Goal: Information Seeking & Learning: Learn about a topic

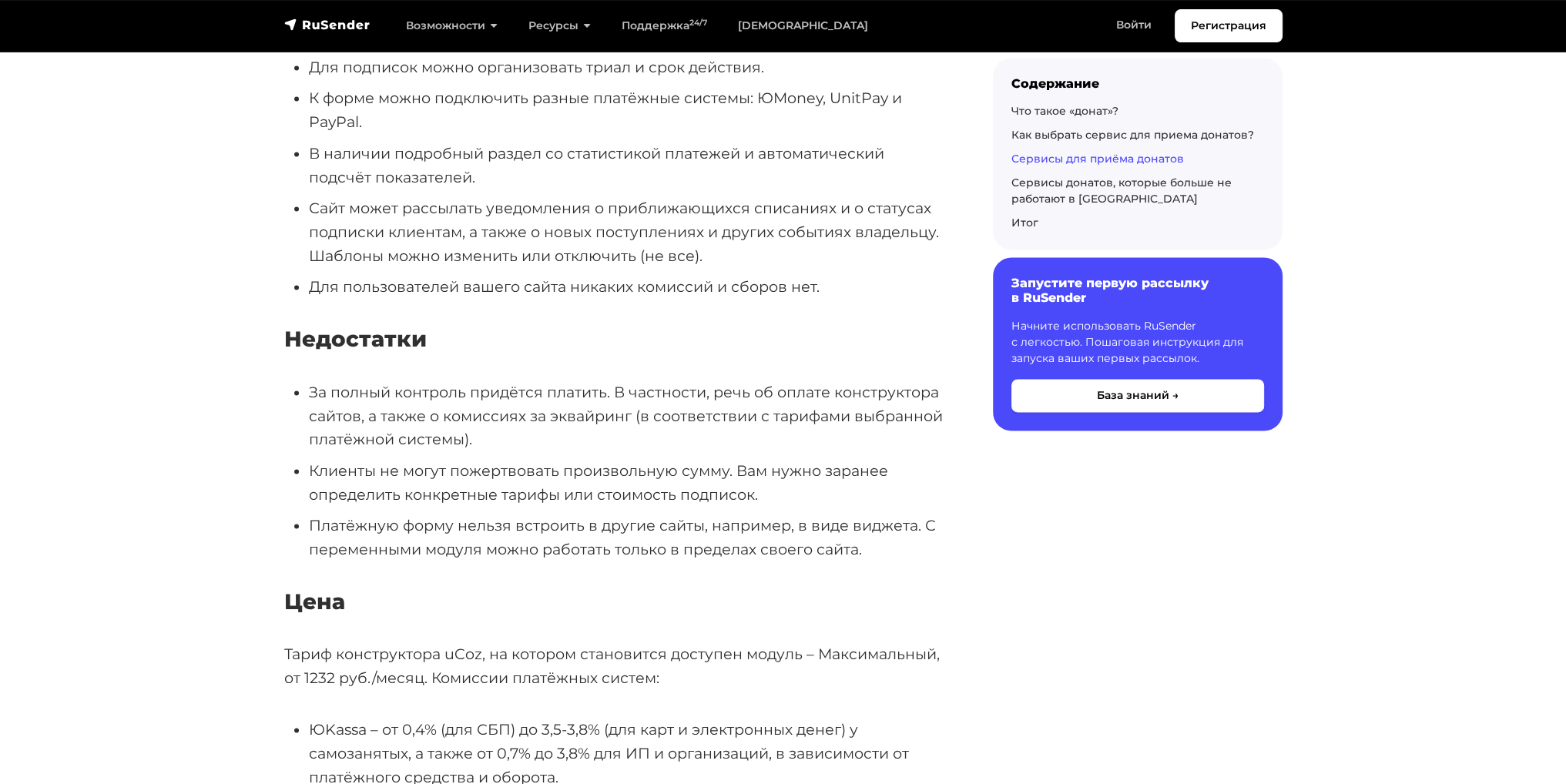
scroll to position [3156, 0]
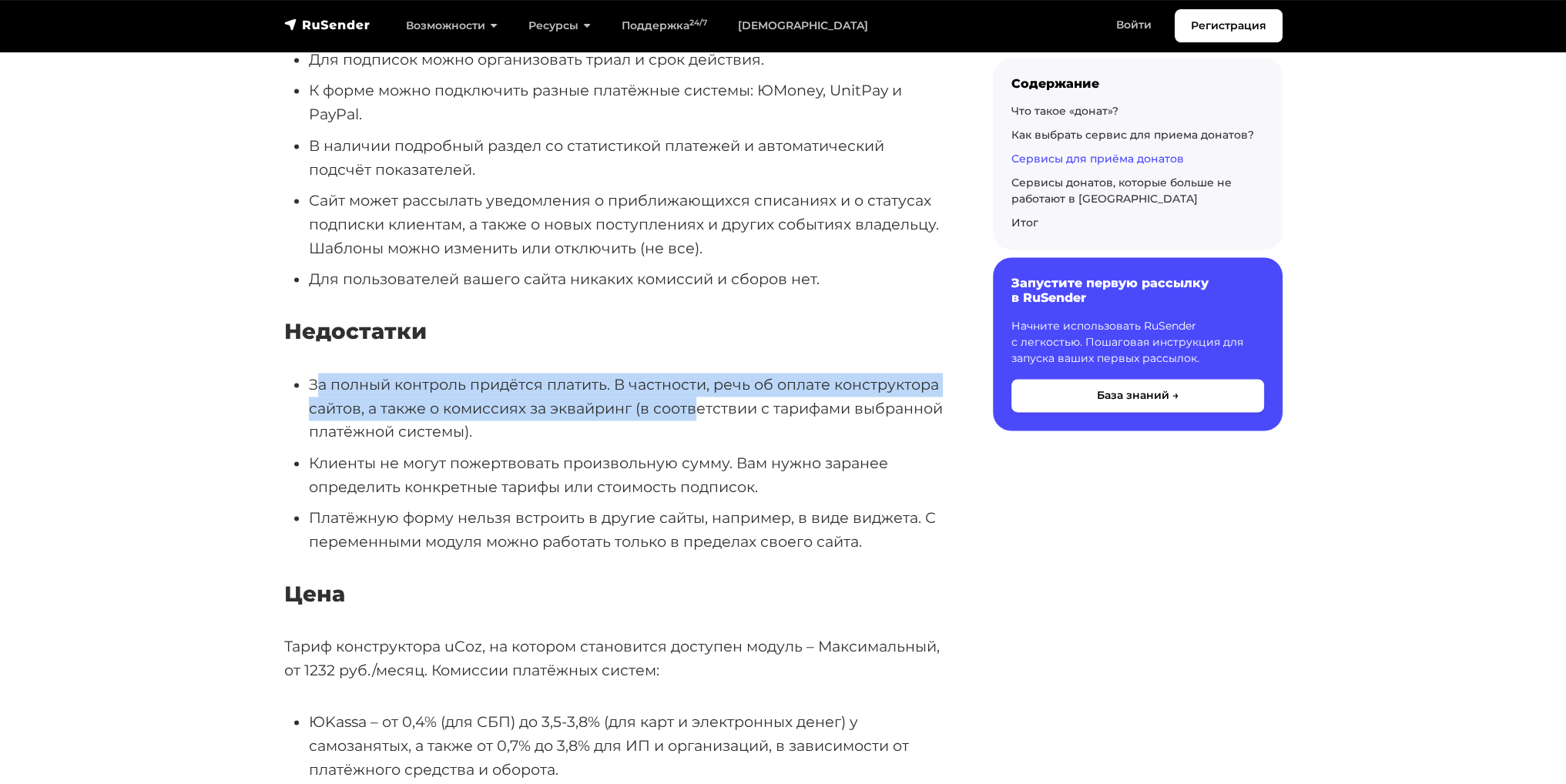
drag, startPoint x: 327, startPoint y: 378, endPoint x: 696, endPoint y: 405, distance: 370.0
click at [696, 405] on li "За полный контроль придётся платить. В частности, речь об оплате конструктора с…" at bounding box center [626, 408] width 635 height 71
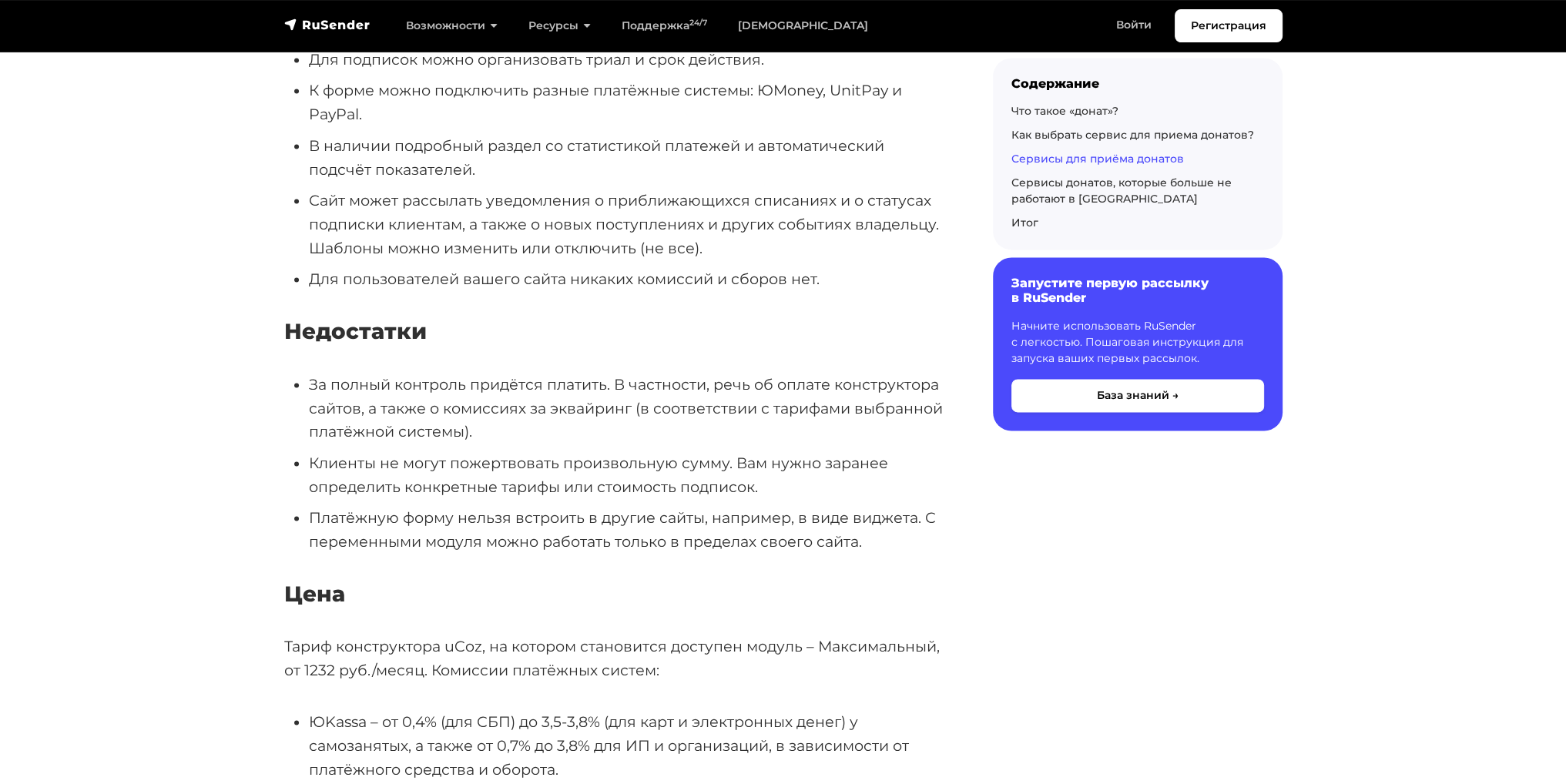
click at [708, 431] on li "За полный контроль придётся платить. В частности, речь об оплате конструктора с…" at bounding box center [626, 408] width 635 height 71
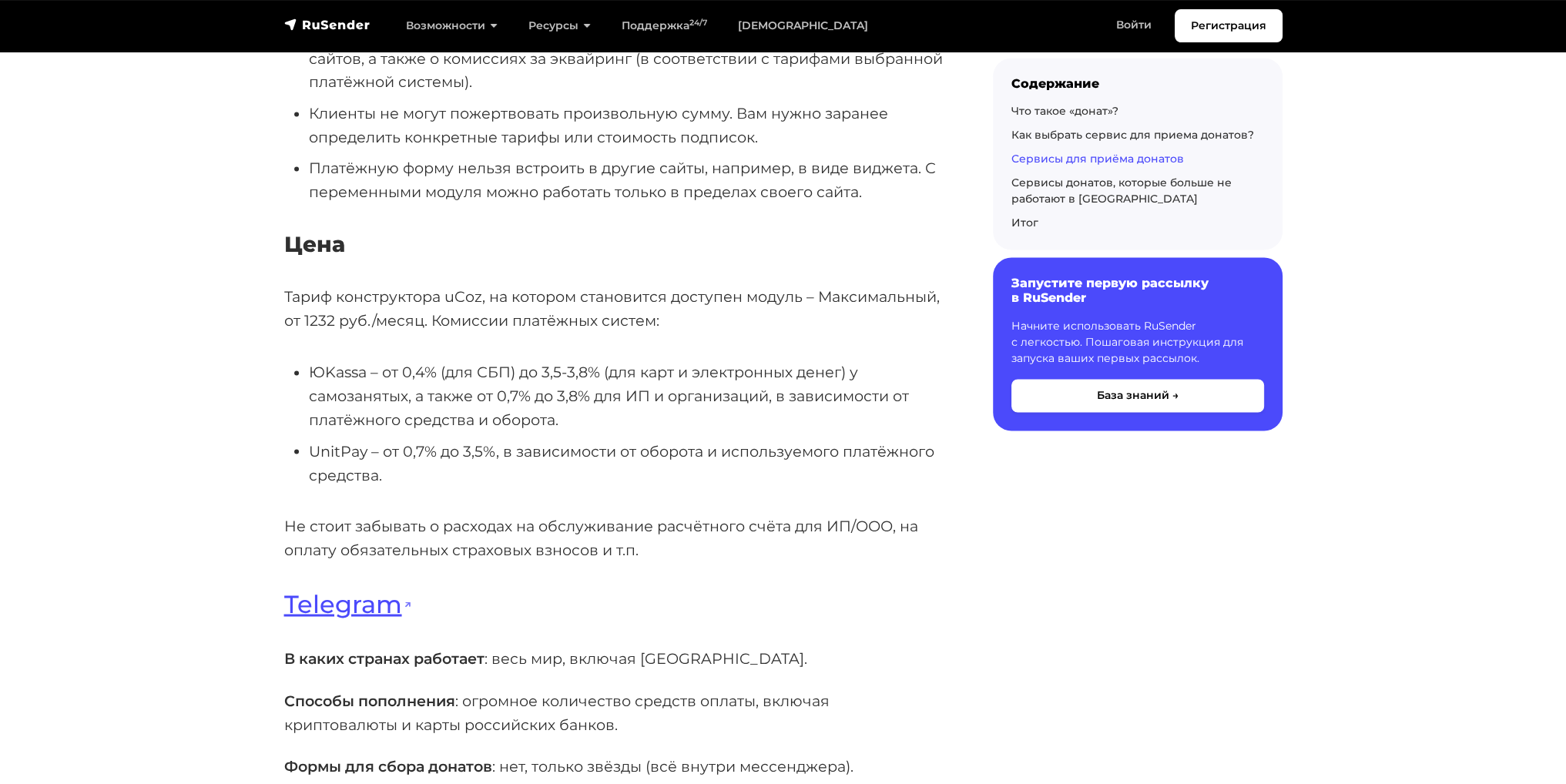
scroll to position [3516, 0]
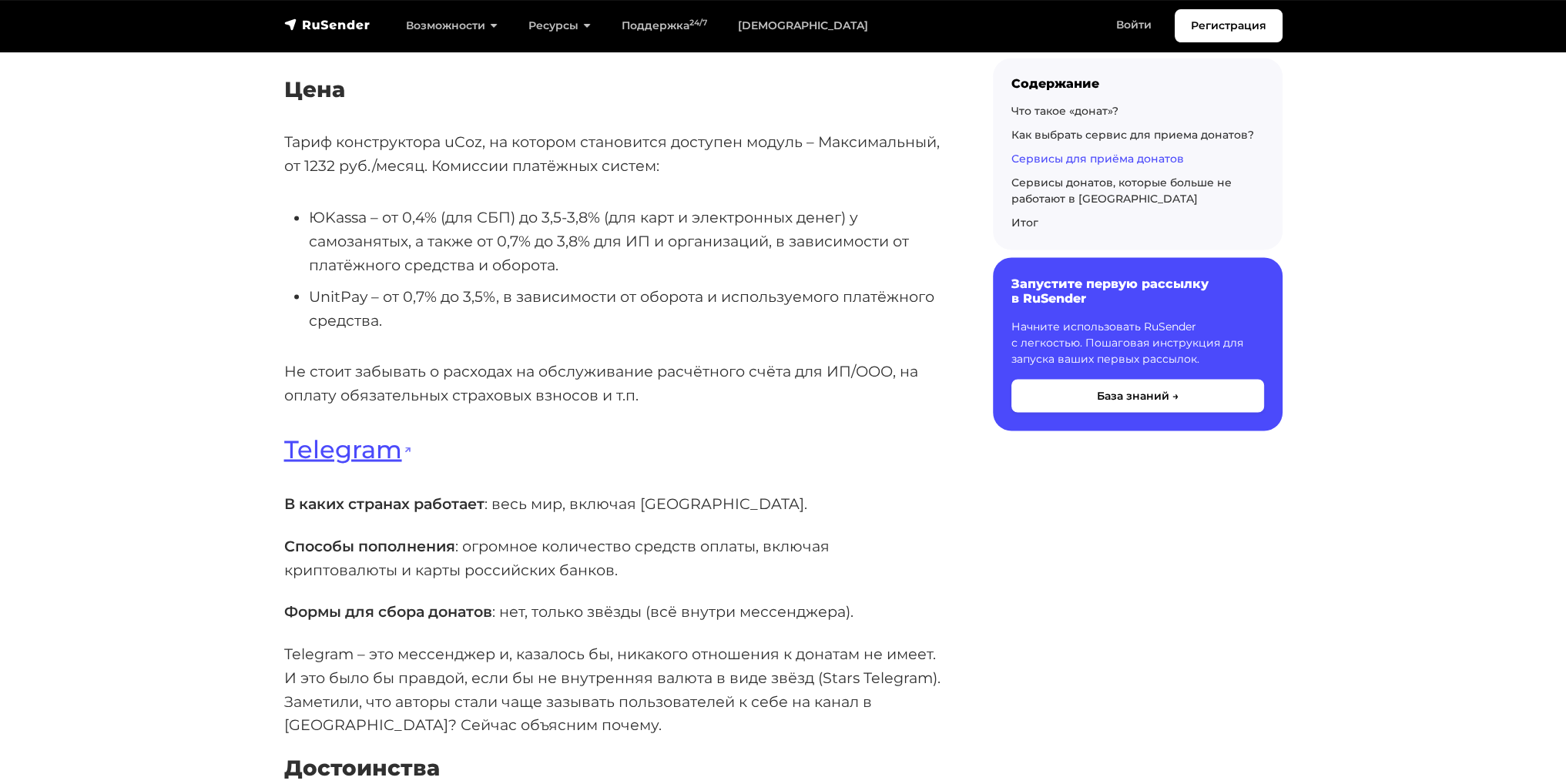
drag, startPoint x: 629, startPoint y: 318, endPoint x: 608, endPoint y: 378, distance: 63.6
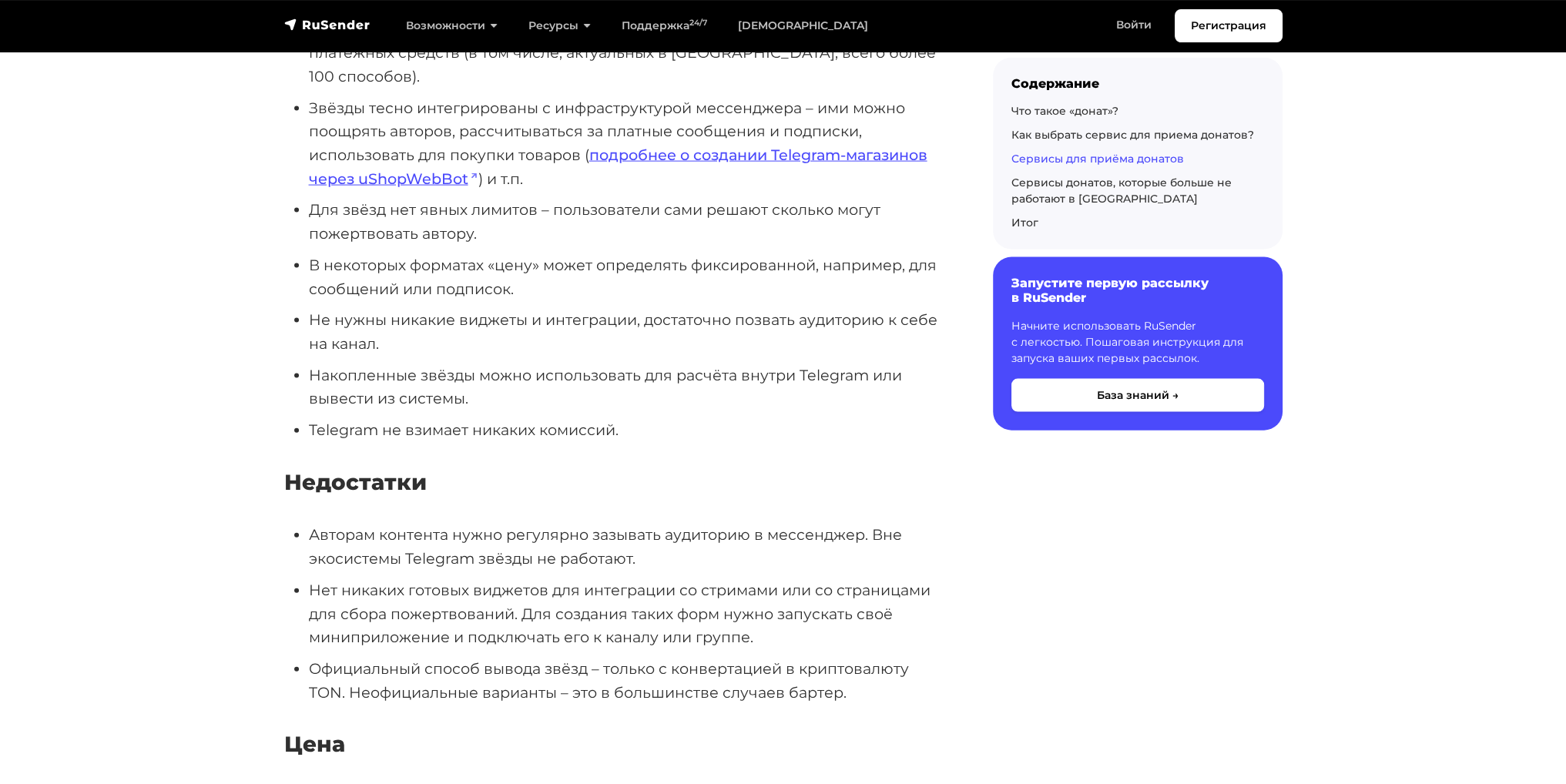
drag, startPoint x: 599, startPoint y: 397, endPoint x: 530, endPoint y: 485, distance: 111.8
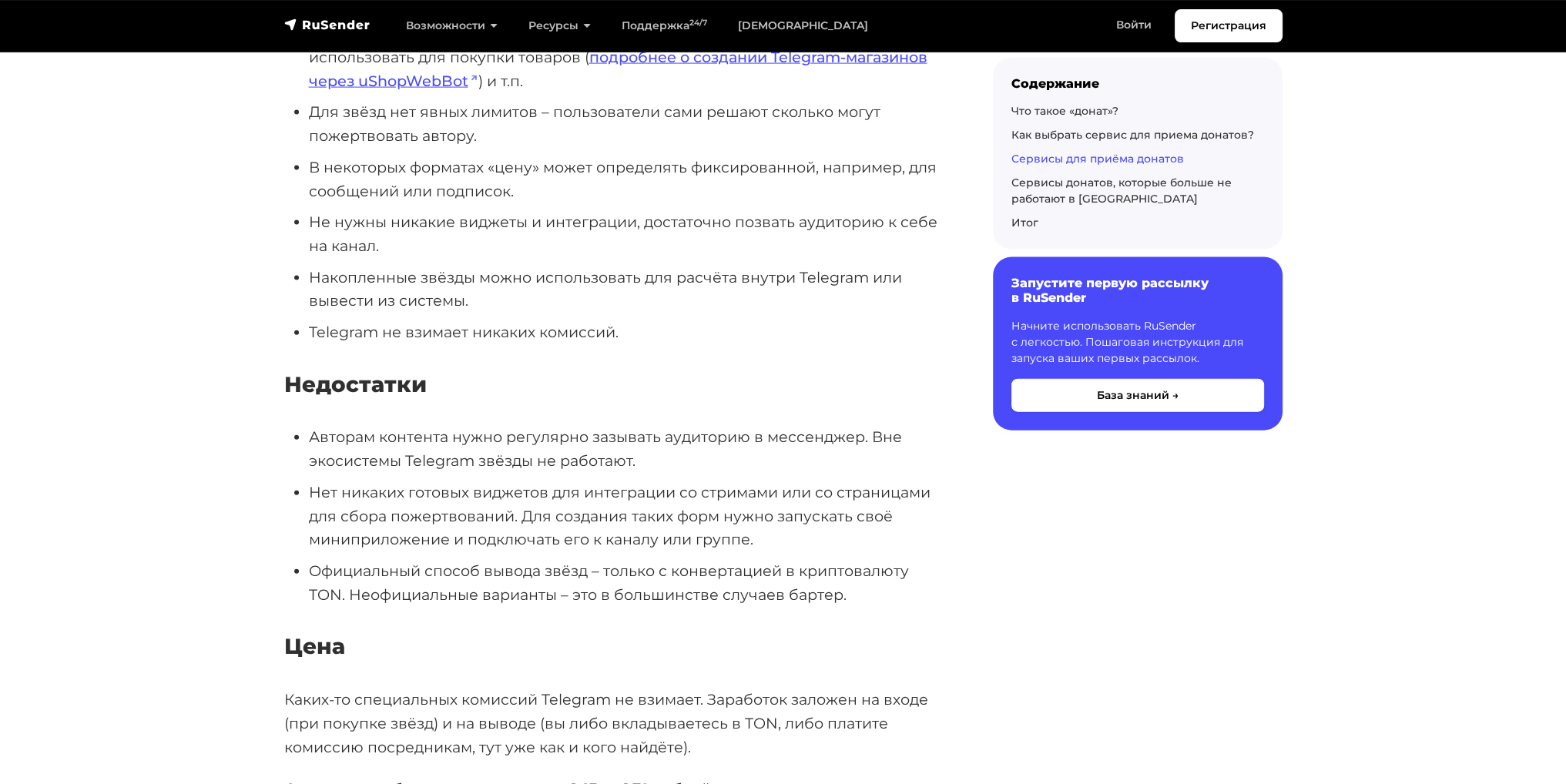
drag, startPoint x: 524, startPoint y: 478, endPoint x: 483, endPoint y: 450, distance: 49.6
drag, startPoint x: 483, startPoint y: 450, endPoint x: 390, endPoint y: 396, distance: 107.5
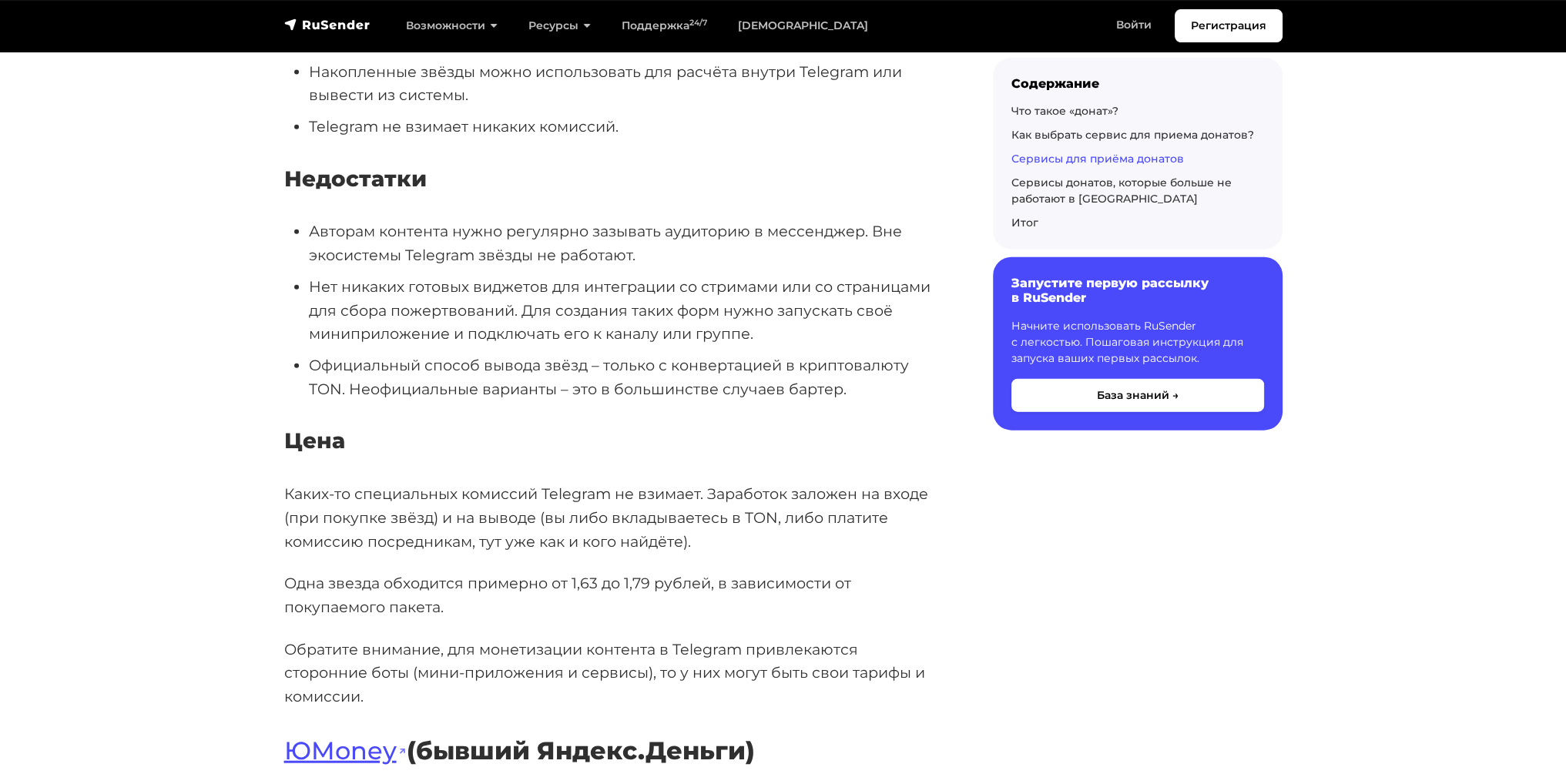
drag, startPoint x: 412, startPoint y: 444, endPoint x: 398, endPoint y: 517, distance: 74.3
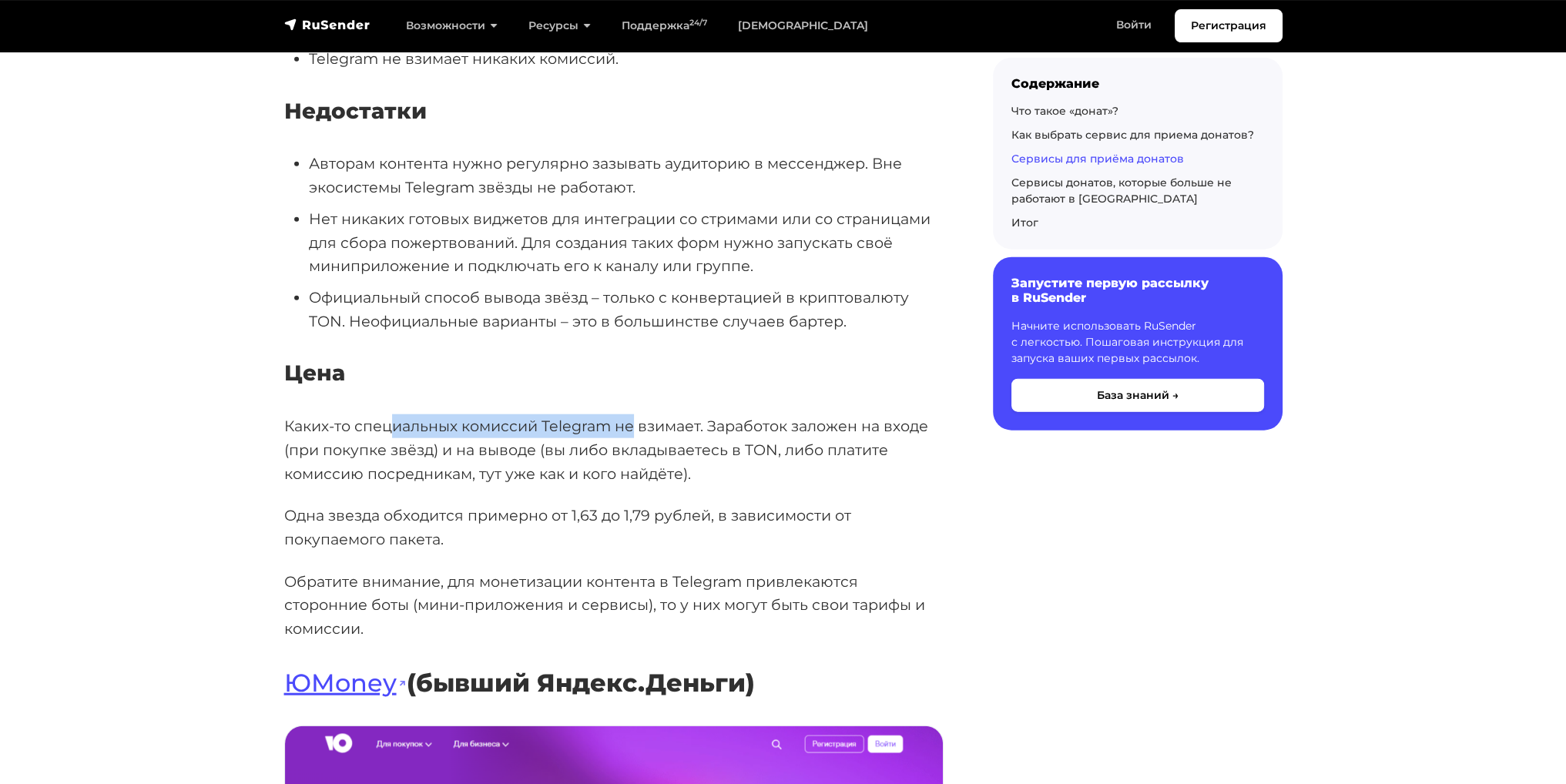
drag, startPoint x: 530, startPoint y: 388, endPoint x: 695, endPoint y: 388, distance: 165.0
click at [653, 414] on p "Каких-то специальных комиссий Telegram не взимает. Заработок заложен на входе (…" at bounding box center [613, 449] width 660 height 71
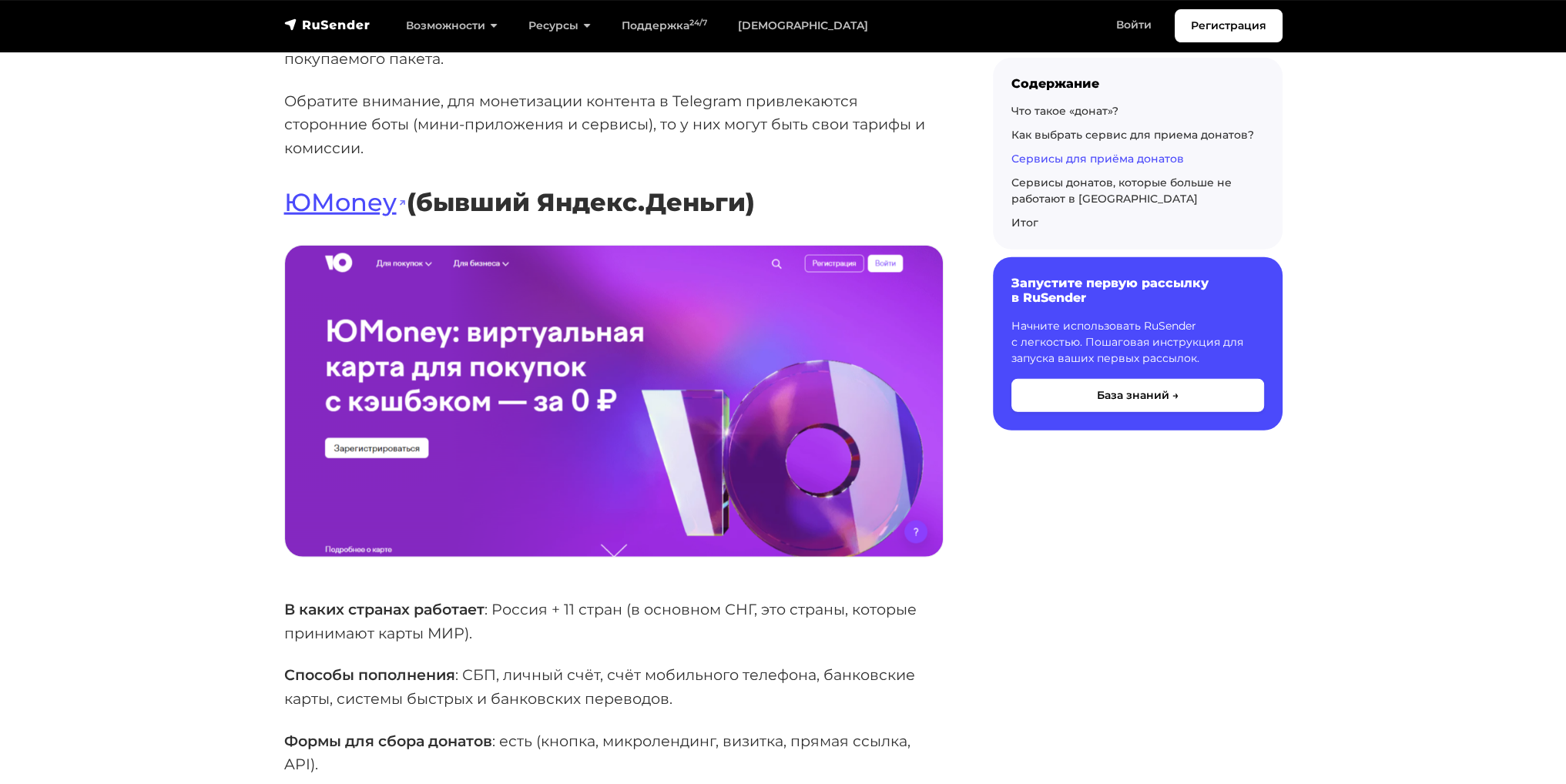
drag, startPoint x: 683, startPoint y: 424, endPoint x: 598, endPoint y: 502, distance: 115.4
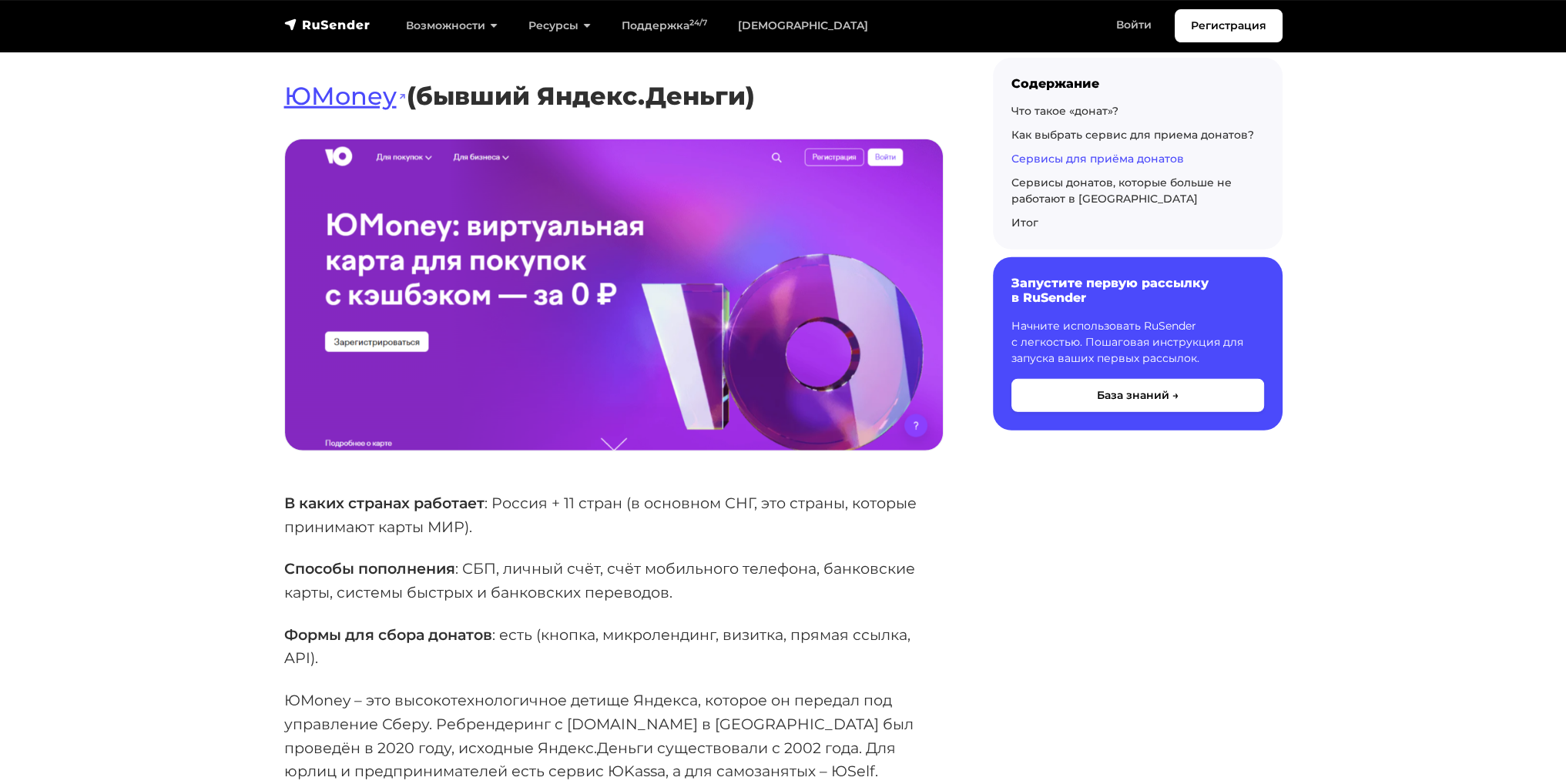
scroll to position [5509, 0]
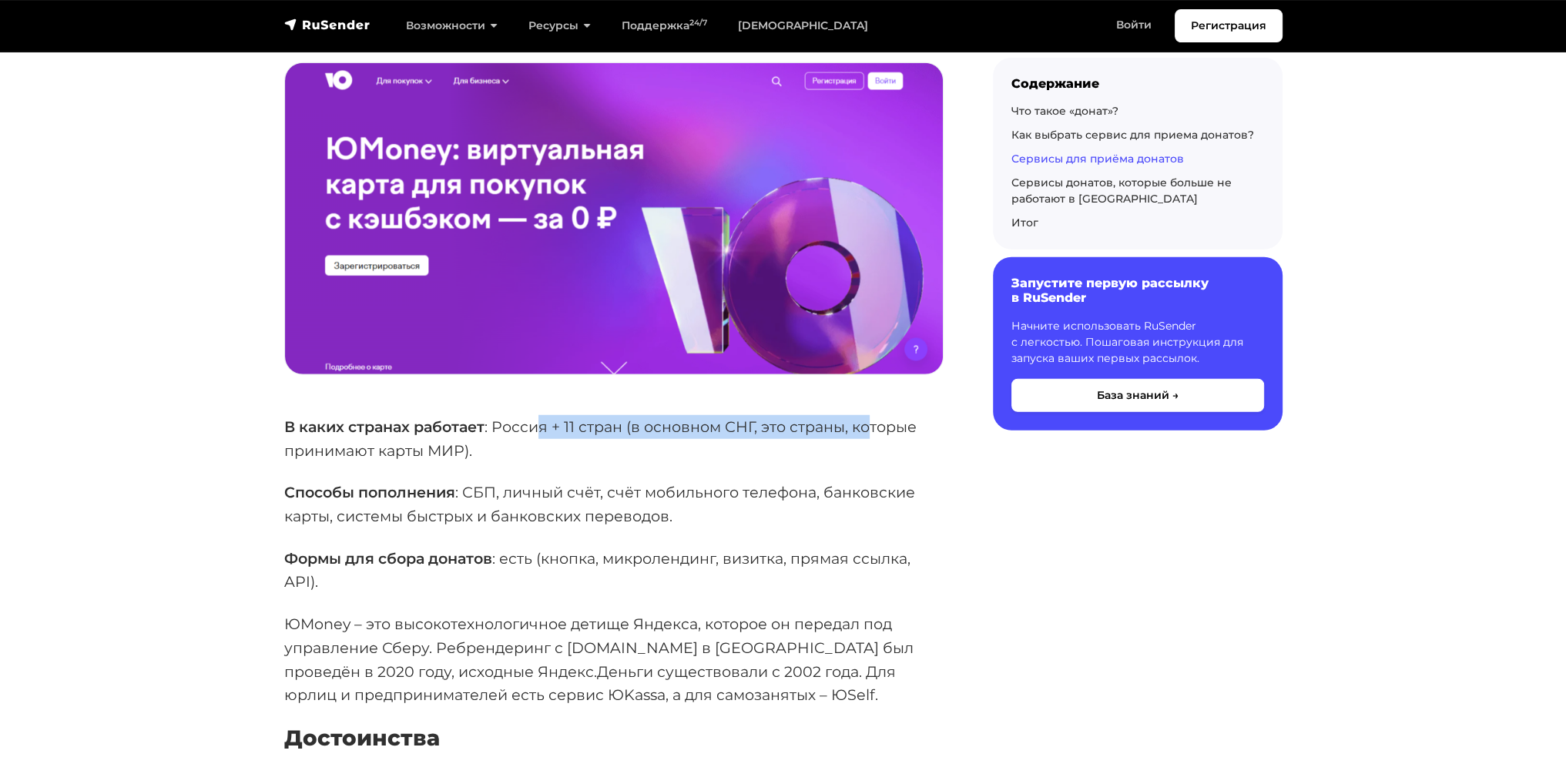
drag, startPoint x: 550, startPoint y: 402, endPoint x: 871, endPoint y: 407, distance: 321.0
click at [871, 415] on p "В каких странах работает : [GEOGRAPHIC_DATA] + 11 стран (в основном СНГ, это ст…" at bounding box center [613, 438] width 660 height 47
click at [775, 415] on p "В каких странах работает : [GEOGRAPHIC_DATA] + 11 стран (в основном СНГ, это ст…" at bounding box center [613, 438] width 660 height 47
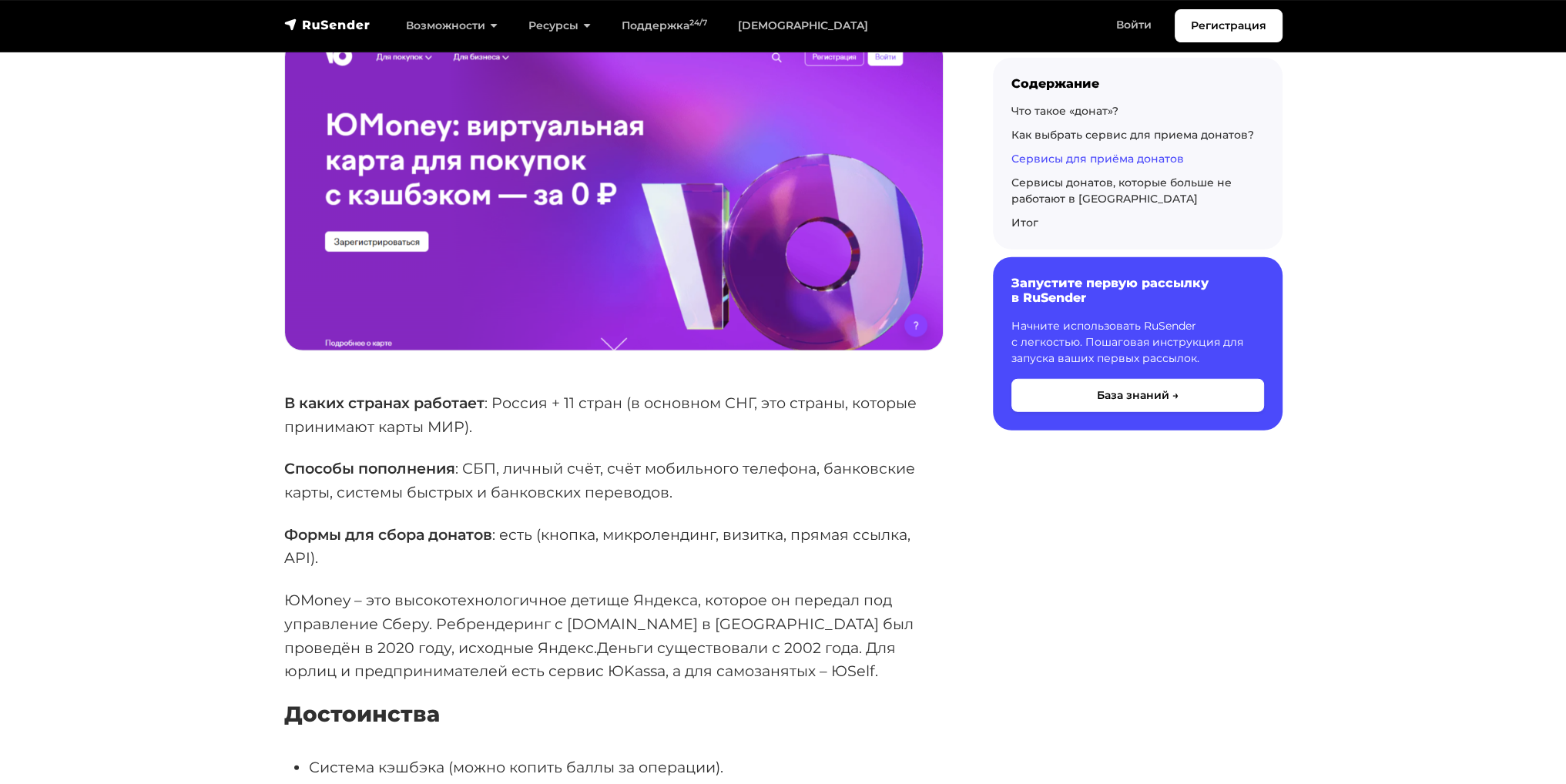
scroll to position [5552, 0]
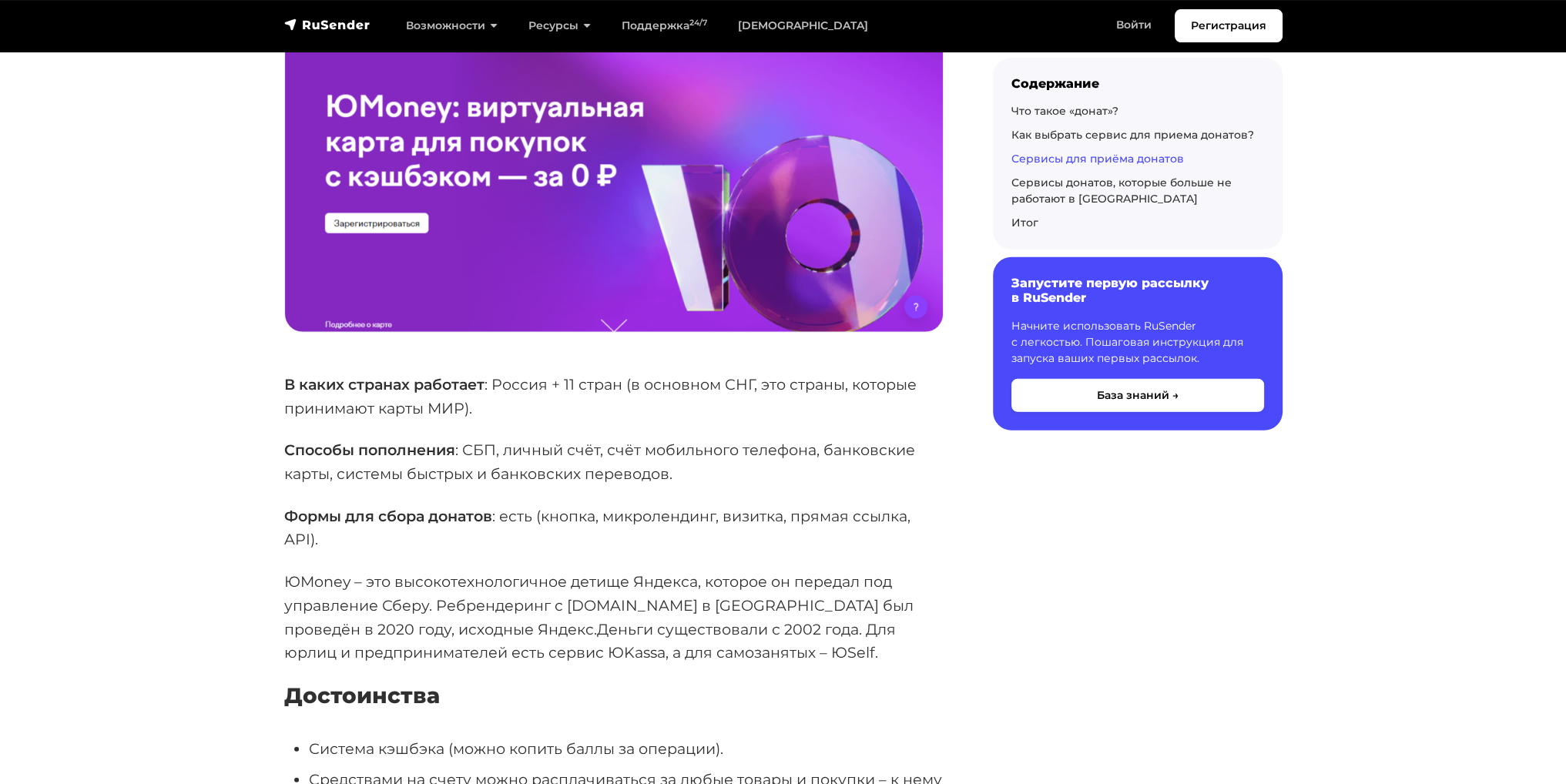
drag, startPoint x: 615, startPoint y: 445, endPoint x: 567, endPoint y: 459, distance: 50.0
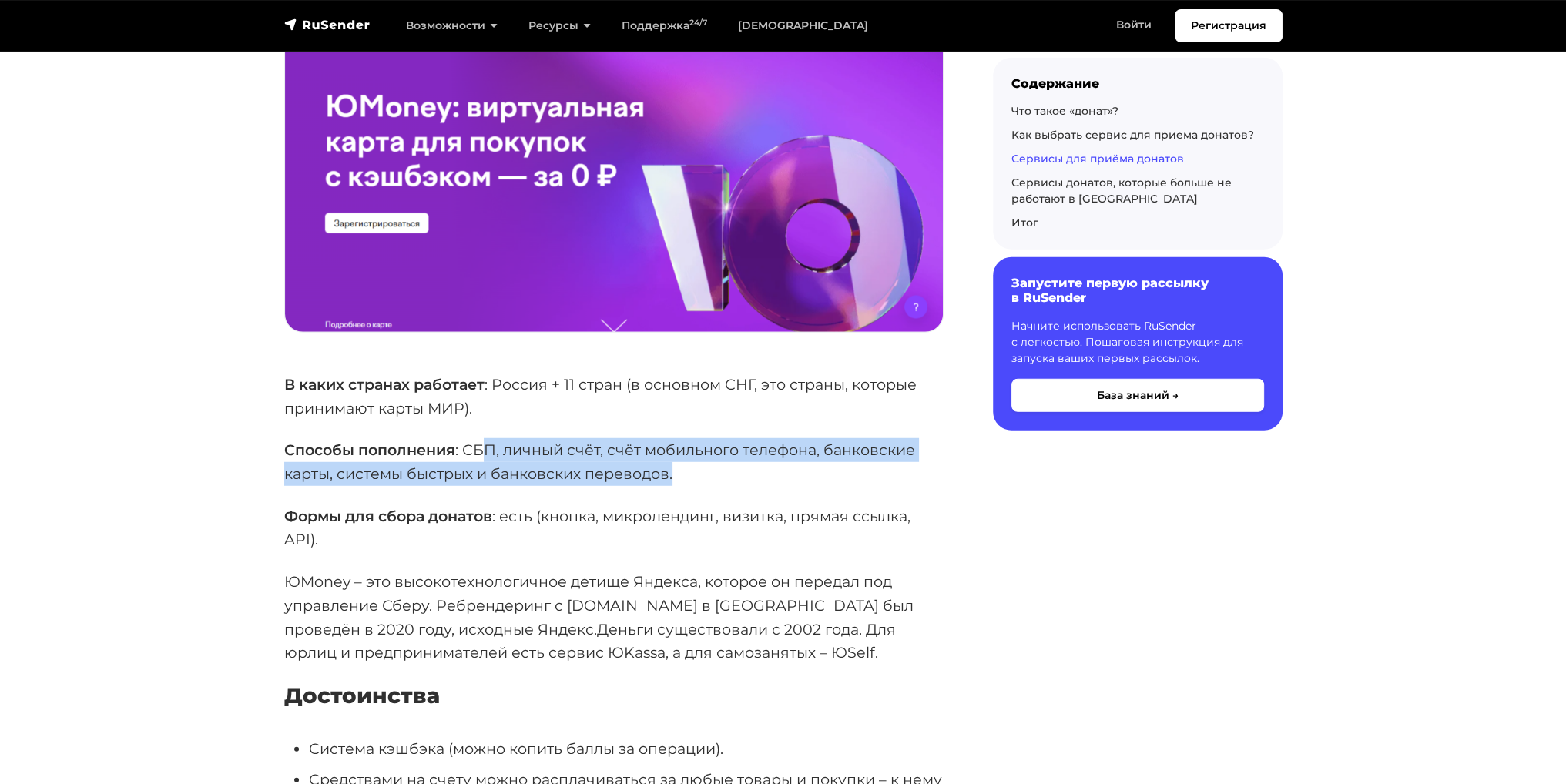
drag, startPoint x: 490, startPoint y: 423, endPoint x: 687, endPoint y: 441, distance: 197.8
click at [687, 441] on p "Способы пополнения : СБП, личный счёт, счёт мобильного телефона, банковские кар…" at bounding box center [613, 461] width 660 height 47
click at [656, 453] on p "Способы пополнения : СБП, личный счёт, счёт мобильного телефона, банковские кар…" at bounding box center [613, 461] width 660 height 47
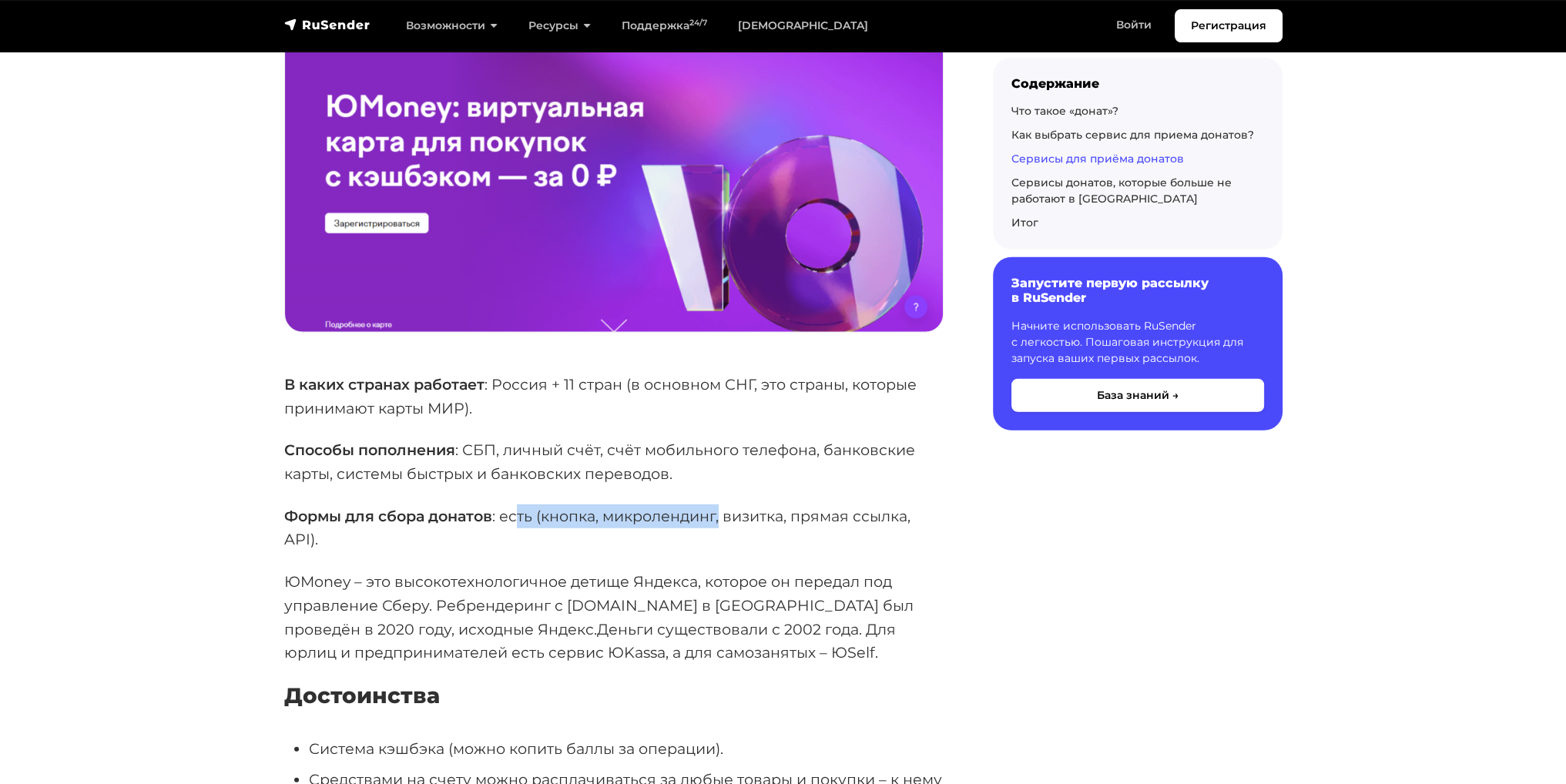
drag, startPoint x: 521, startPoint y: 492, endPoint x: 724, endPoint y: 479, distance: 203.4
click at [724, 504] on p "Формы для сбора донатов : есть (кнопка, микролендинг, визитка, прямая ссылка, A…" at bounding box center [613, 527] width 660 height 47
click at [659, 511] on p "Формы для сбора донатов : есть (кнопка, микролендинг, визитка, прямая ссылка, A…" at bounding box center [613, 527] width 660 height 47
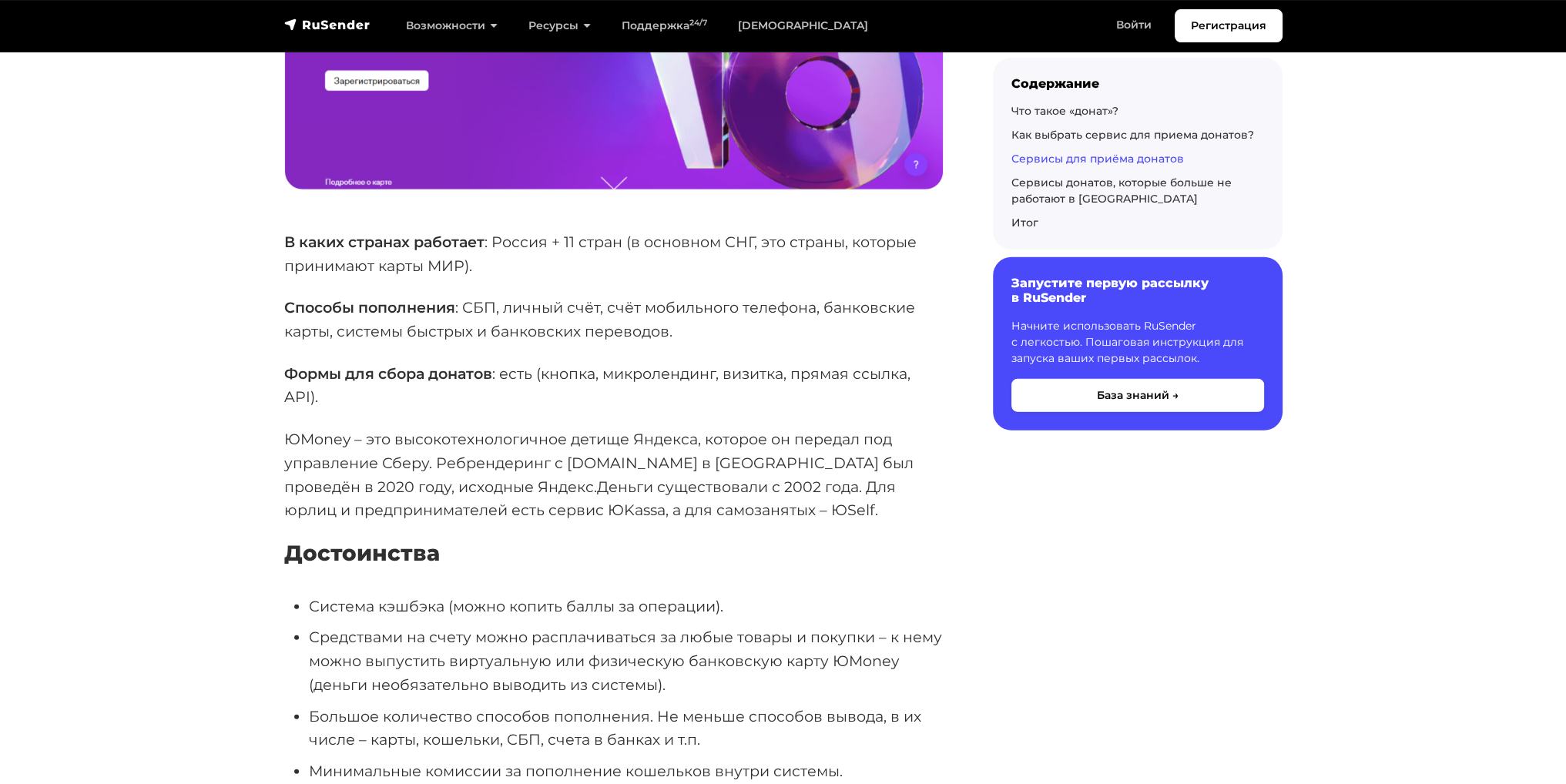
drag, startPoint x: 637, startPoint y: 514, endPoint x: 600, endPoint y: 531, distance: 40.7
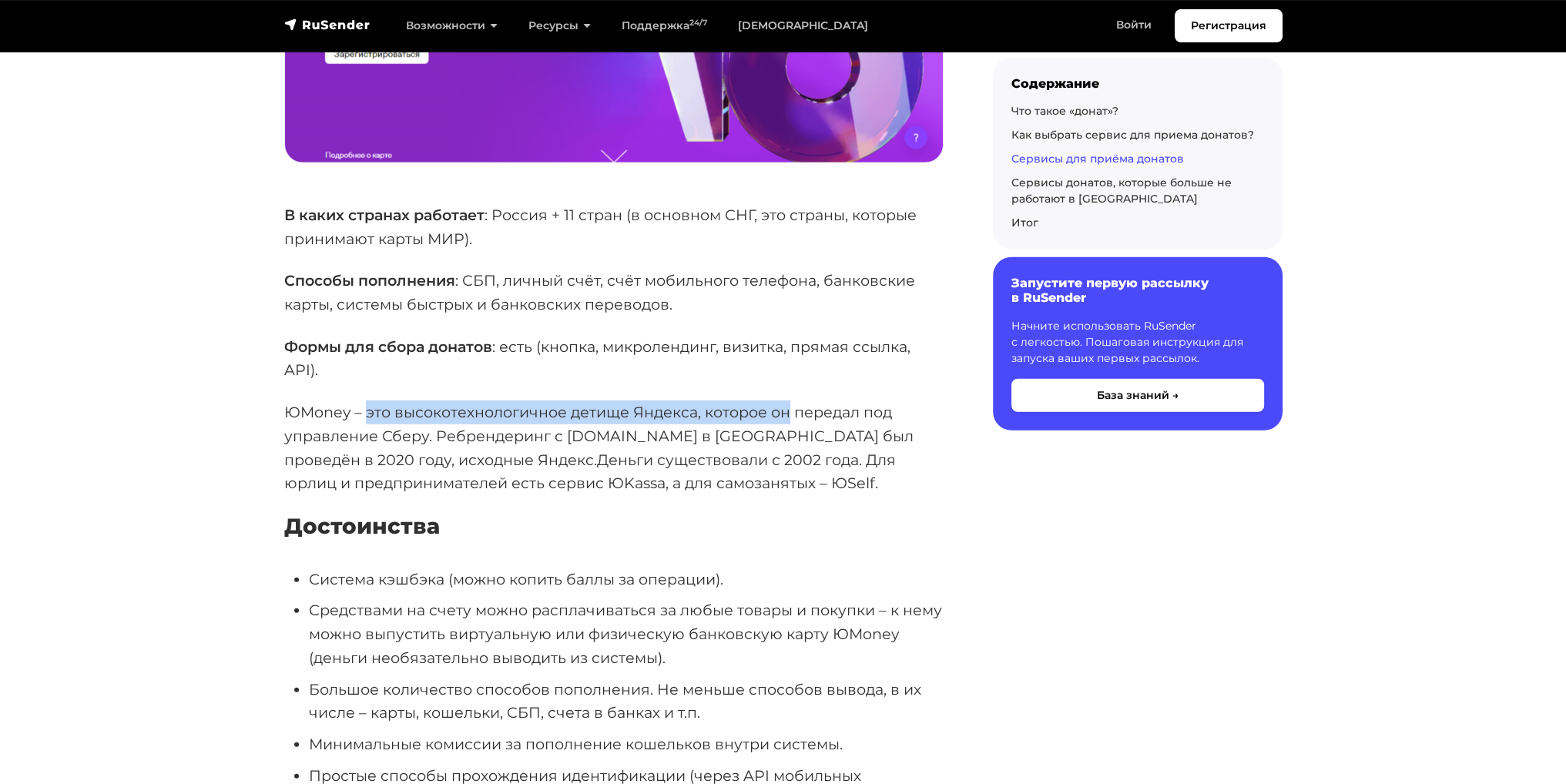
drag, startPoint x: 366, startPoint y: 370, endPoint x: 798, endPoint y: 374, distance: 432.0
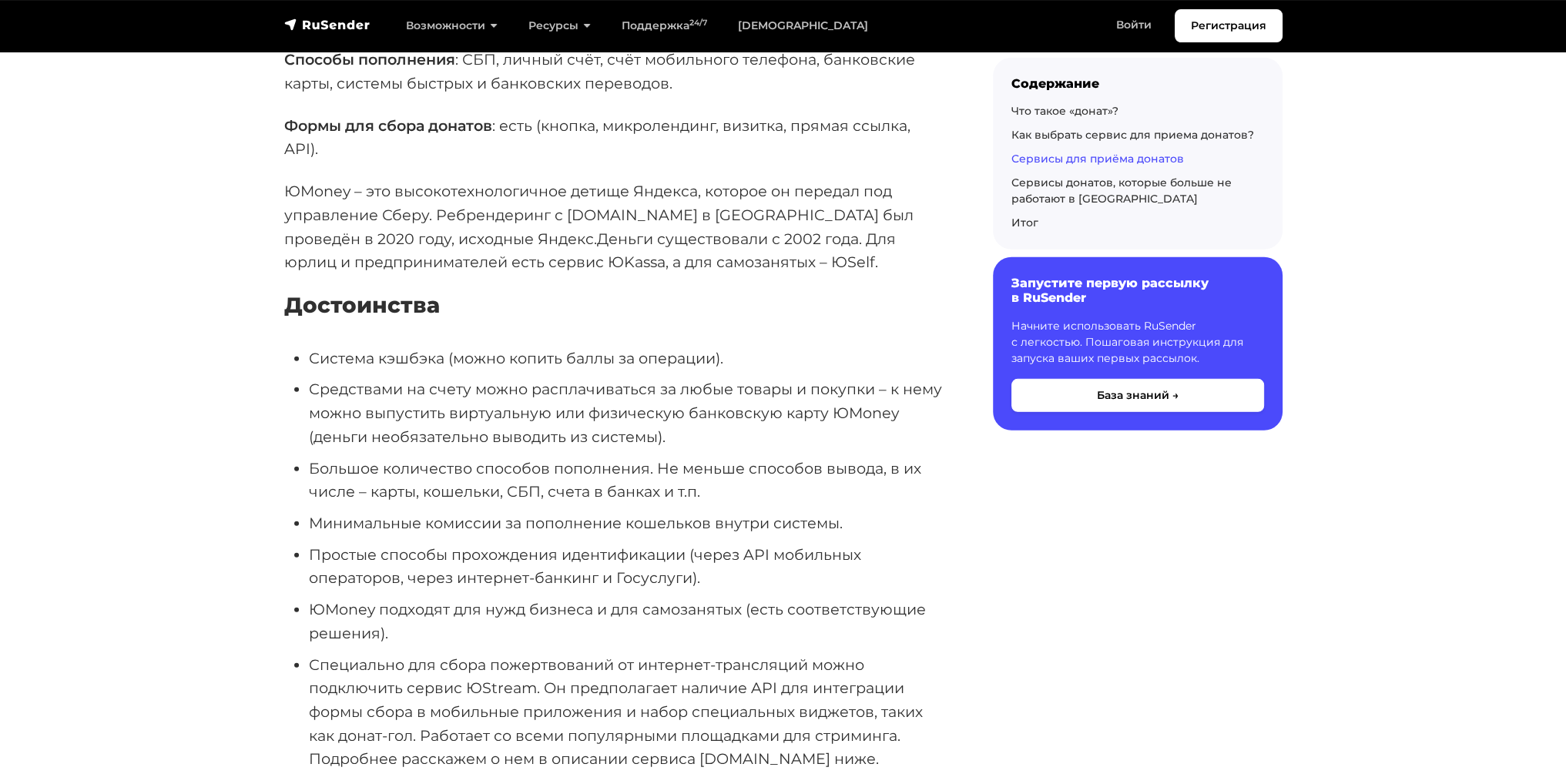
drag, startPoint x: 794, startPoint y: 358, endPoint x: 684, endPoint y: 383, distance: 112.8
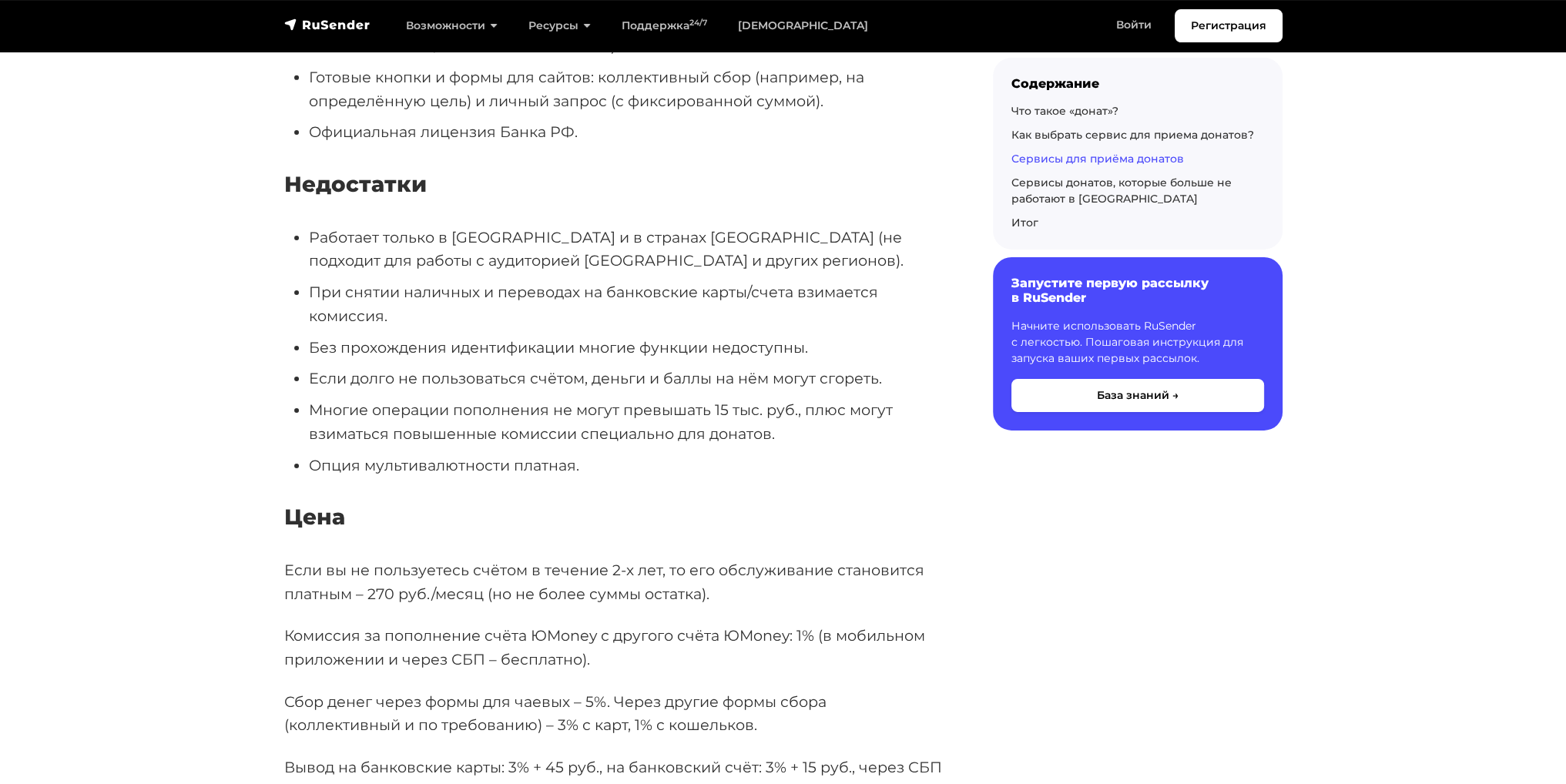
drag, startPoint x: 660, startPoint y: 295, endPoint x: 486, endPoint y: 266, distance: 176.4
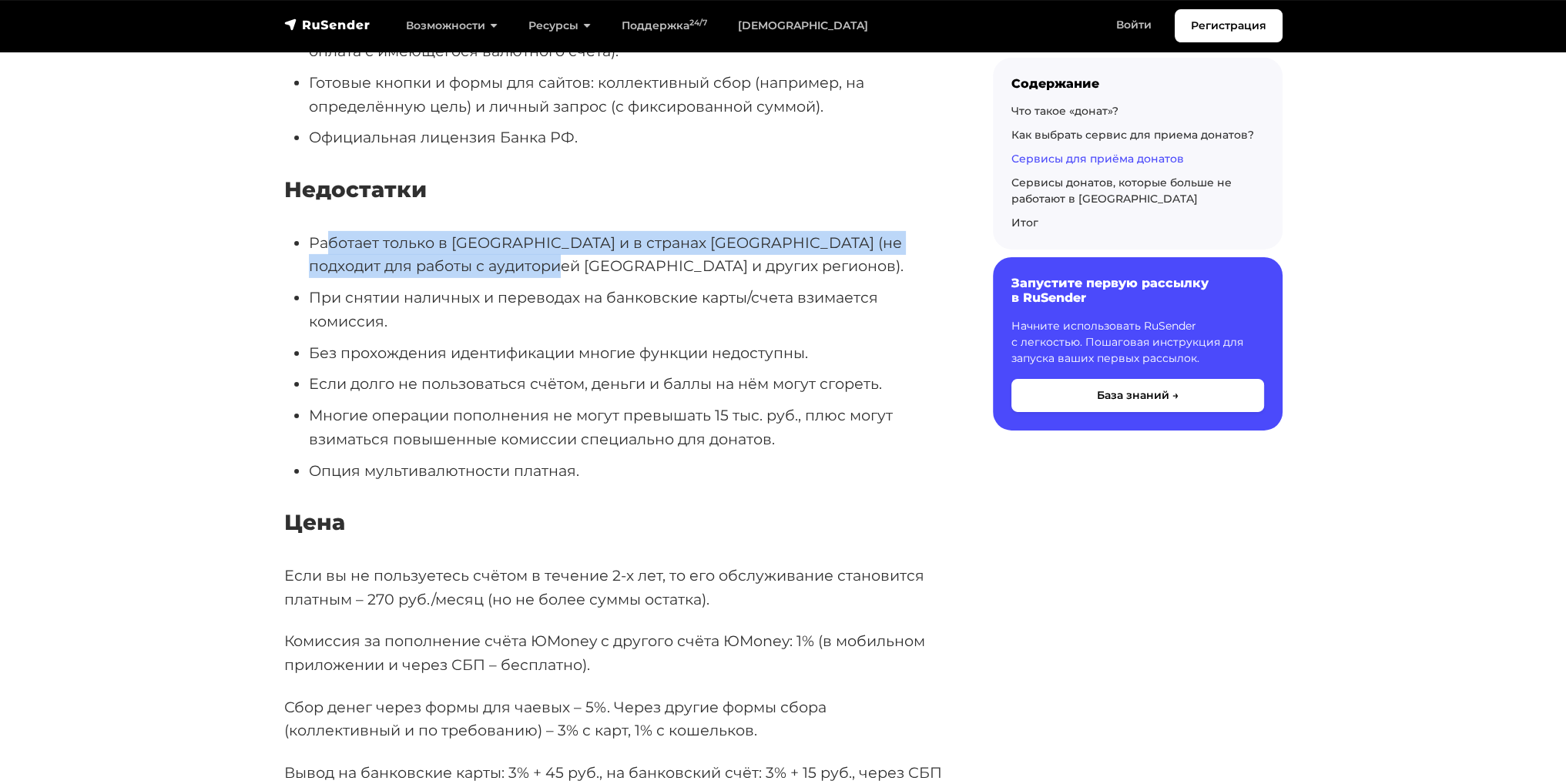
drag, startPoint x: 351, startPoint y: 214, endPoint x: 544, endPoint y: 240, distance: 194.7
click at [582, 239] on li "Работает только в [GEOGRAPHIC_DATA] и в странах [GEOGRAPHIC_DATA] (не подходит …" at bounding box center [626, 254] width 635 height 47
click at [536, 240] on li "Работает только в [GEOGRAPHIC_DATA] и в странах [GEOGRAPHIC_DATA] (не подходит …" at bounding box center [626, 254] width 635 height 47
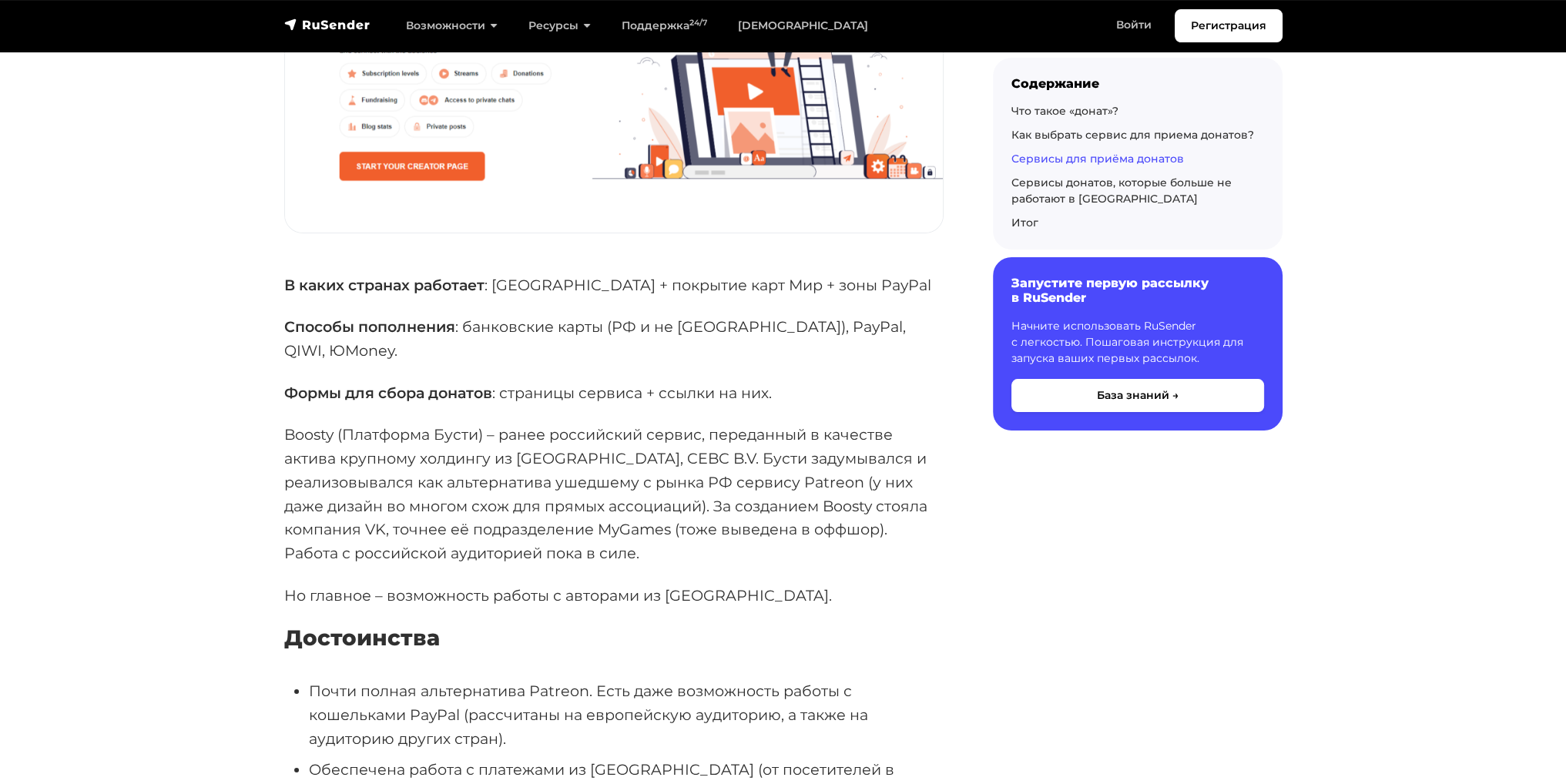
drag, startPoint x: 536, startPoint y: 240, endPoint x: 486, endPoint y: 288, distance: 69.3
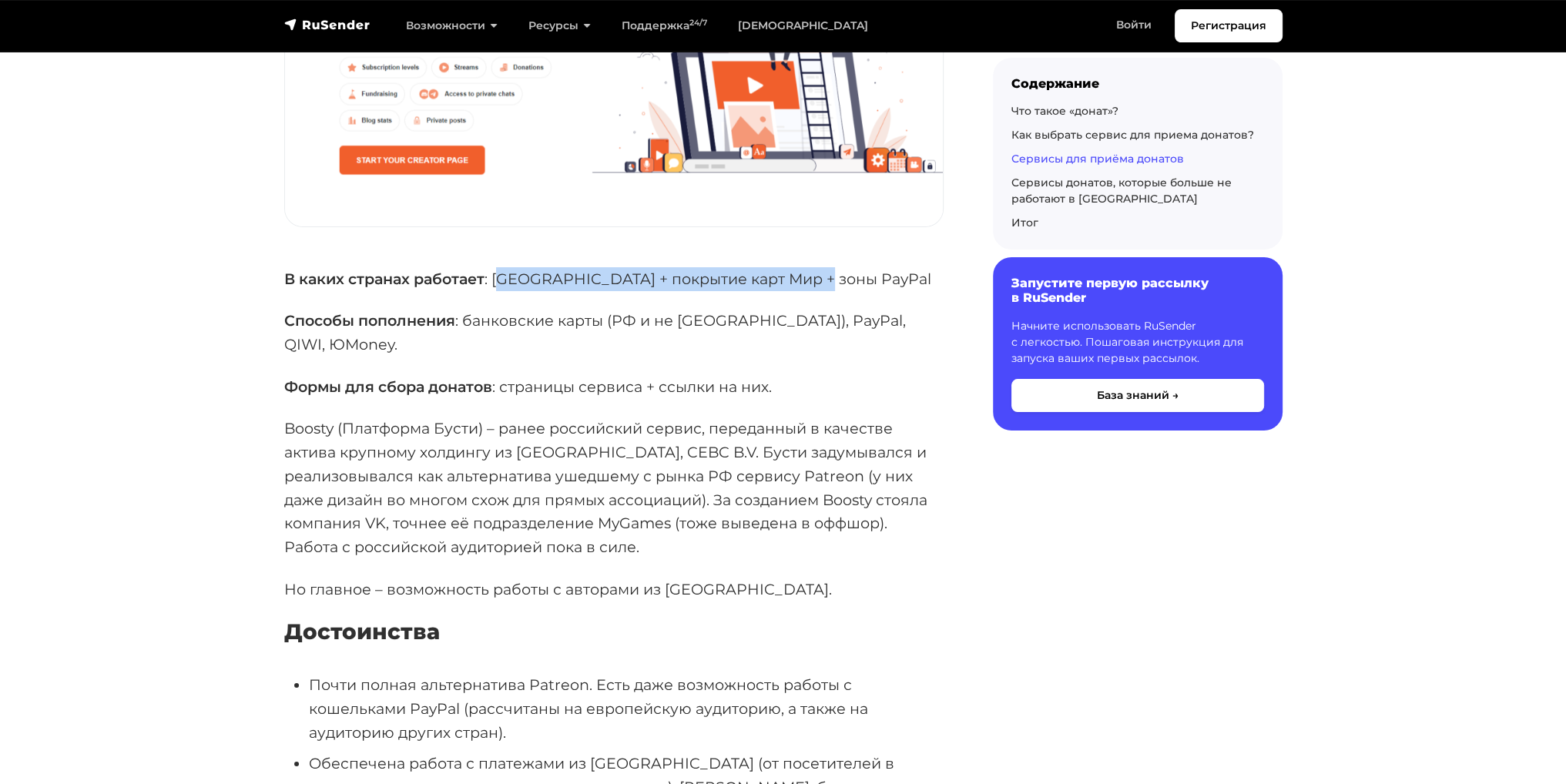
drag, startPoint x: 499, startPoint y: 259, endPoint x: 822, endPoint y: 253, distance: 323.1
click at [821, 267] on p "В каких странах работает : [GEOGRAPHIC_DATA] + покрытие карт Мир + зоны PayPal" at bounding box center [613, 279] width 660 height 24
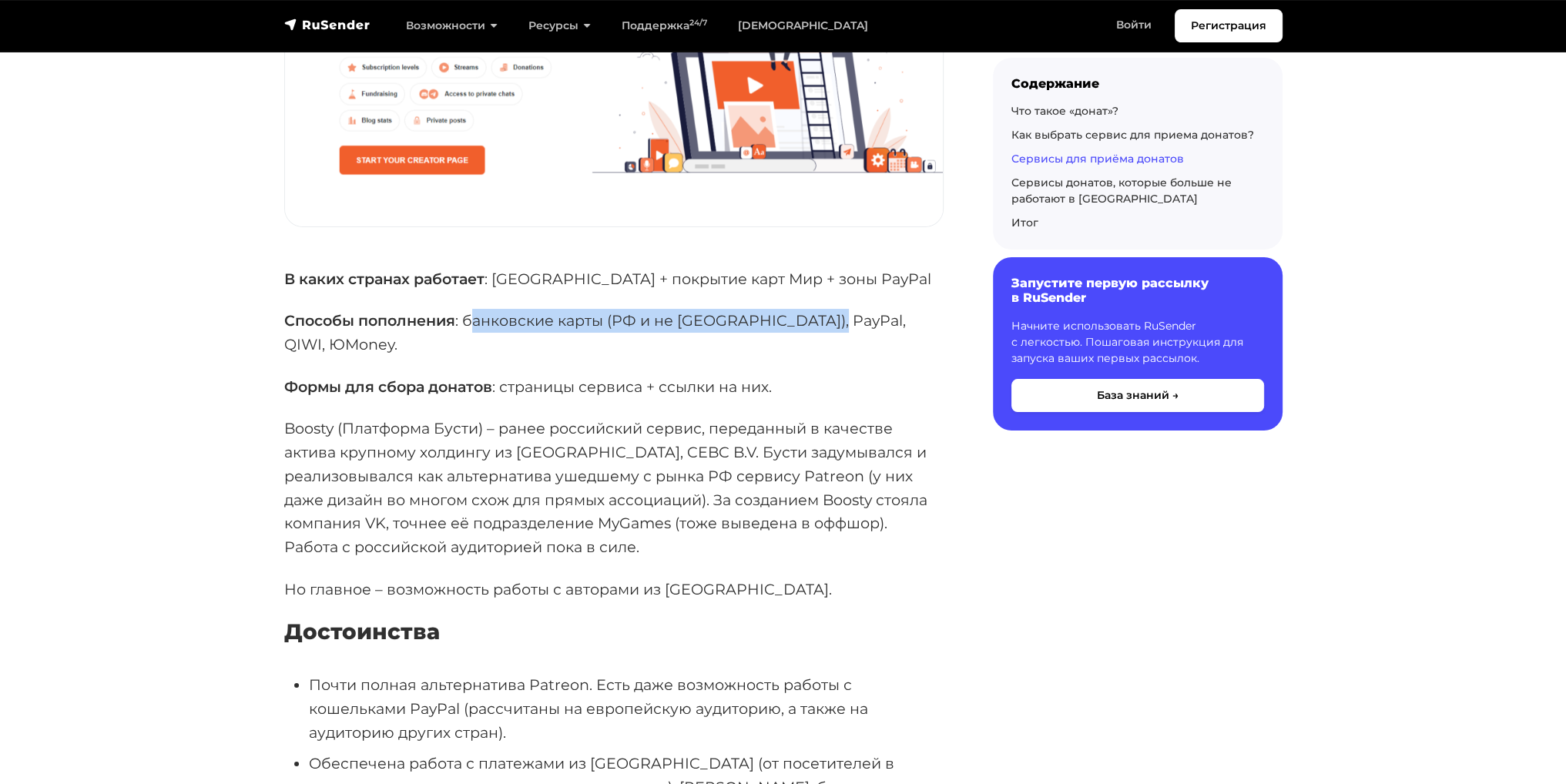
drag, startPoint x: 517, startPoint y: 298, endPoint x: 831, endPoint y: 300, distance: 314.0
click at [831, 309] on p "Способы пополнения : банковские карты (РФ и не [GEOGRAPHIC_DATA]), PayPal, QIWI…" at bounding box center [613, 332] width 660 height 47
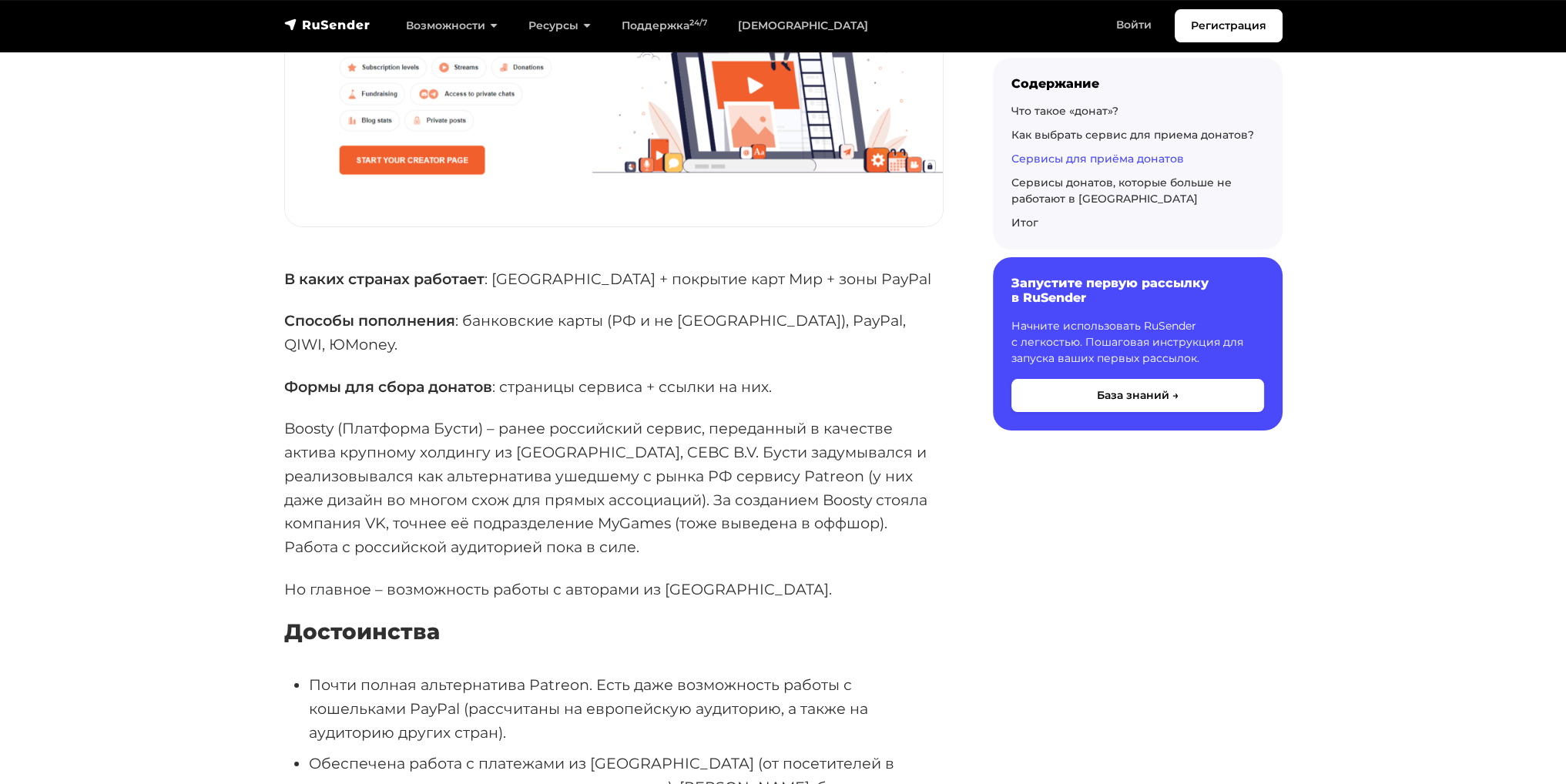
drag, startPoint x: 779, startPoint y: 338, endPoint x: 546, endPoint y: 336, distance: 233.0
click at [561, 374] on p "Формы для сбора донатов : страницы сервиса + ссылки на них." at bounding box center [613, 386] width 660 height 24
drag, startPoint x: 503, startPoint y: 383, endPoint x: 563, endPoint y: 381, distance: 60.0
click at [559, 416] on p "Boosty (Платформа Бусти) – ранее российский сервис, переданный в качестве актив…" at bounding box center [613, 486] width 660 height 141
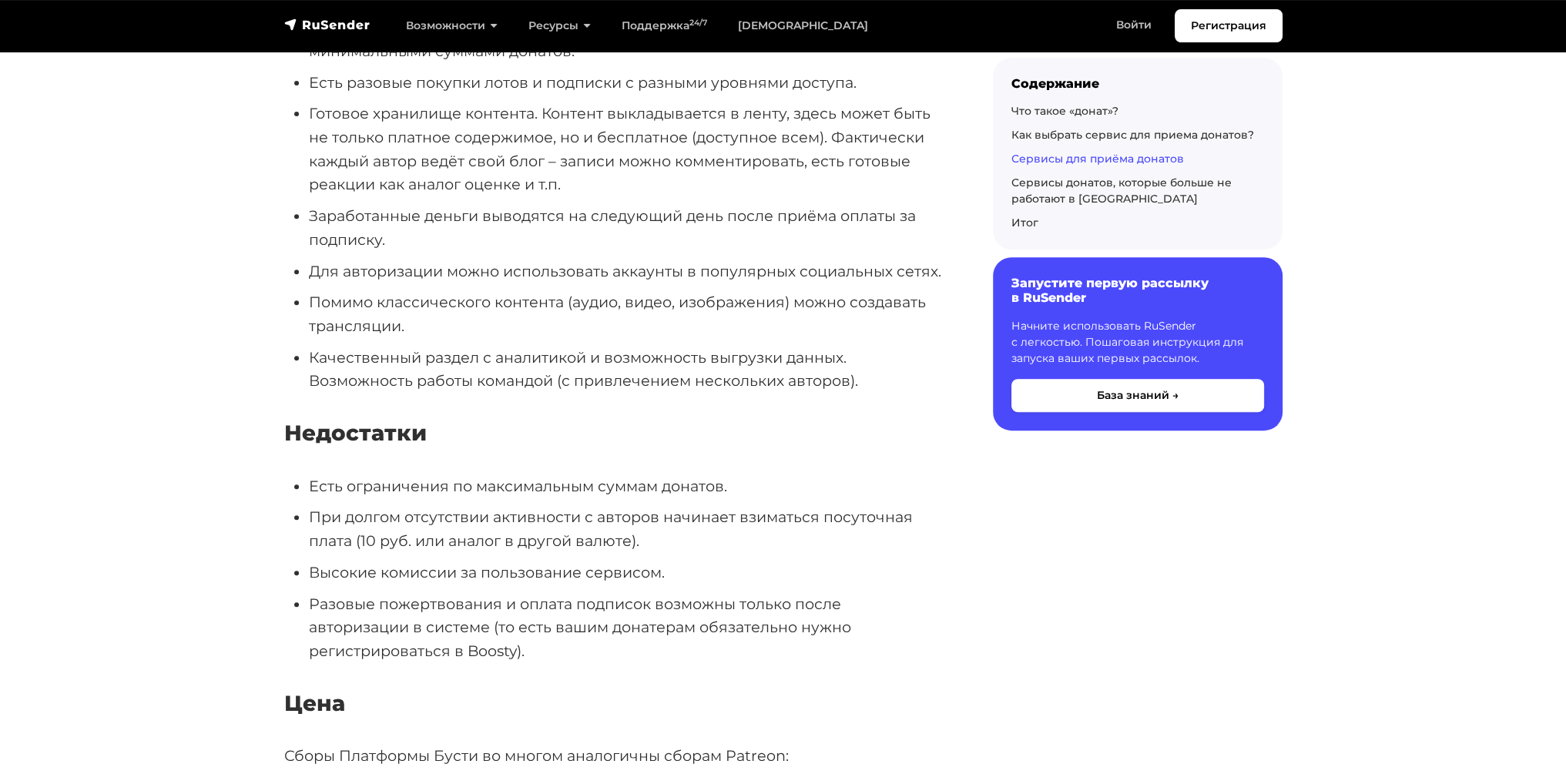
scroll to position [8674, 0]
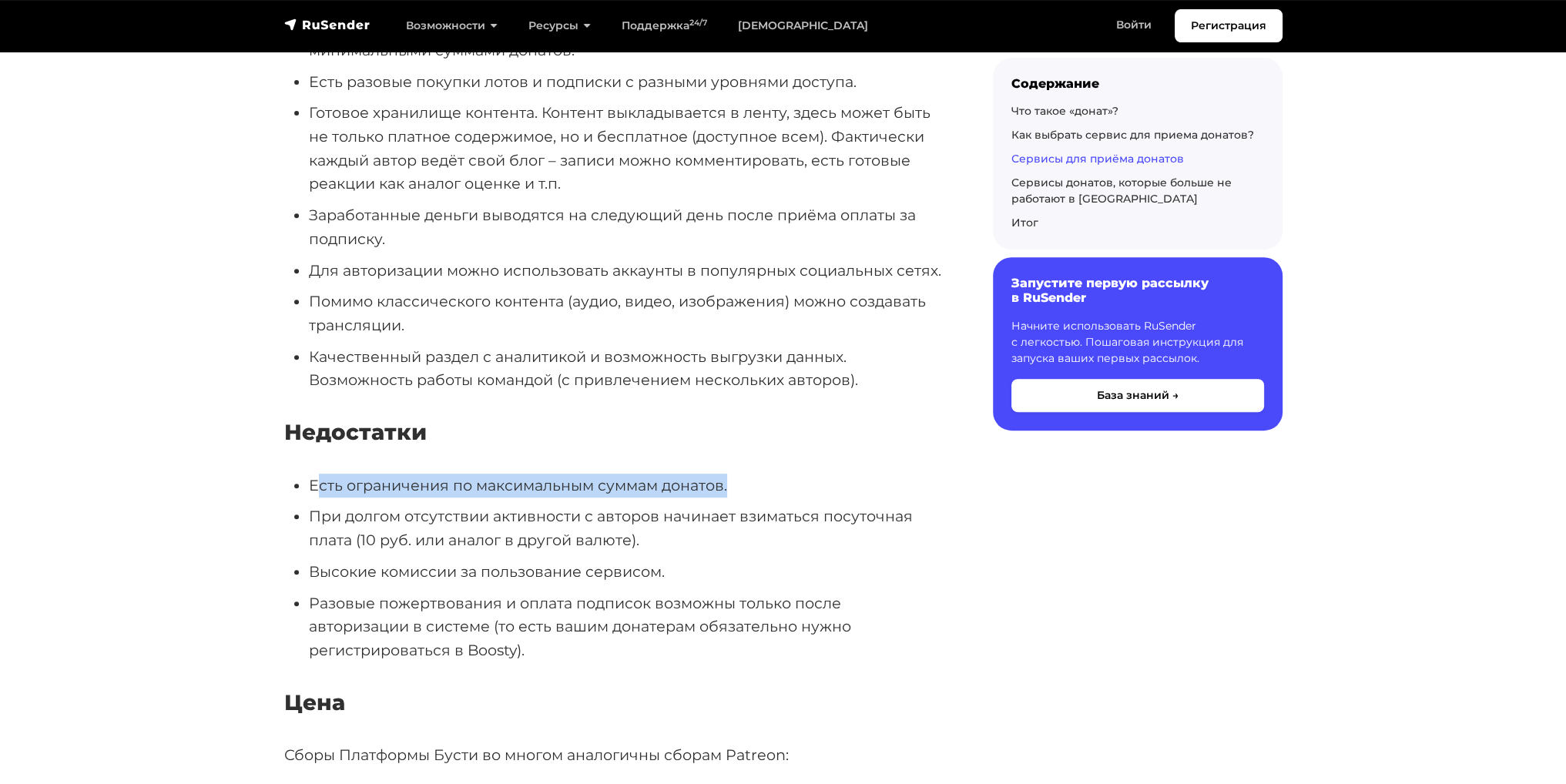
drag, startPoint x: 357, startPoint y: 423, endPoint x: 628, endPoint y: 411, distance: 271.3
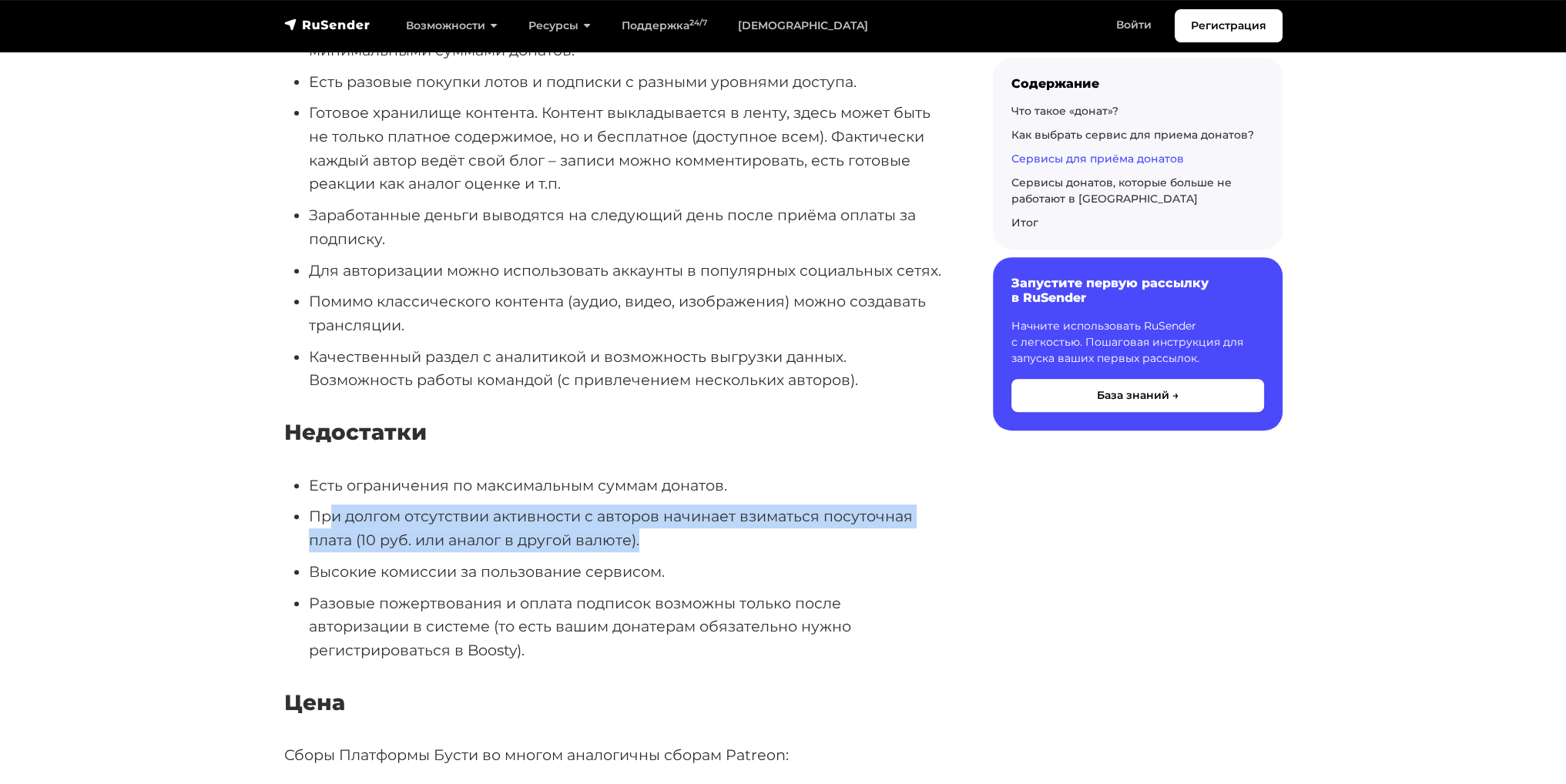
drag, startPoint x: 327, startPoint y: 436, endPoint x: 654, endPoint y: 461, distance: 328.0
click at [650, 504] on li "При долгом отсутствии активности с авторов начинает взиматься посуточная плата …" at bounding box center [626, 527] width 635 height 47
click at [707, 504] on li "При долгом отсутствии активности с авторов начинает взиматься посуточная плата …" at bounding box center [626, 527] width 635 height 47
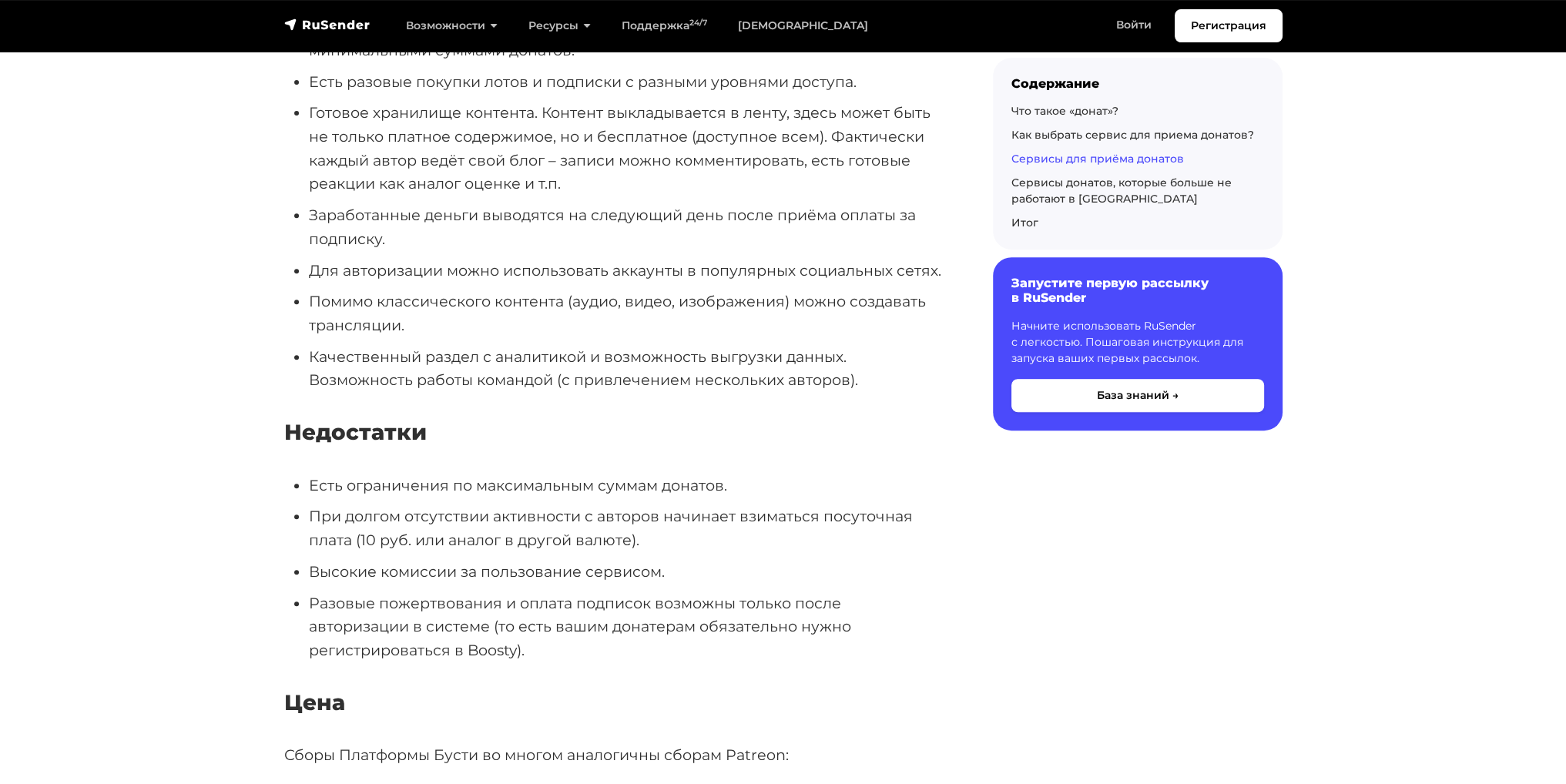
click at [670, 485] on ul "Есть ограничения по максимальным суммам донатов. При долгом отсутствии активнос…" at bounding box center [613, 568] width 660 height 189
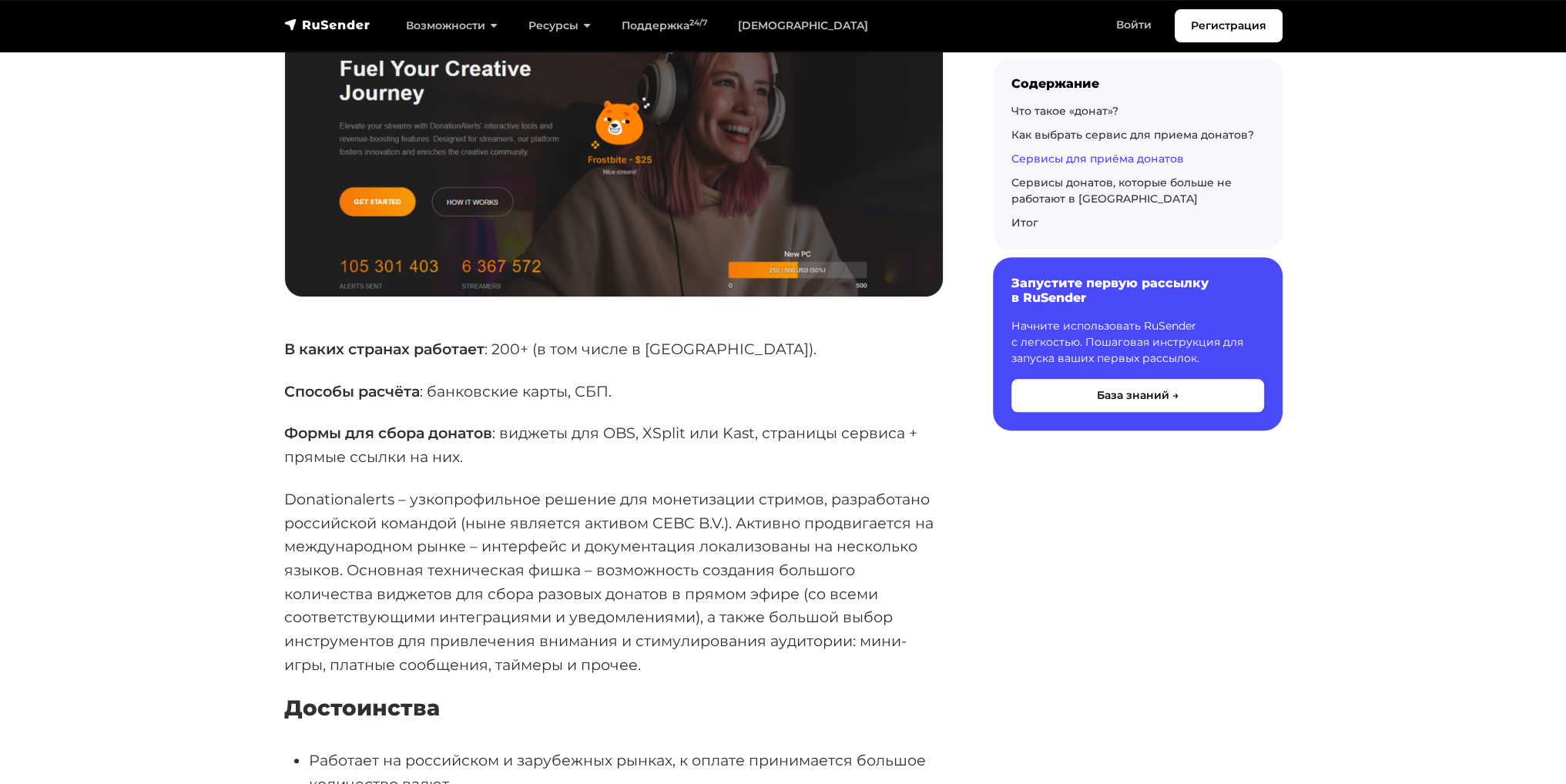
scroll to position [9674, 0]
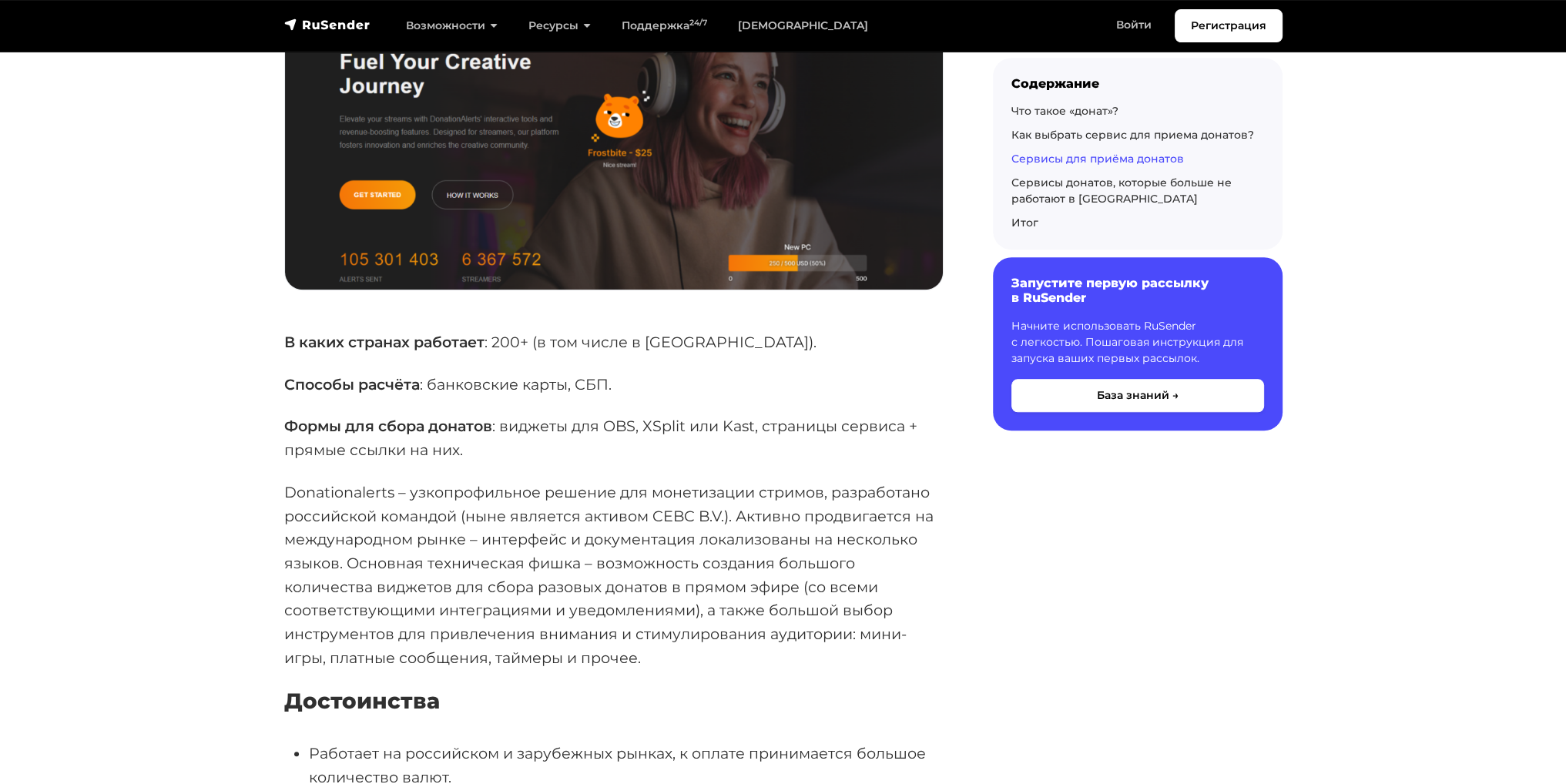
drag, startPoint x: 670, startPoint y: 485, endPoint x: 595, endPoint y: 512, distance: 79.7
drag, startPoint x: 524, startPoint y: 416, endPoint x: 524, endPoint y: 430, distance: 14.0
click at [524, 481] on p "Donationalerts – узкопрофильное решение для монетизации стримов, разработано ро…" at bounding box center [613, 575] width 660 height 190
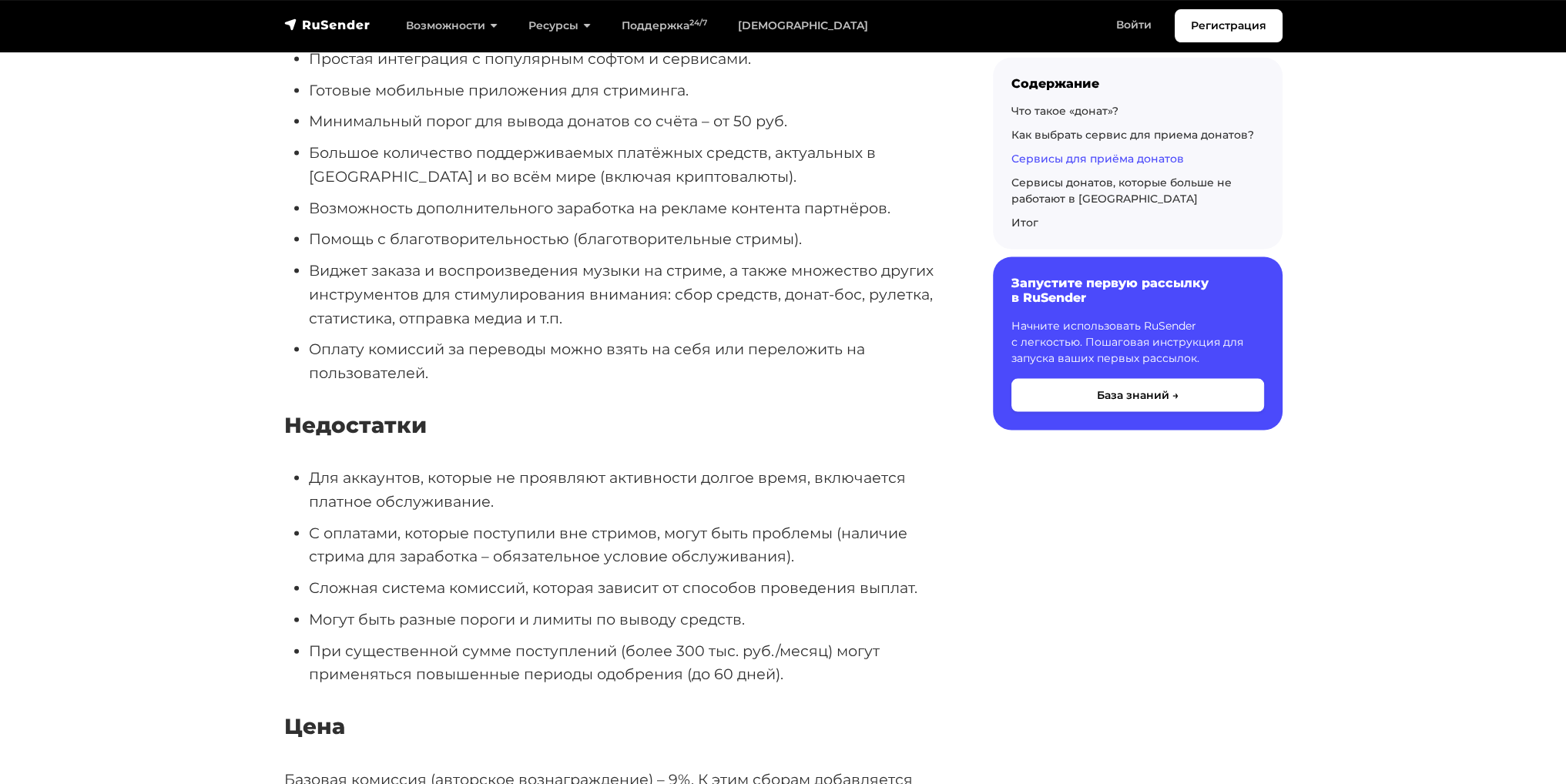
scroll to position [12158, 0]
drag, startPoint x: 519, startPoint y: 389, endPoint x: 475, endPoint y: 406, distance: 47.2
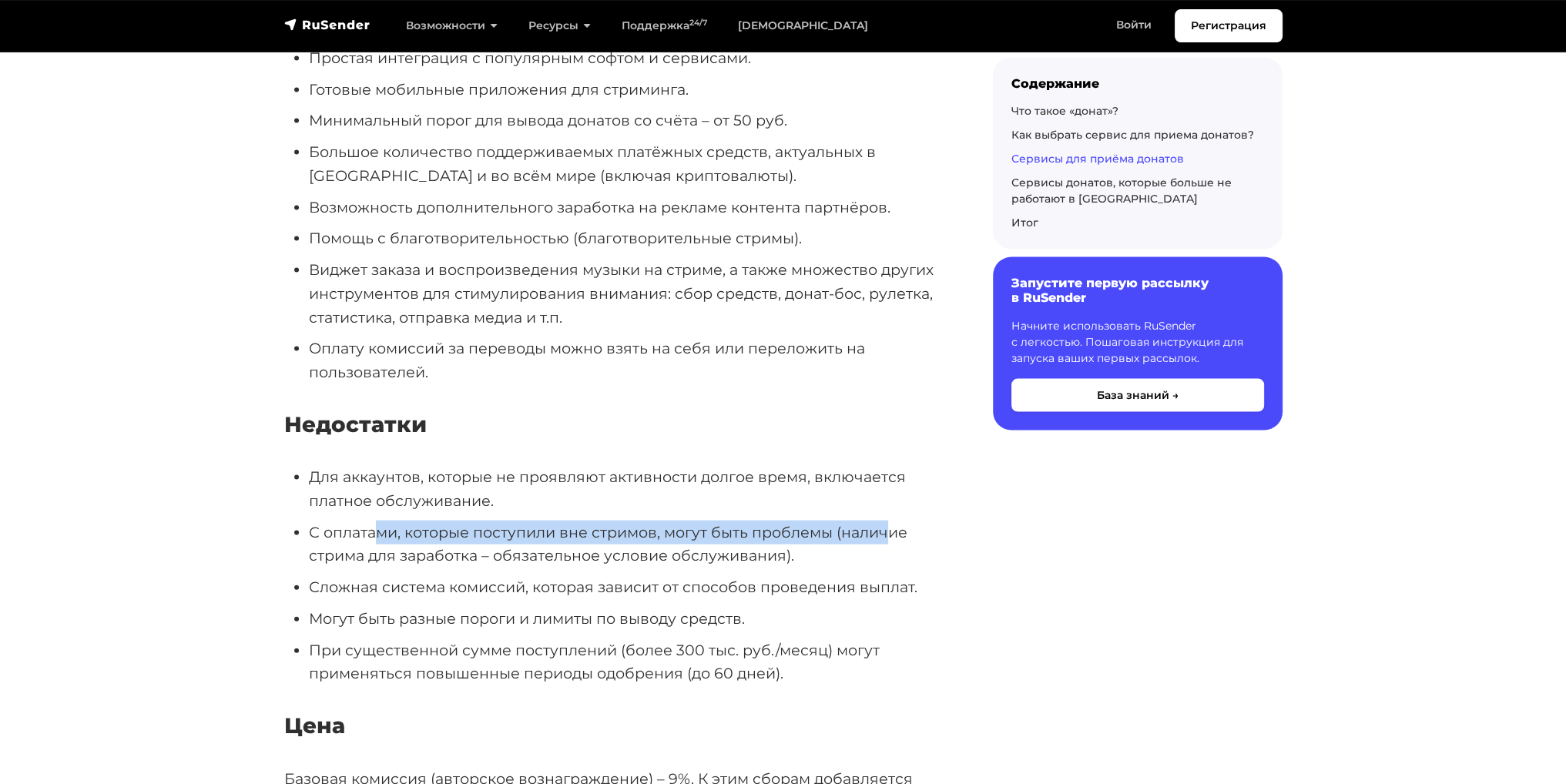
drag, startPoint x: 379, startPoint y: 457, endPoint x: 876, endPoint y: 444, distance: 497.2
click at [885, 465] on ul "Для аккаунтов, которые не проявляют активности долгое время, включается платное…" at bounding box center [613, 575] width 660 height 220
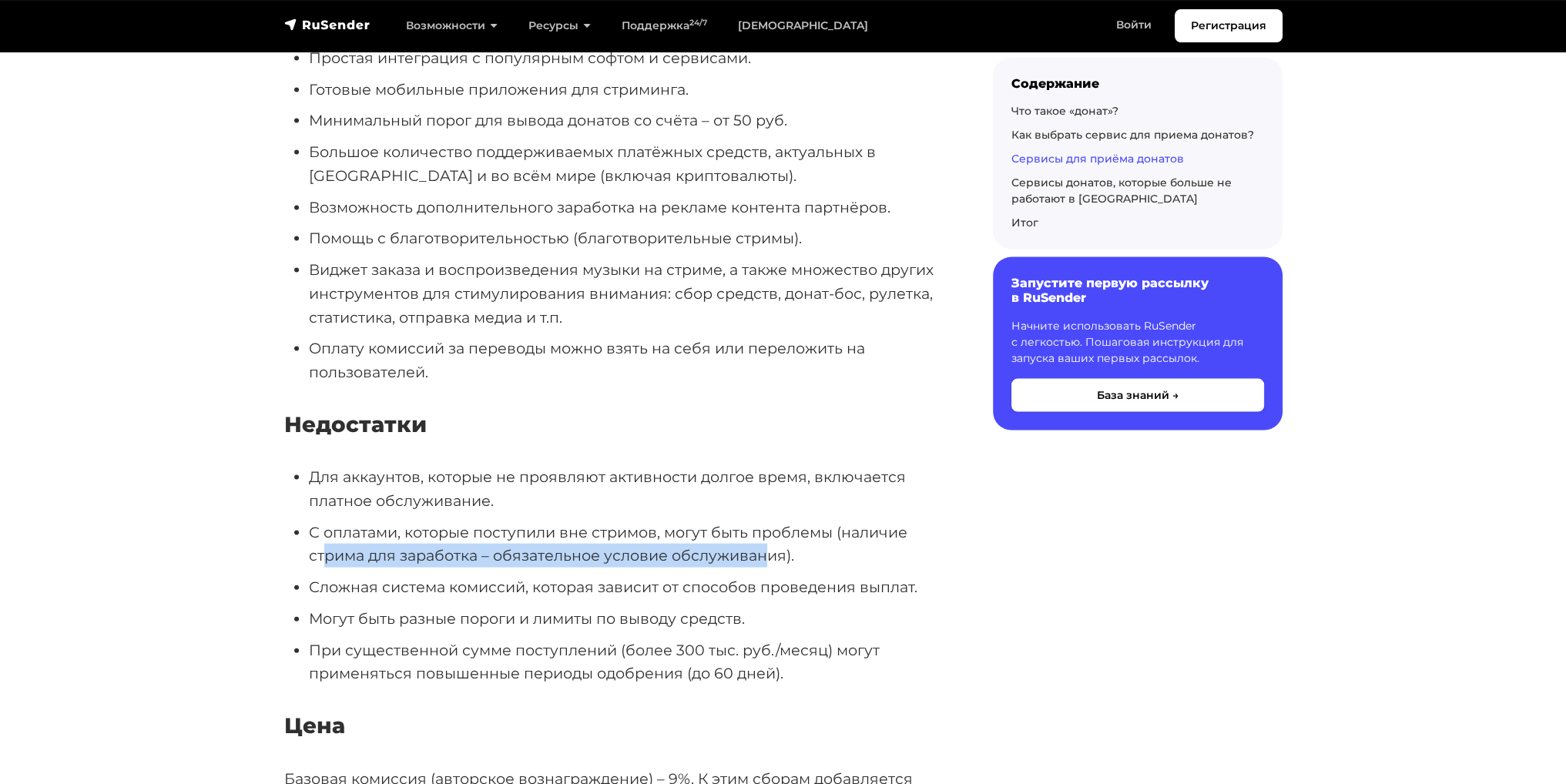
drag, startPoint x: 324, startPoint y: 488, endPoint x: 782, endPoint y: 478, distance: 458.1
click at [776, 521] on li "С оплатами, которые поступили вне стримов, могут быть проблемы (наличие стрима …" at bounding box center [626, 544] width 635 height 47
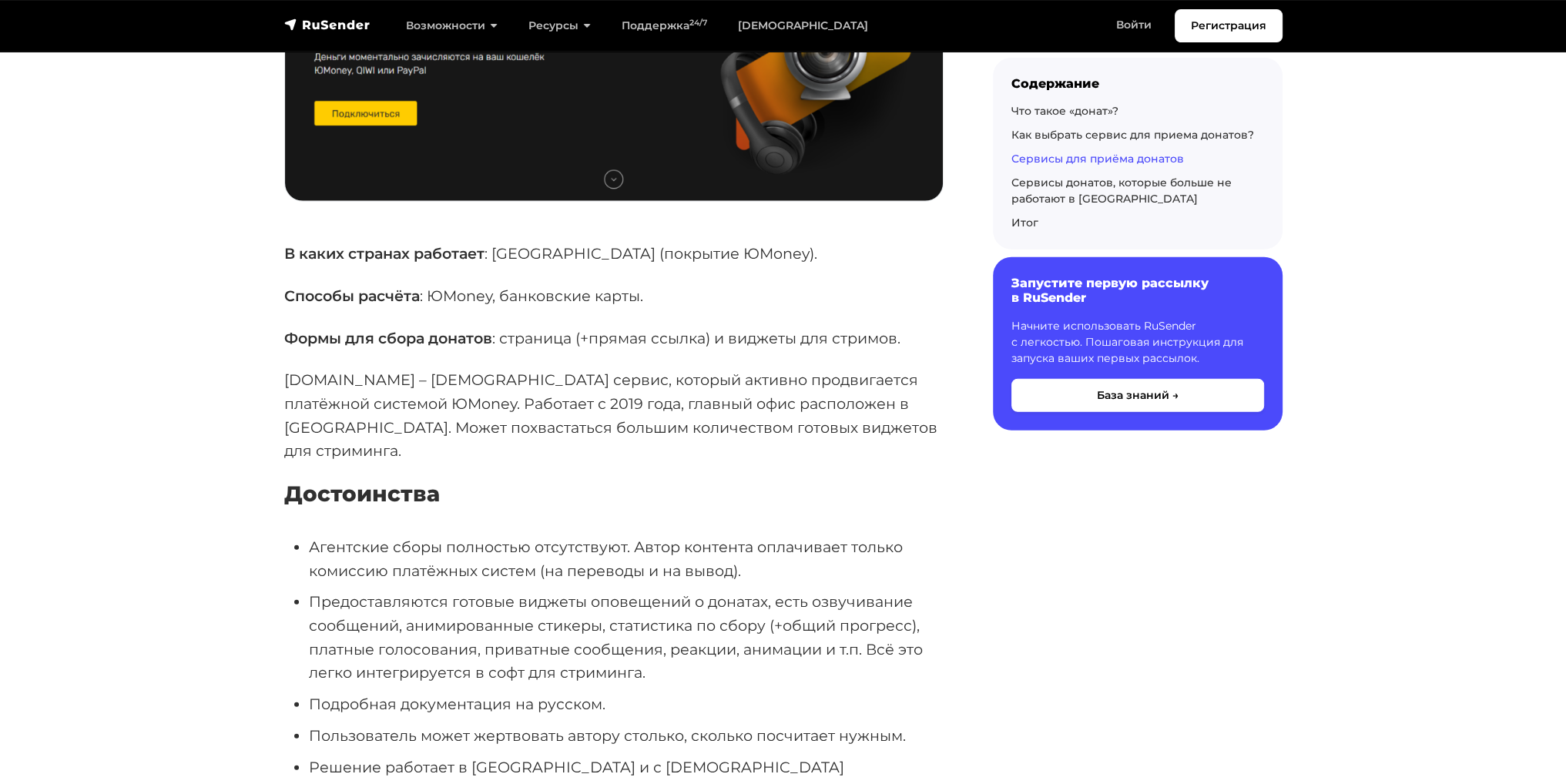
drag, startPoint x: 822, startPoint y: 516, endPoint x: 707, endPoint y: 568, distance: 126.2
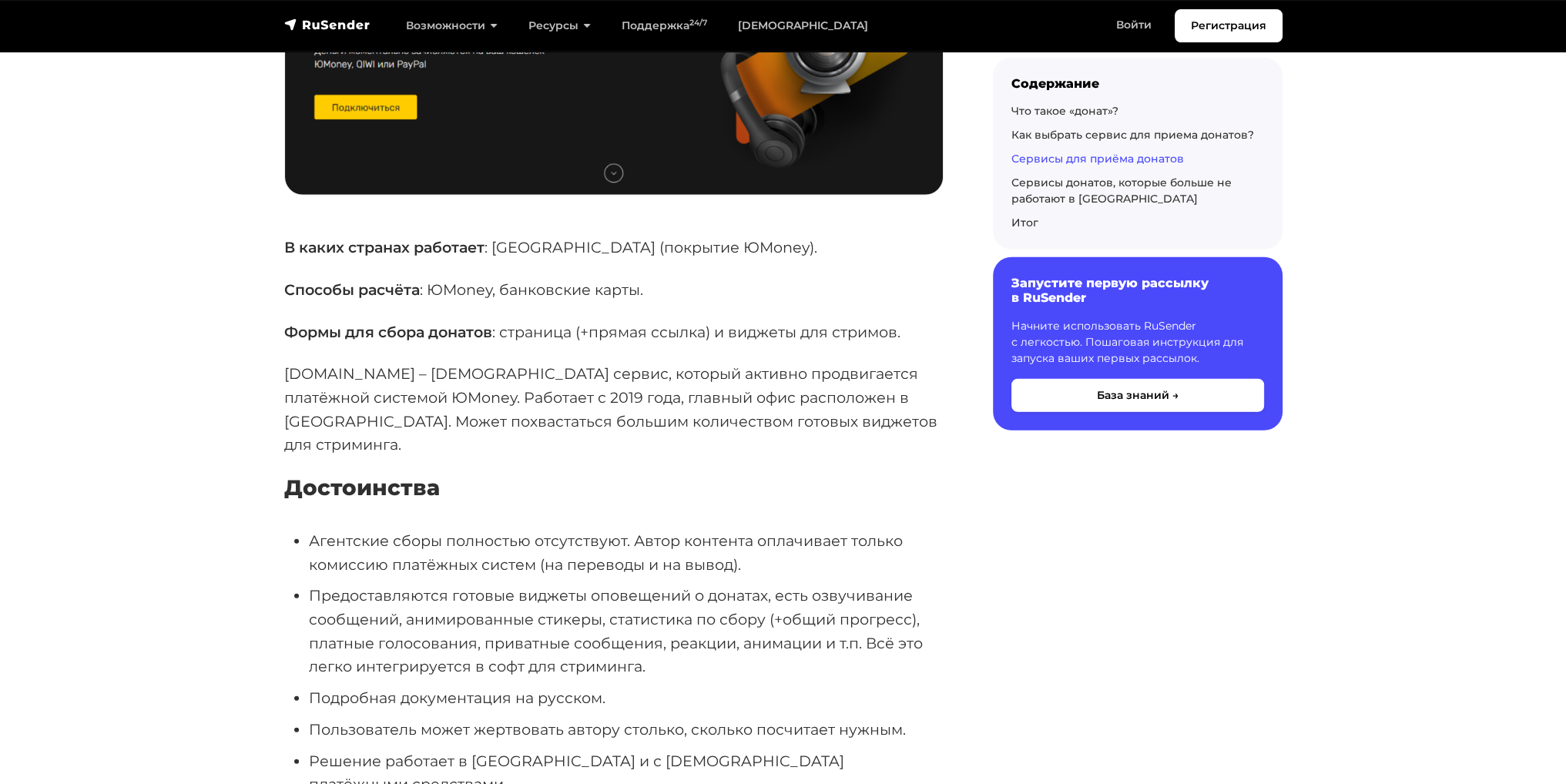
drag, startPoint x: 586, startPoint y: 408, endPoint x: 516, endPoint y: 521, distance: 132.9
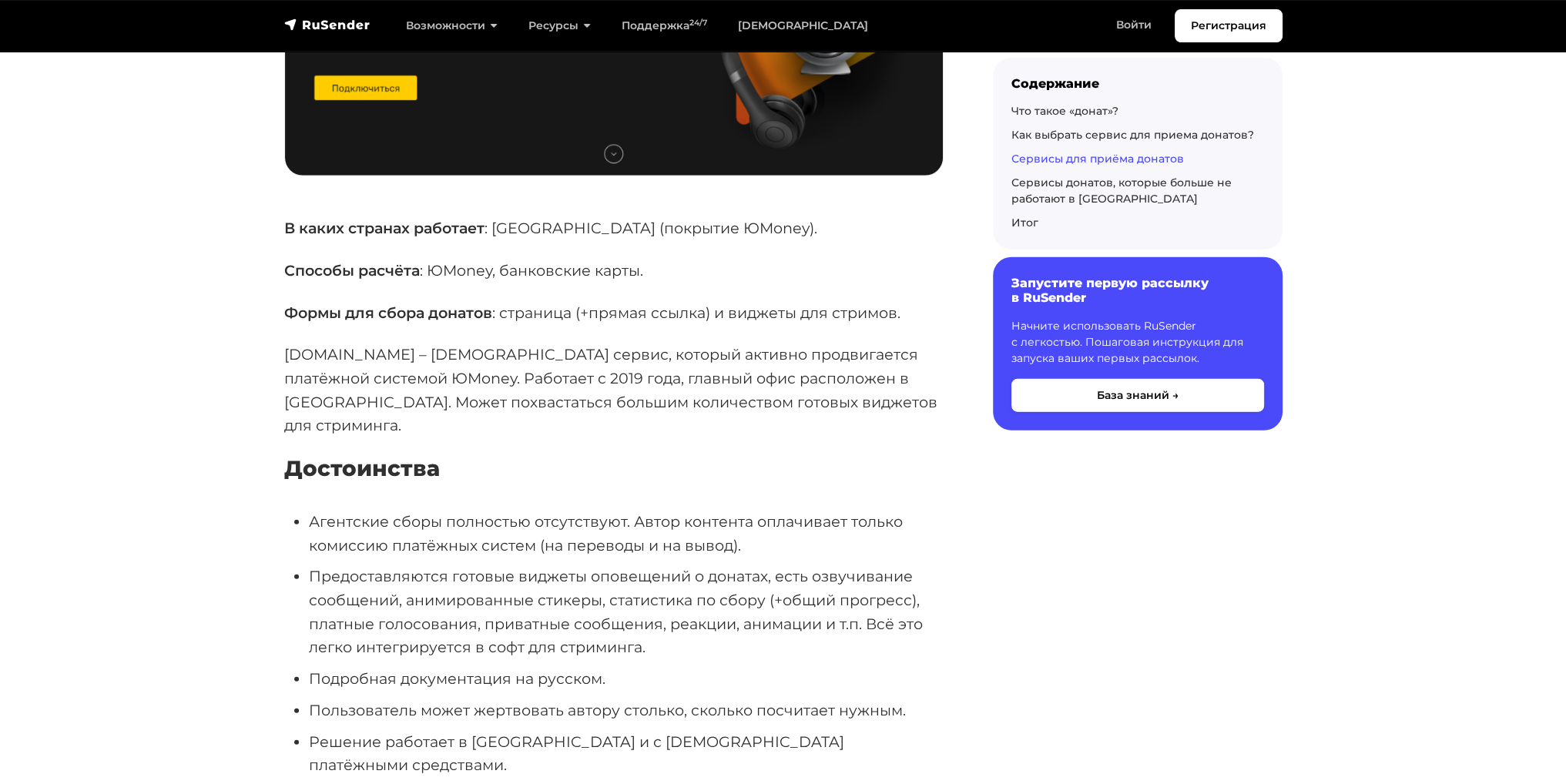
drag, startPoint x: 374, startPoint y: 340, endPoint x: 391, endPoint y: 381, distance: 44.4
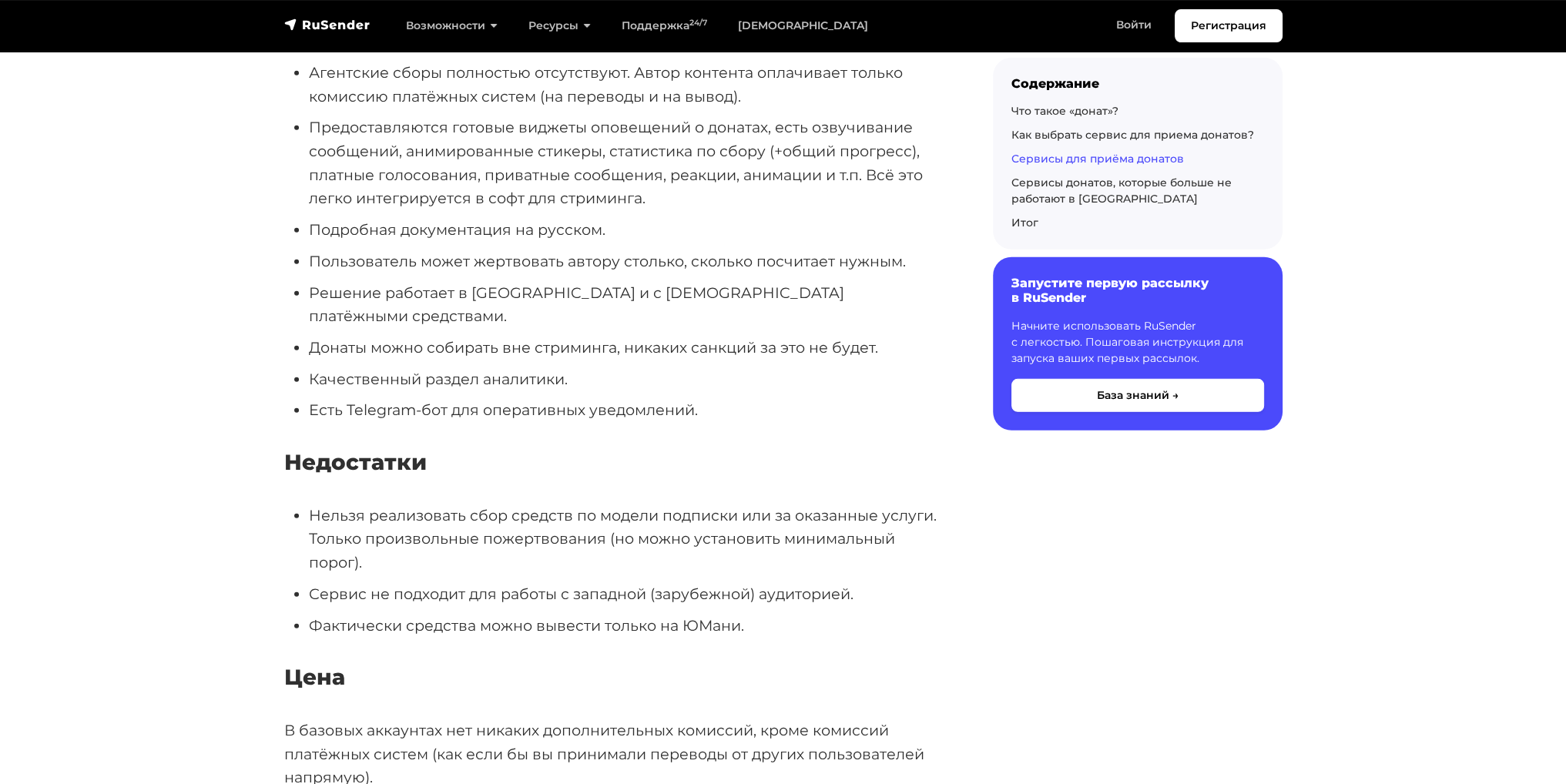
drag, startPoint x: 450, startPoint y: 392, endPoint x: 443, endPoint y: 481, distance: 89.3
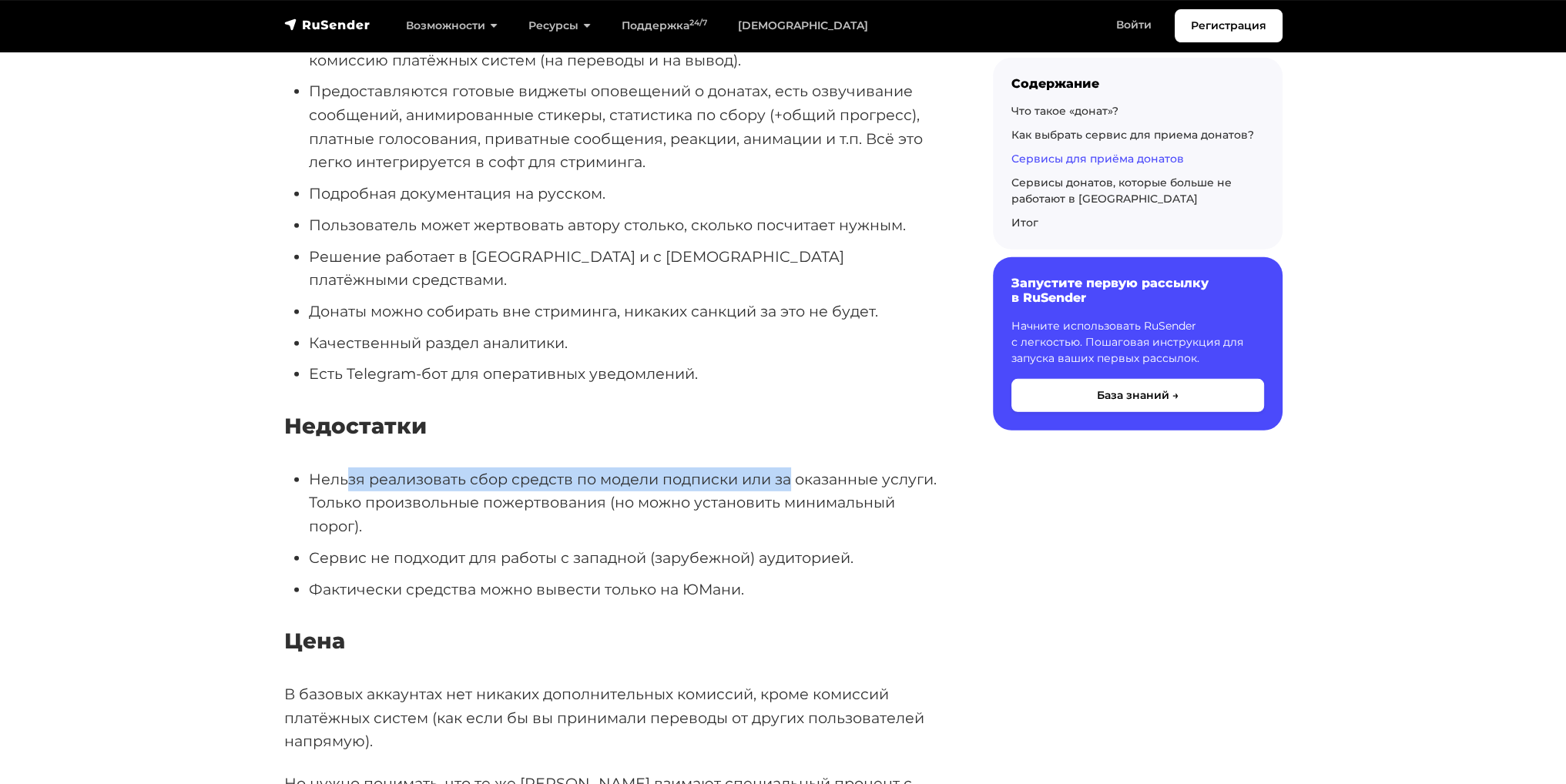
drag, startPoint x: 365, startPoint y: 360, endPoint x: 792, endPoint y: 356, distance: 427.0
click at [792, 467] on li "Нельзя реализовать сбор средств по модели подписки или за оказанные услуги. Тол…" at bounding box center [626, 502] width 635 height 71
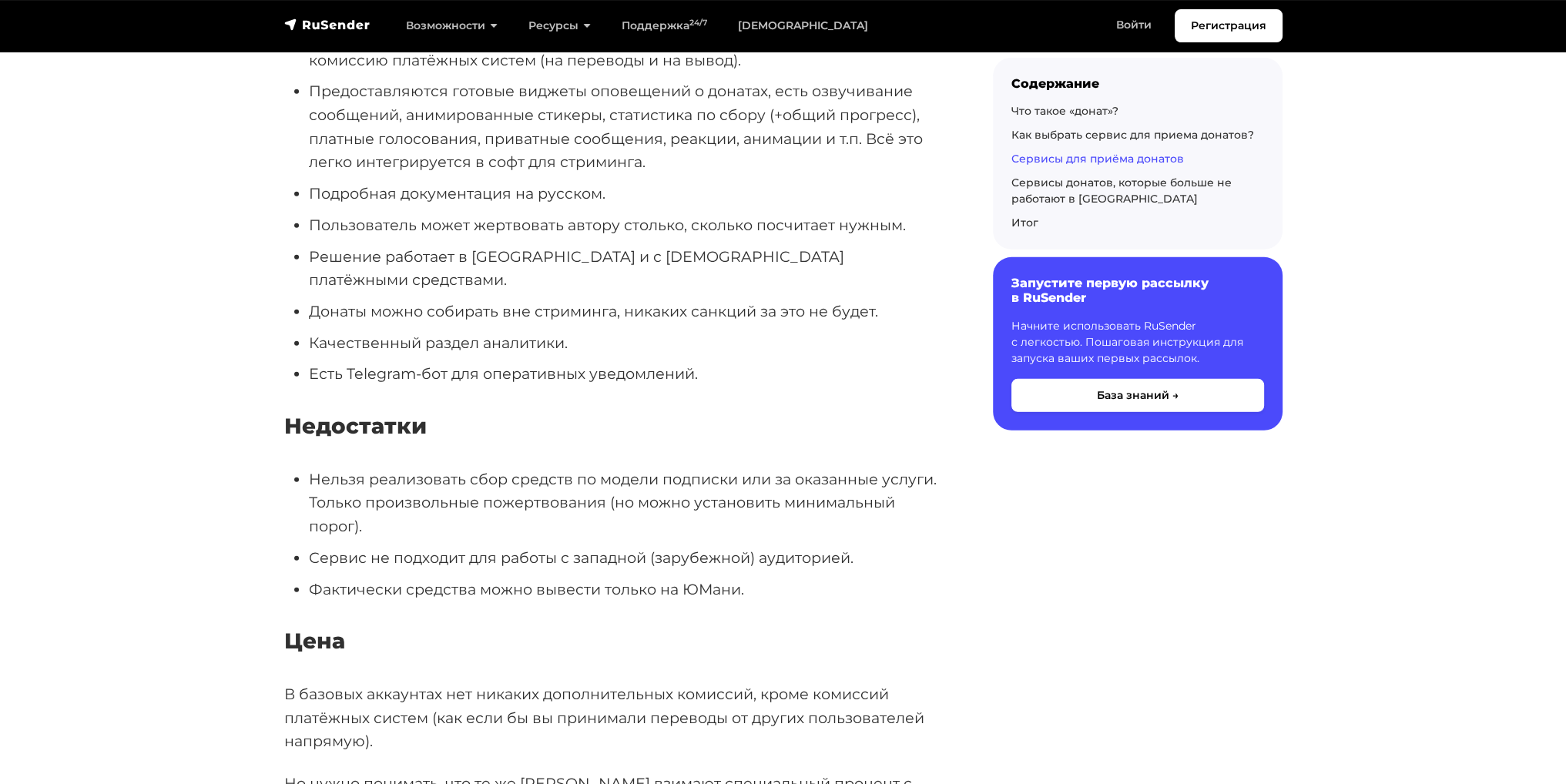
click at [403, 467] on li "Нельзя реализовать сбор средств по модели подписки или за оказанные услуги. Тол…" at bounding box center [626, 502] width 635 height 71
drag, startPoint x: 545, startPoint y: 382, endPoint x: 743, endPoint y: 388, distance: 198.1
click at [739, 467] on li "Нельзя реализовать сбор средств по модели подписки или за оказанные услуги. Тол…" at bounding box center [626, 502] width 635 height 71
click at [647, 467] on li "Нельзя реализовать сбор средств по модели подписки или за оказанные услуги. Тол…" at bounding box center [626, 502] width 635 height 71
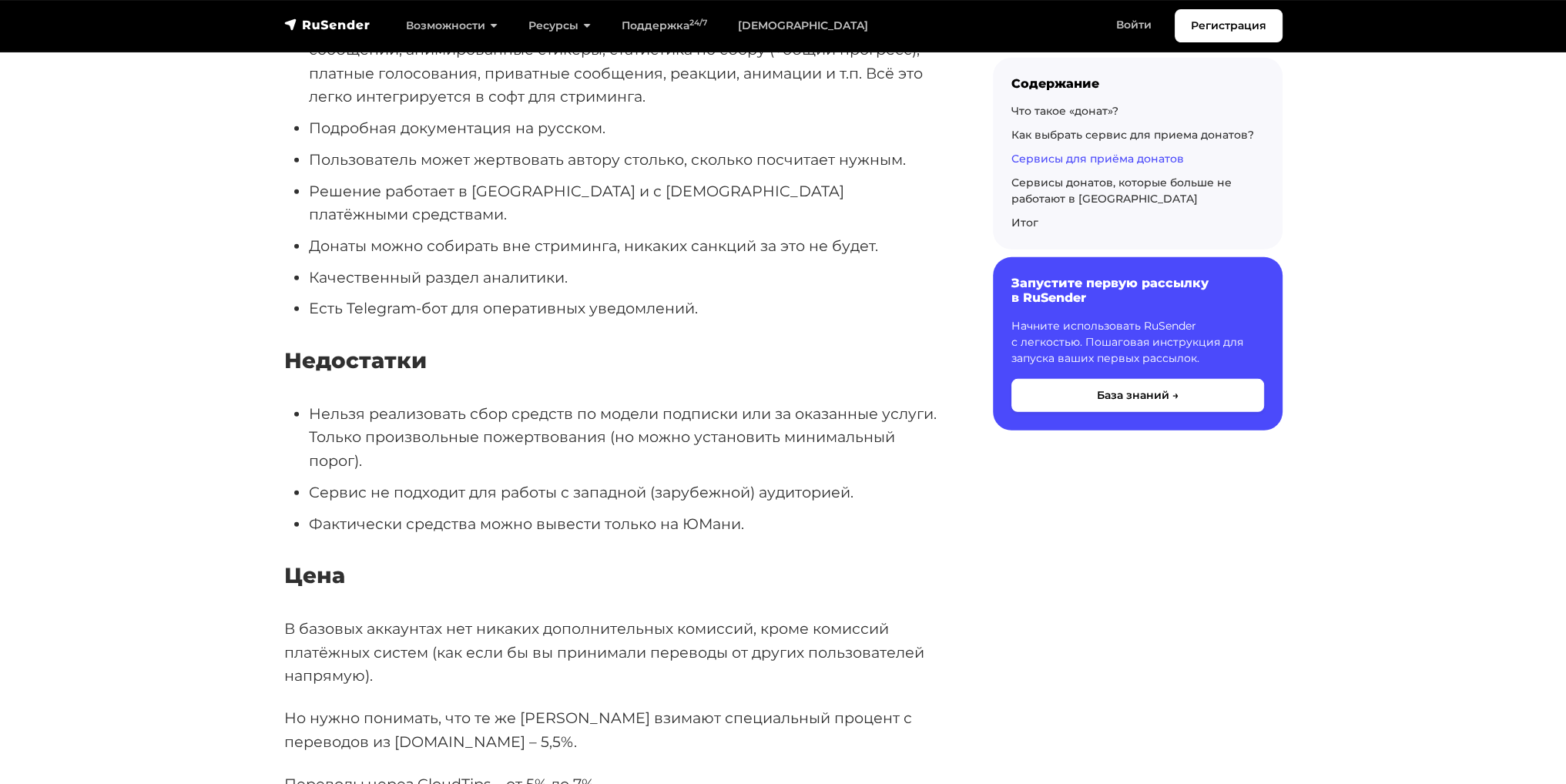
drag, startPoint x: 548, startPoint y: 401, endPoint x: 549, endPoint y: 434, distance: 33.0
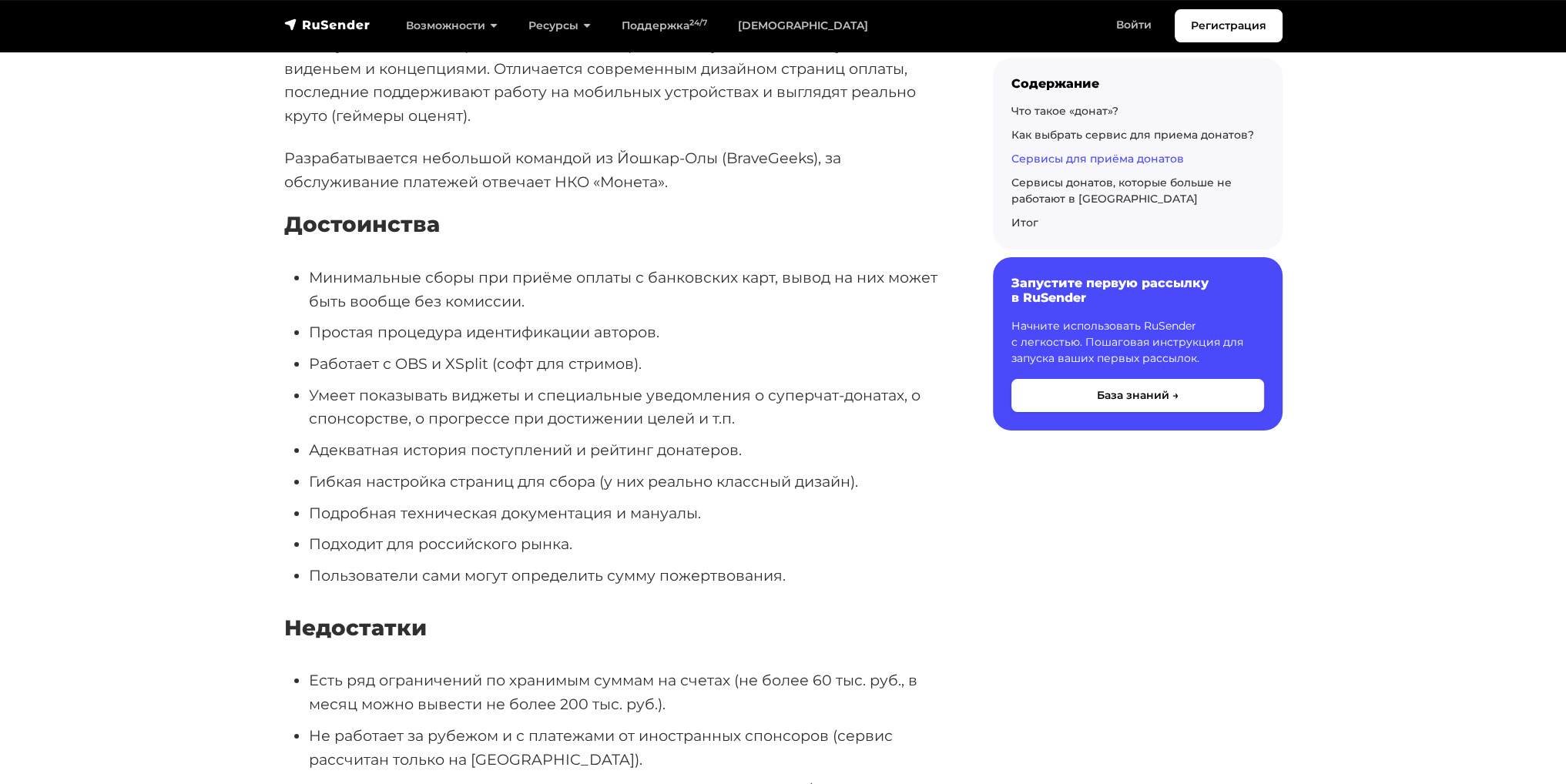
scroll to position [15310, 0]
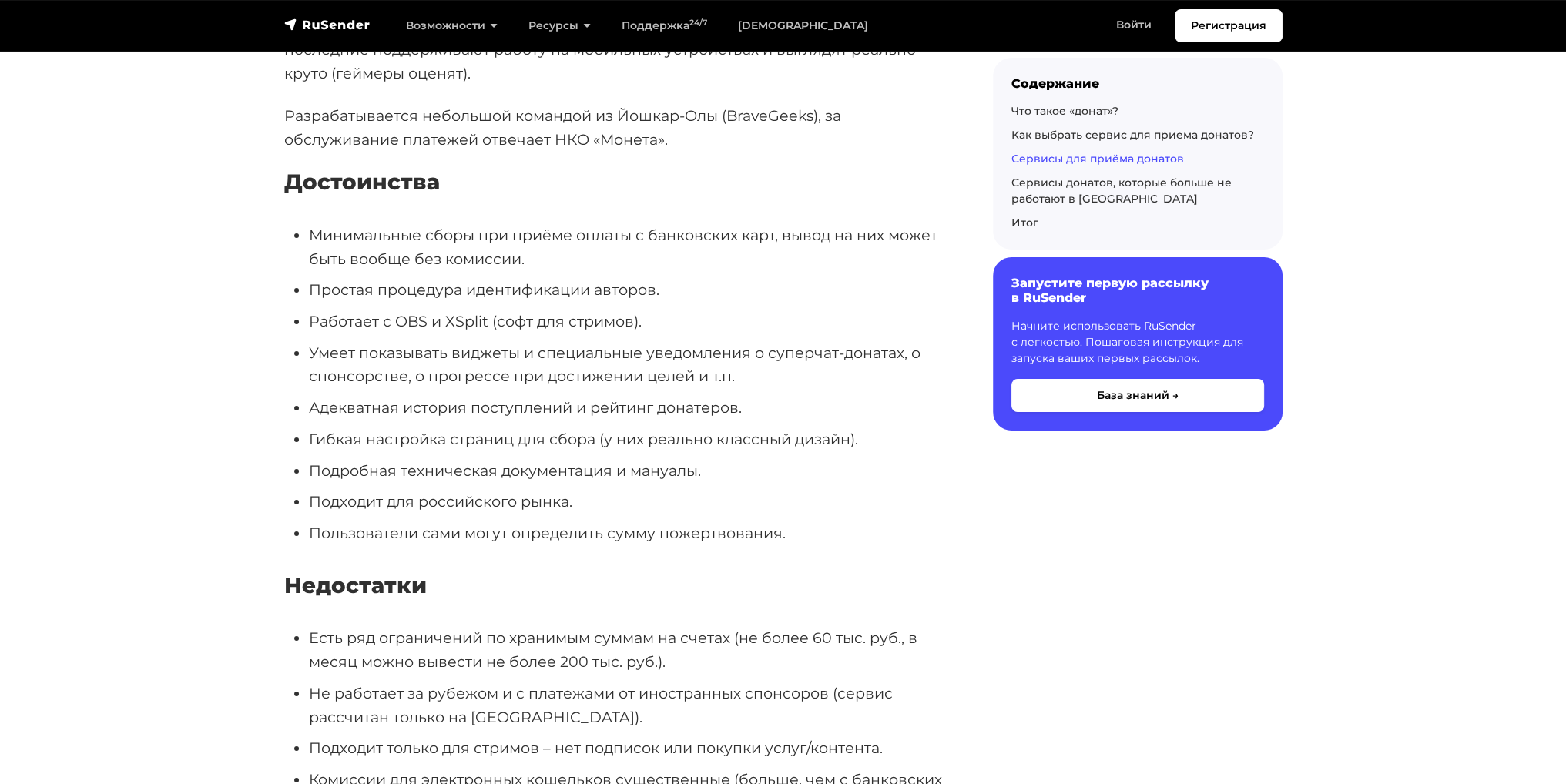
drag, startPoint x: 549, startPoint y: 434, endPoint x: 518, endPoint y: 506, distance: 78.4
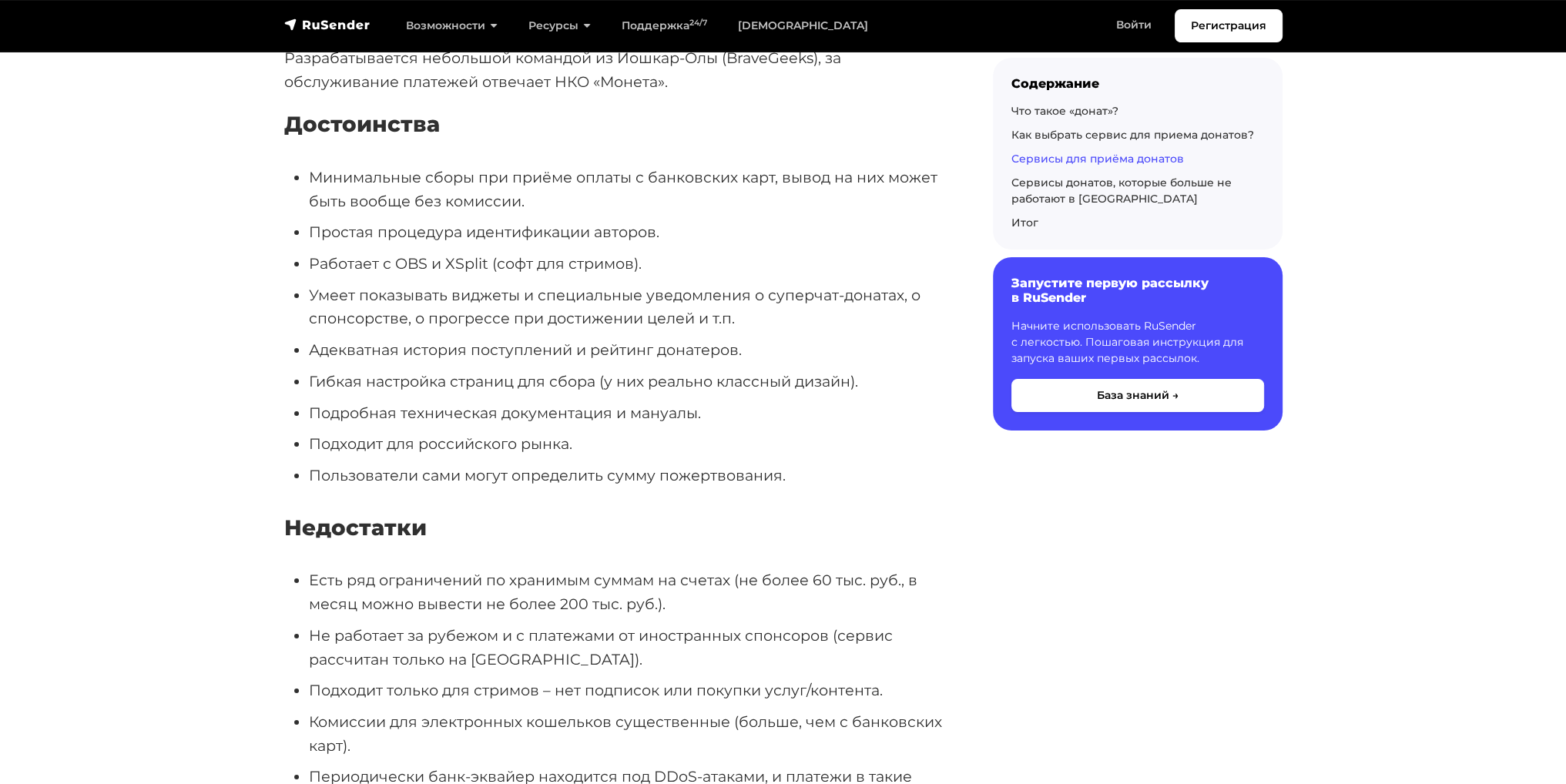
scroll to position [15361, 0]
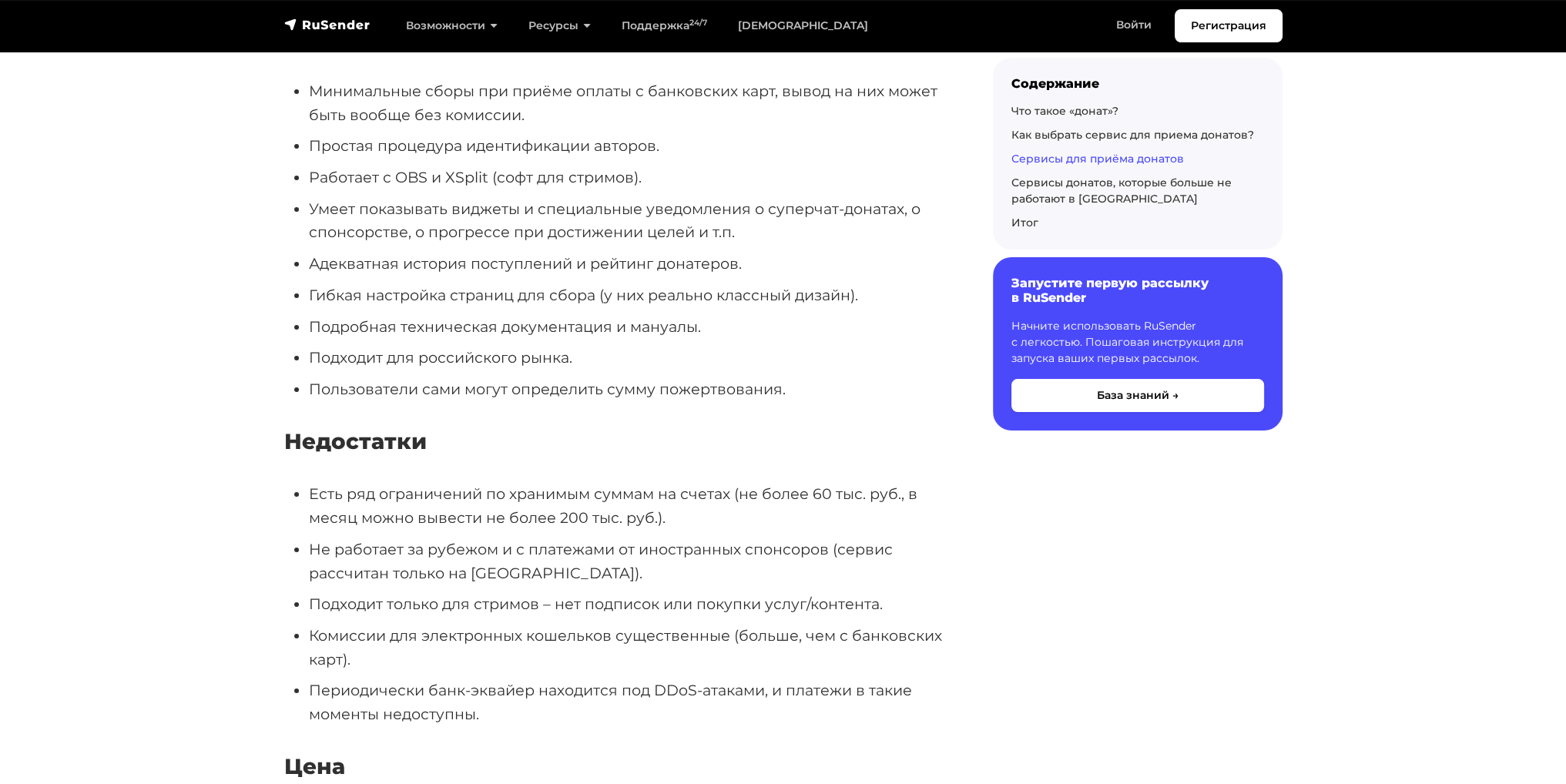
drag, startPoint x: 422, startPoint y: 494, endPoint x: 429, endPoint y: 527, distance: 33.7
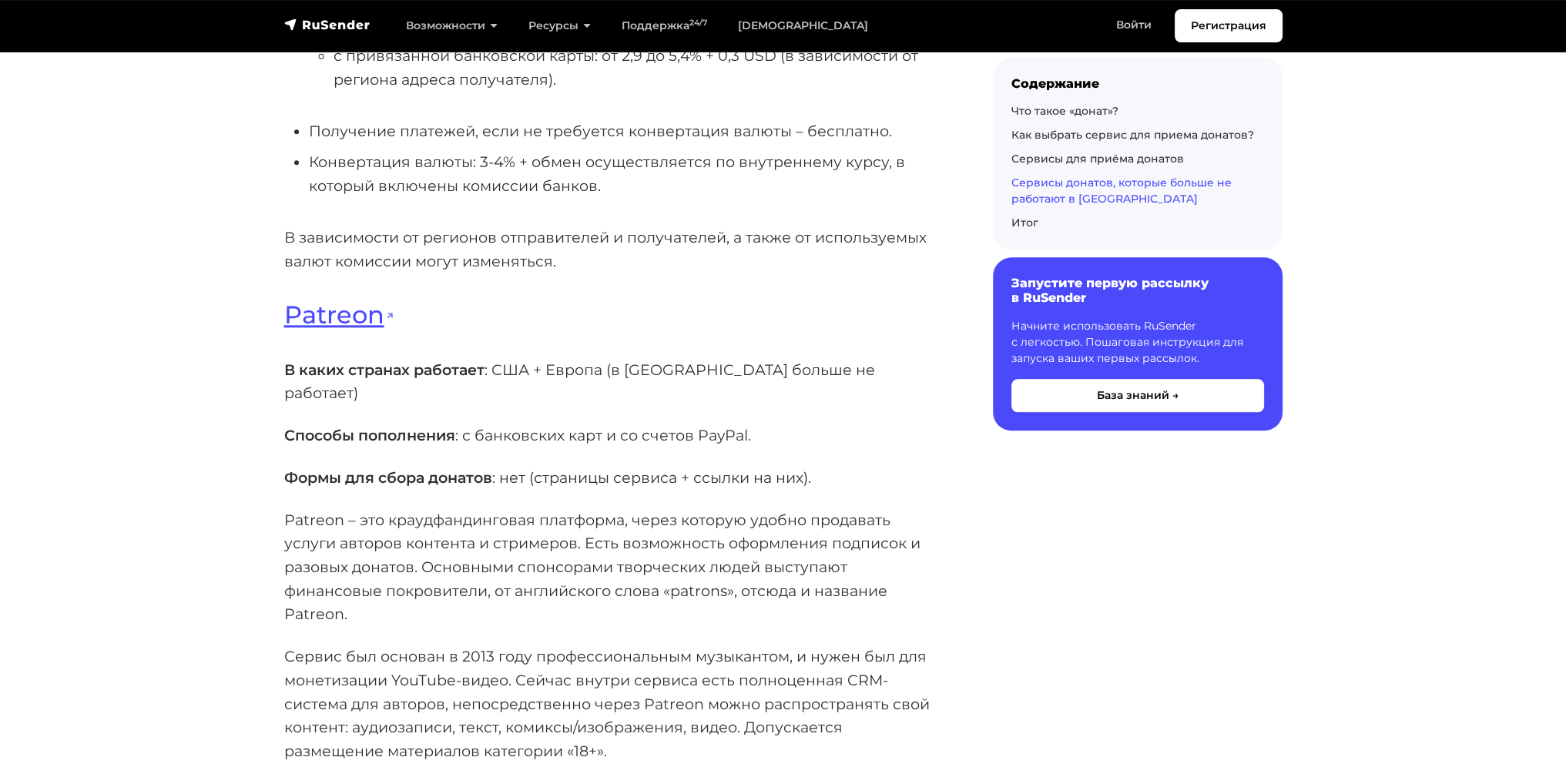
drag, startPoint x: 628, startPoint y: 448, endPoint x: 526, endPoint y: 514, distance: 121.5
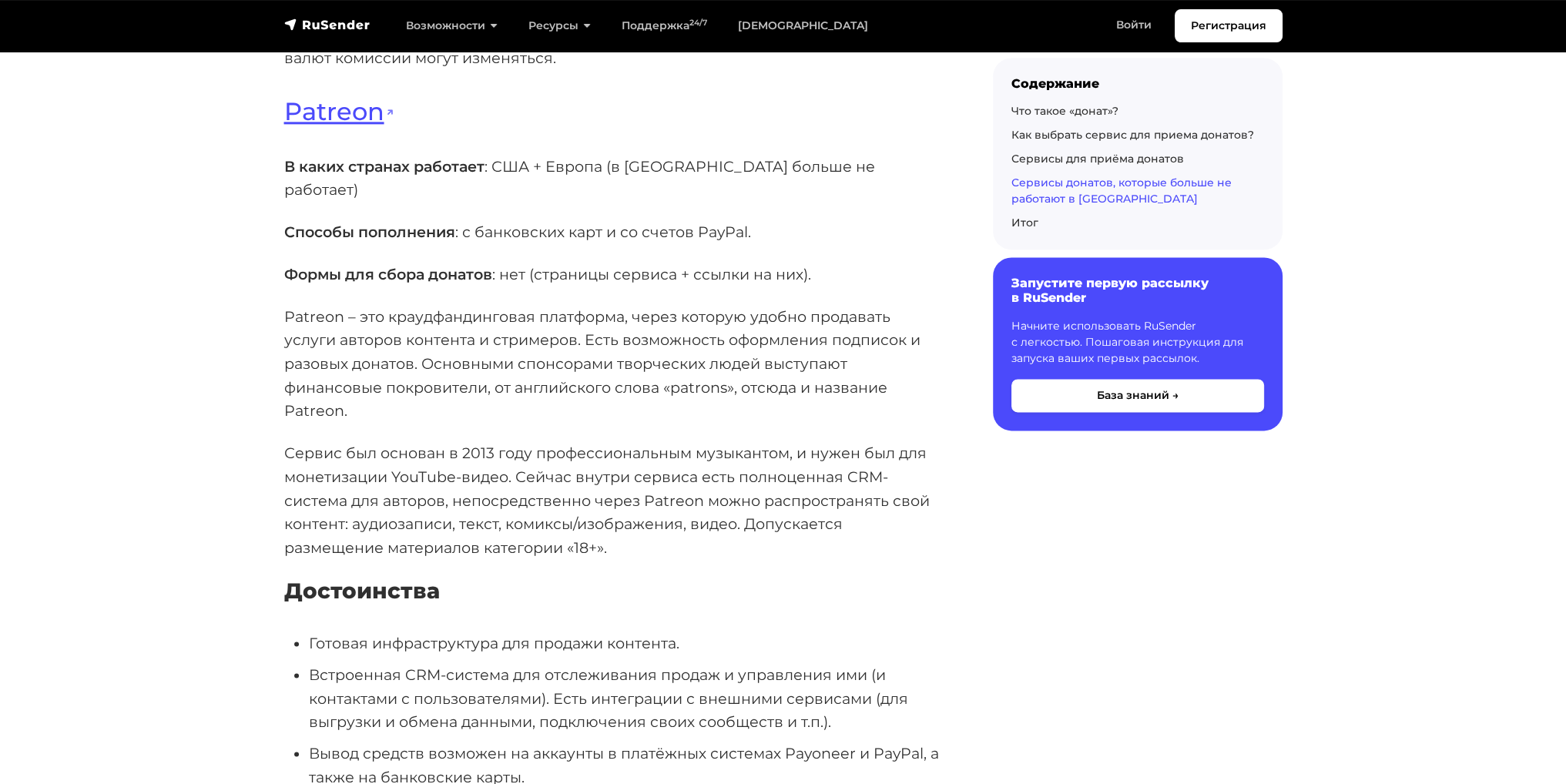
drag, startPoint x: 490, startPoint y: 410, endPoint x: 489, endPoint y: 468, distance: 58.0
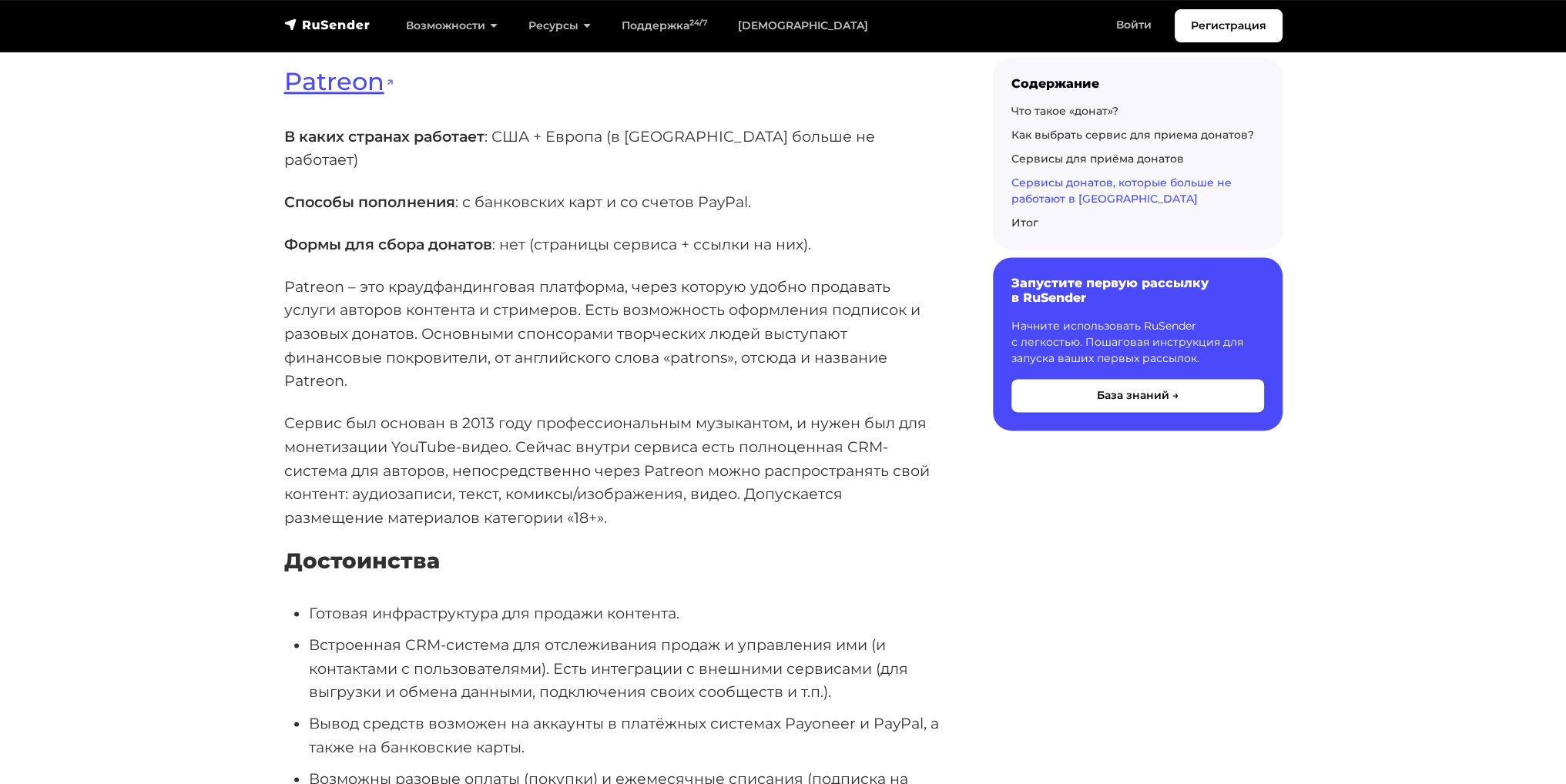
scroll to position [18371, 0]
drag, startPoint x: 491, startPoint y: 379, endPoint x: 490, endPoint y: 399, distance: 20.0
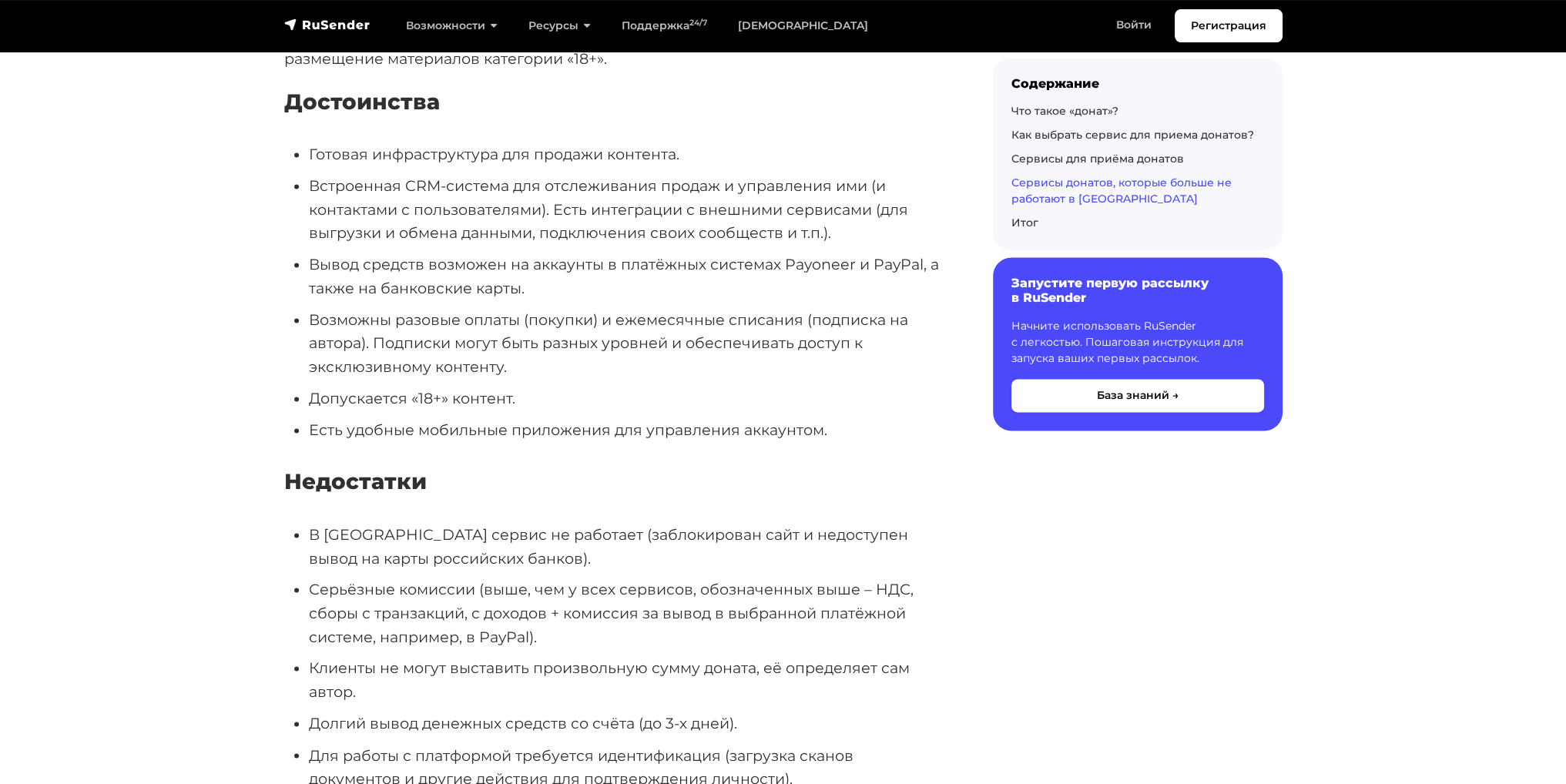
scroll to position [18834, 0]
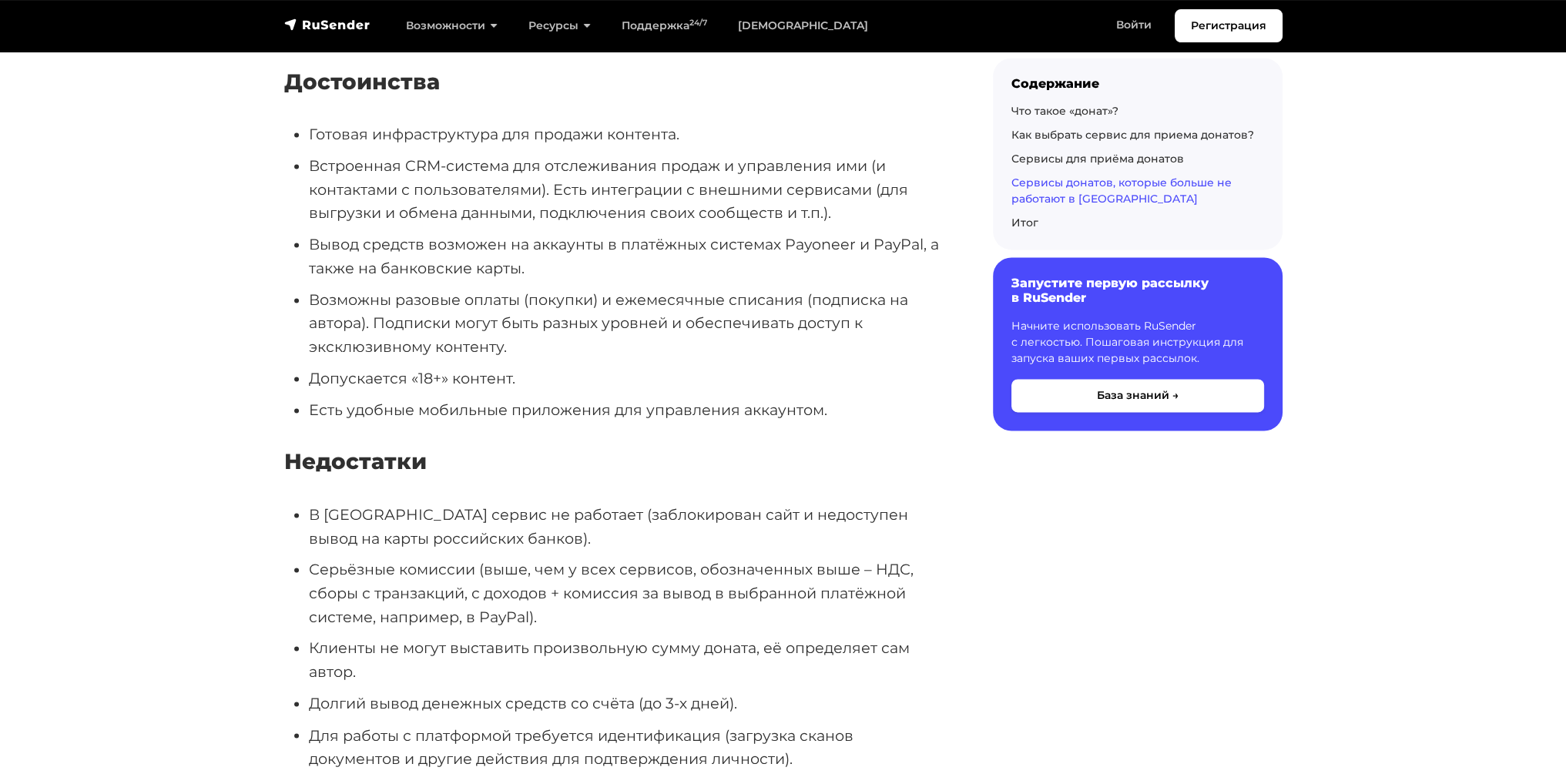
drag, startPoint x: 467, startPoint y: 367, endPoint x: 465, endPoint y: 388, distance: 21.1
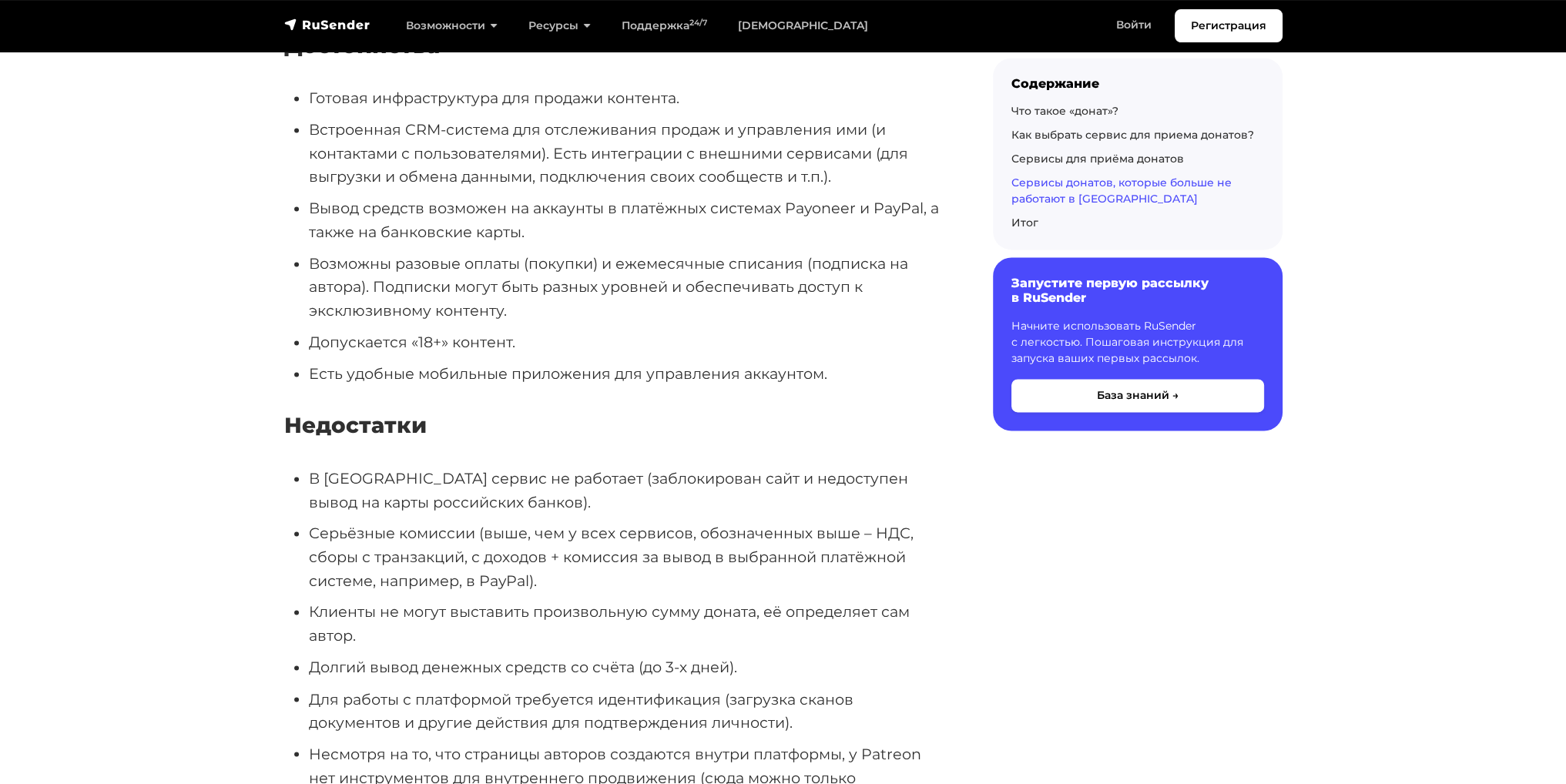
drag, startPoint x: 472, startPoint y: 381, endPoint x: 472, endPoint y: 411, distance: 30.0
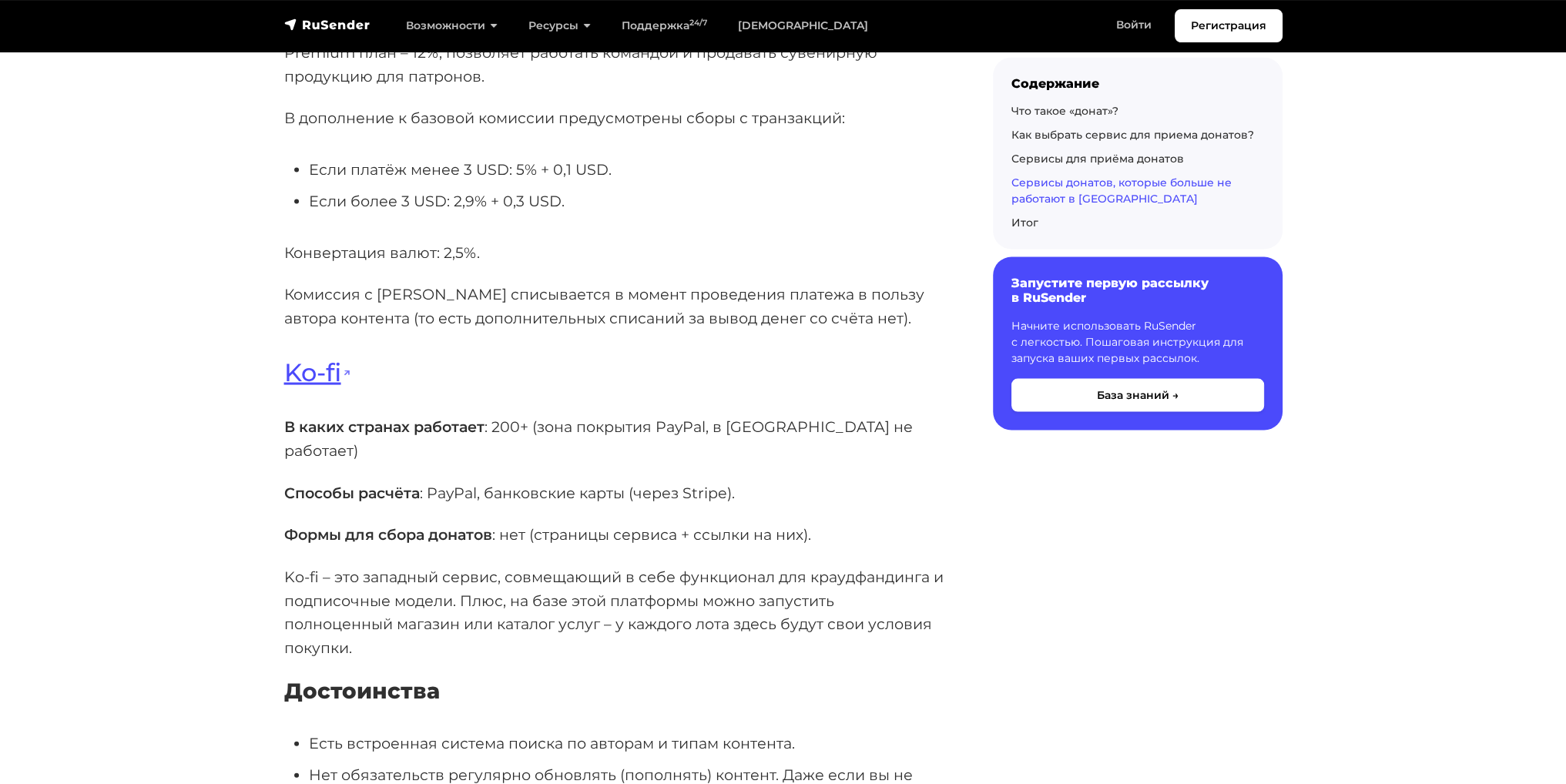
scroll to position [19808, 0]
drag, startPoint x: 504, startPoint y: 398, endPoint x: 497, endPoint y: 361, distance: 37.7
drag, startPoint x: 748, startPoint y: 285, endPoint x: 847, endPoint y: 272, distance: 99.8
click at [847, 414] on p "В каких странах работает : 200+ (зона покрытия PayPal, в [GEOGRAPHIC_DATA] не р…" at bounding box center [613, 437] width 660 height 47
click at [858, 481] on p "Способы расчёта : PayPal, банковские карты (через Stripe)." at bounding box center [613, 493] width 660 height 24
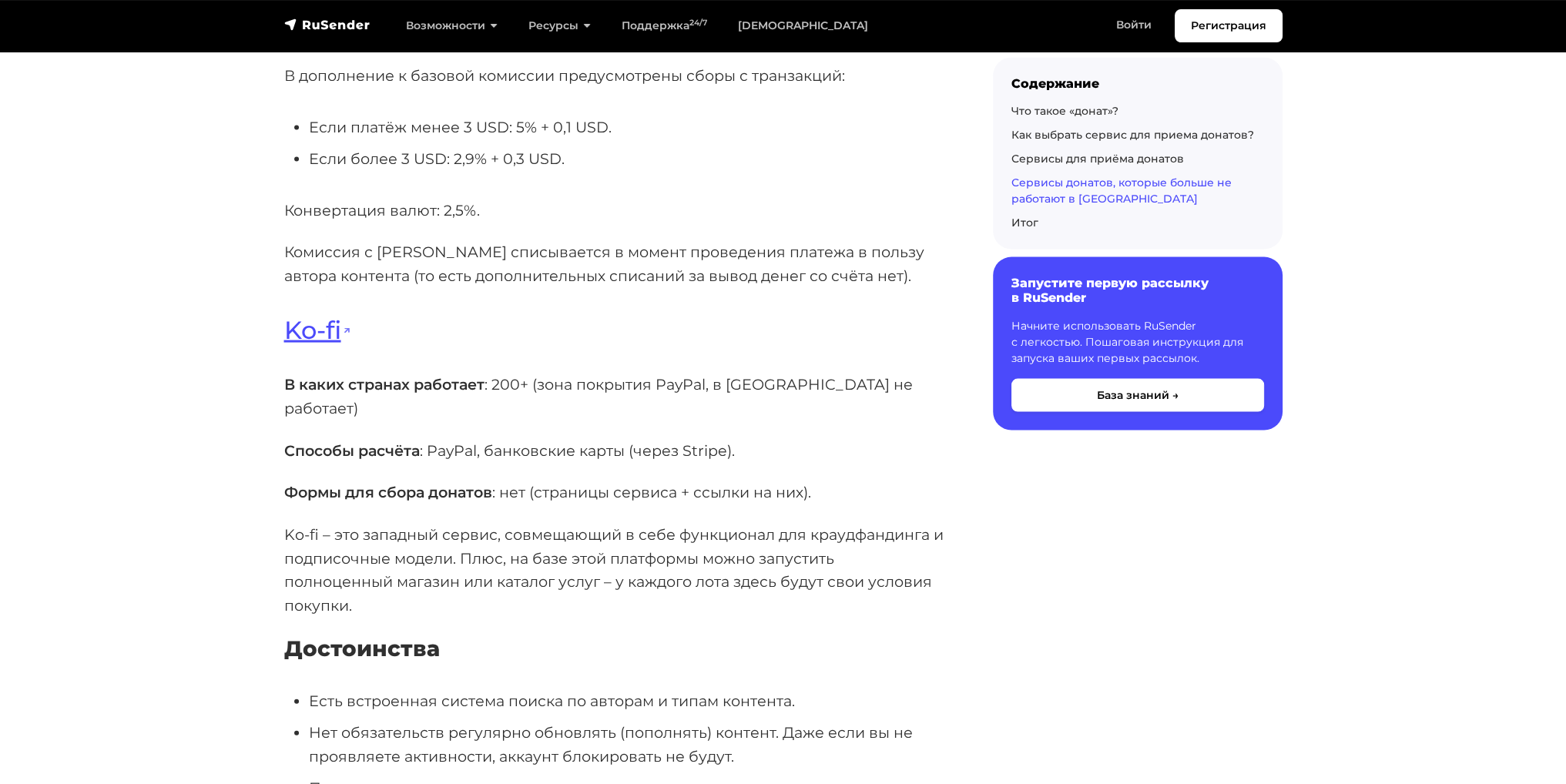
drag, startPoint x: 753, startPoint y: 312, endPoint x: 746, endPoint y: 355, distance: 43.6
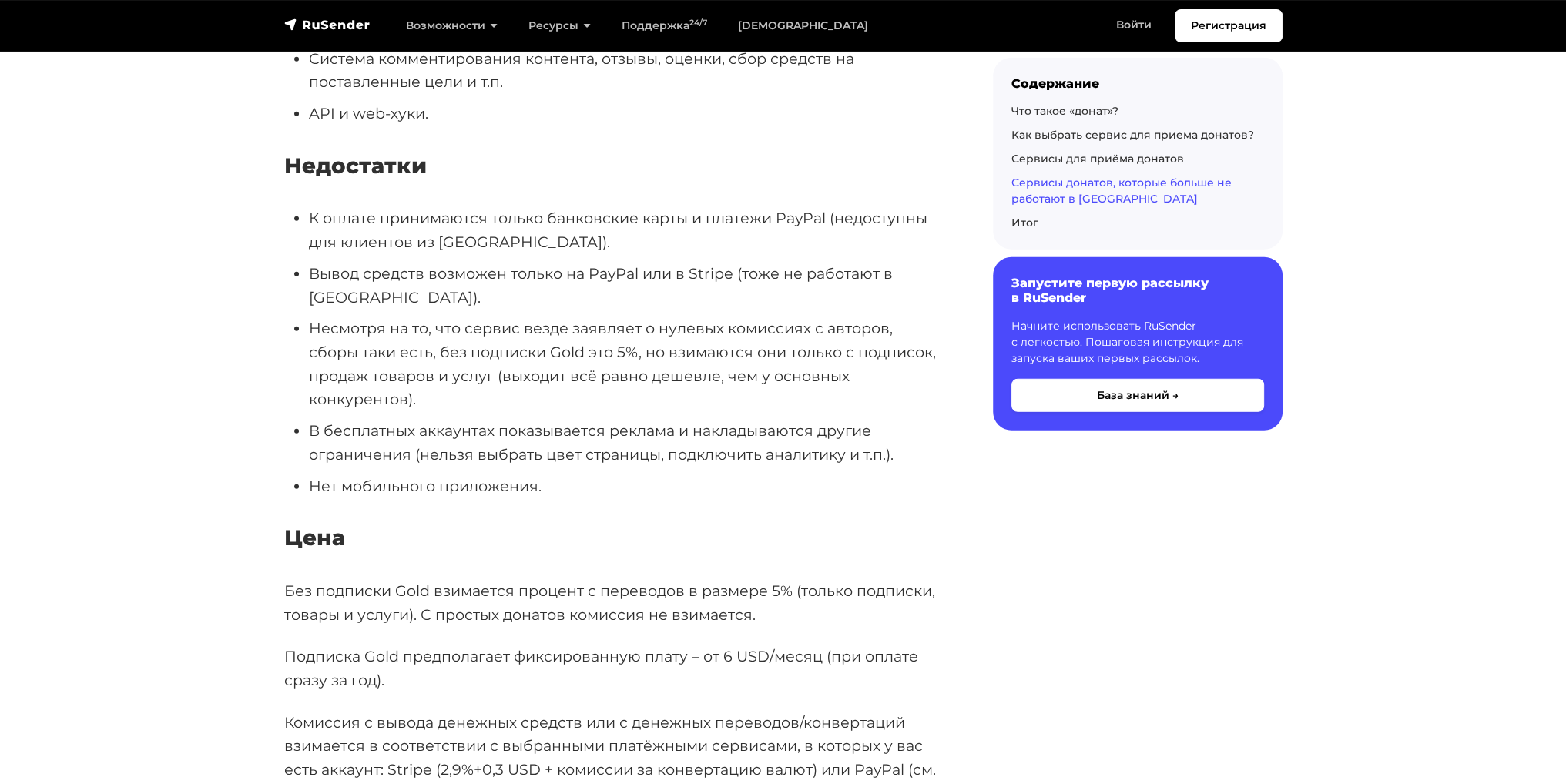
drag, startPoint x: 545, startPoint y: 472, endPoint x: 526, endPoint y: 532, distance: 62.9
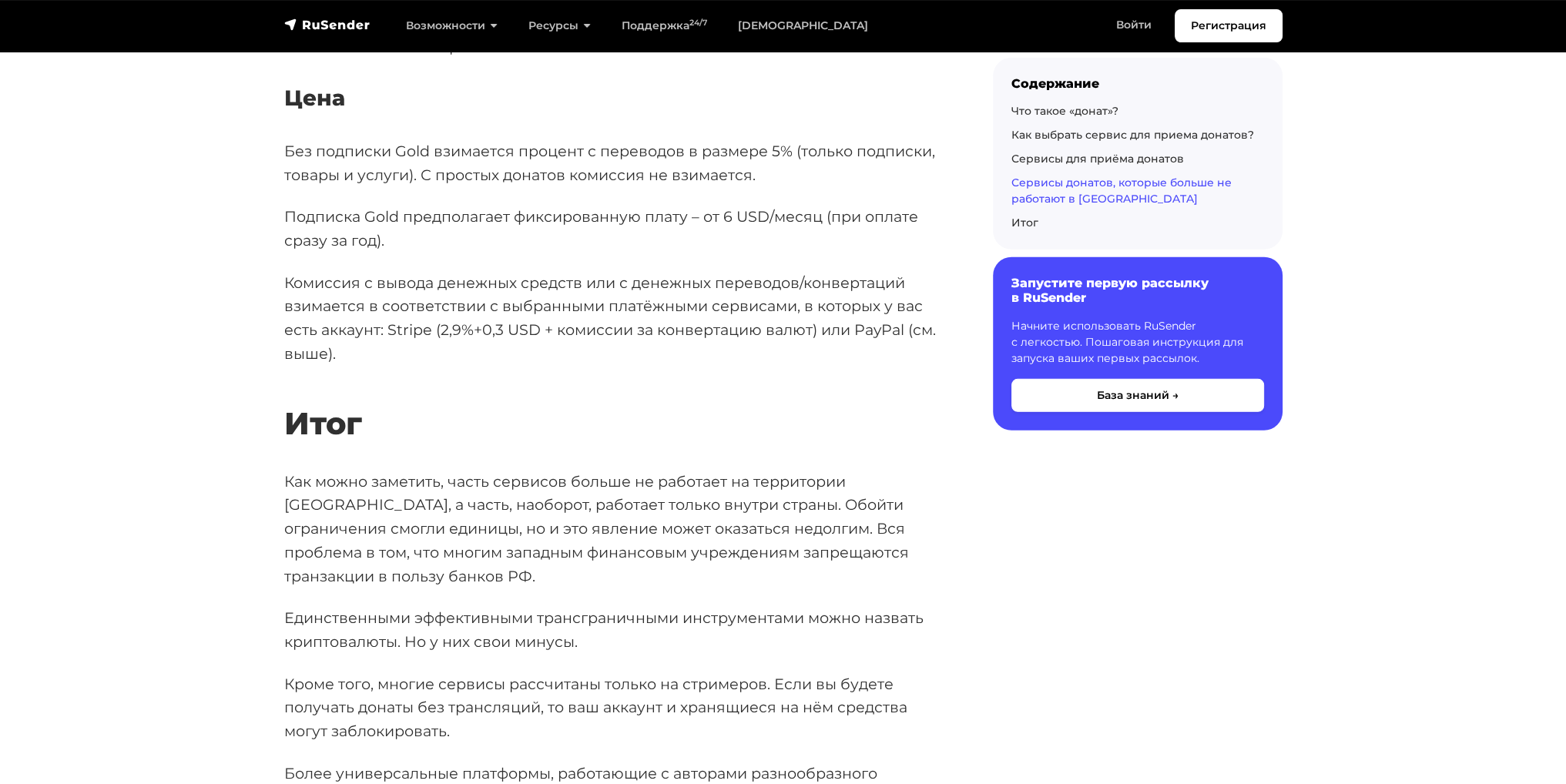
drag, startPoint x: 410, startPoint y: 486, endPoint x: 415, endPoint y: 543, distance: 57.2
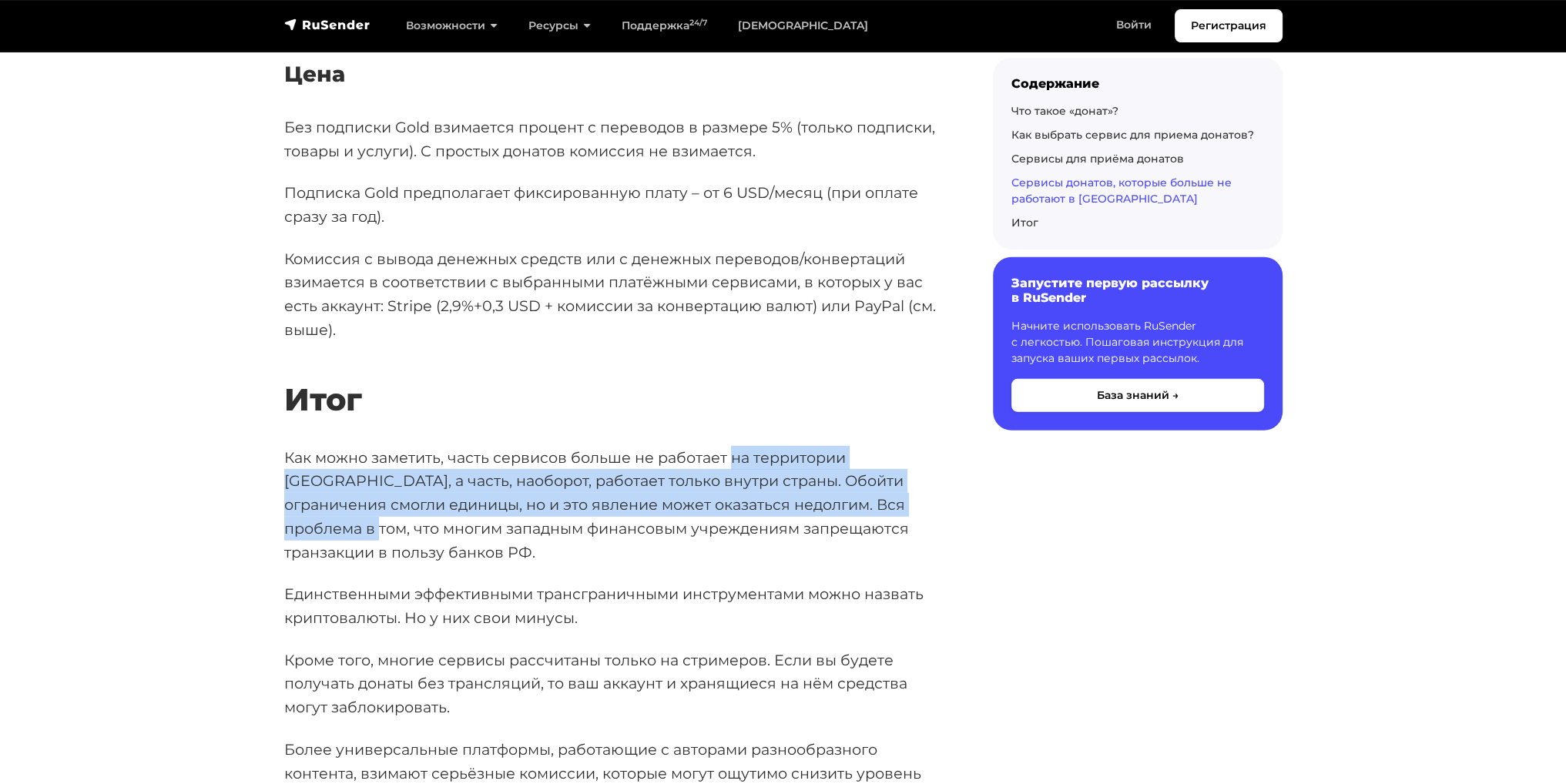
drag, startPoint x: 747, startPoint y: 281, endPoint x: 766, endPoint y: 337, distance: 59.1
click at [845, 446] on p "Как можно заметить, часть сервисов больше не работает на территории [GEOGRAPHIC…" at bounding box center [613, 505] width 660 height 118
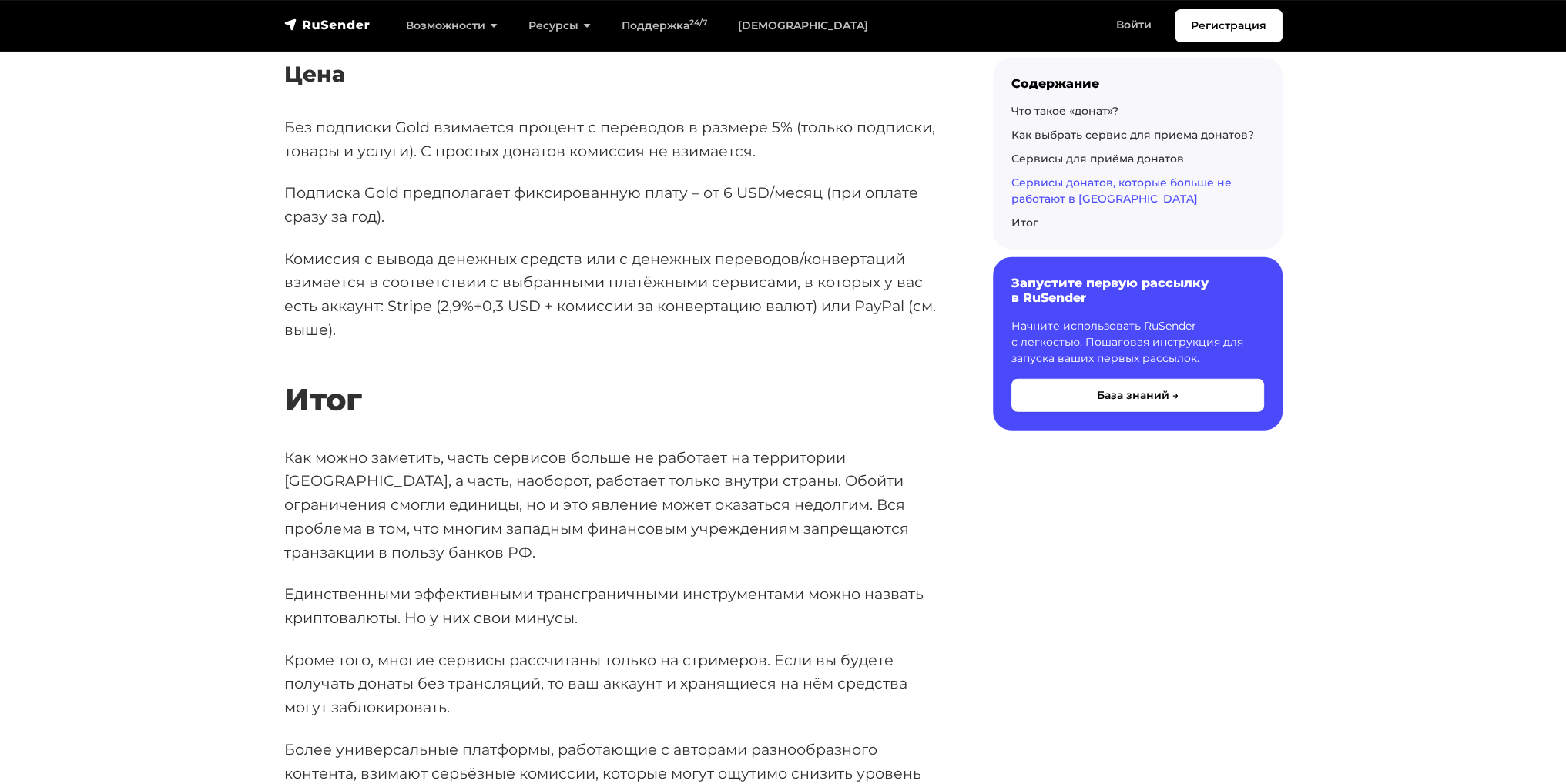
click at [616, 446] on p "Как можно заметить, часть сервисов больше не работает на территории [GEOGRAPHIC…" at bounding box center [613, 505] width 660 height 118
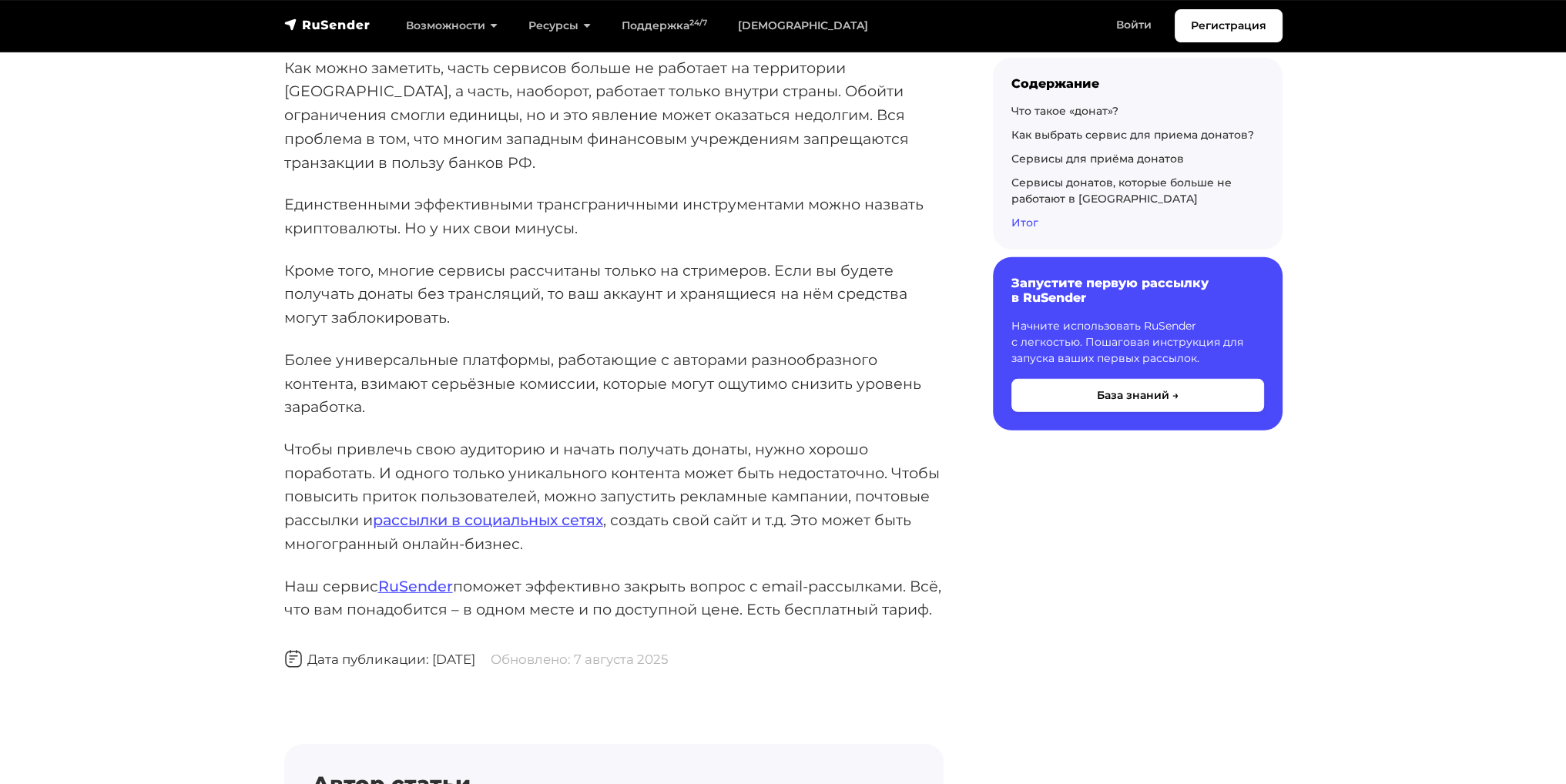
drag, startPoint x: 616, startPoint y: 365, endPoint x: 570, endPoint y: 449, distance: 95.8
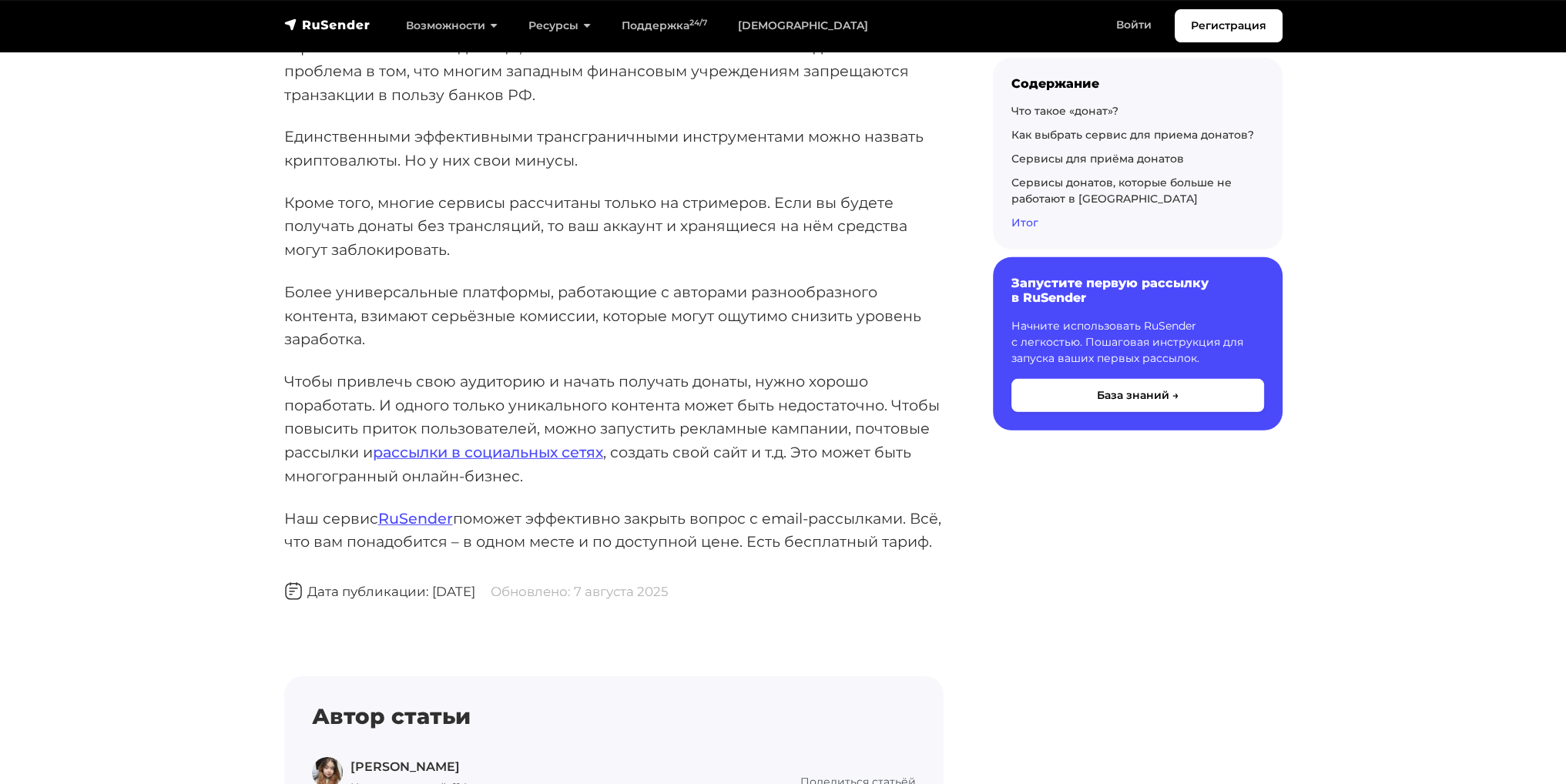
scroll to position [21999, 0]
